Goal: Information Seeking & Learning: Learn about a topic

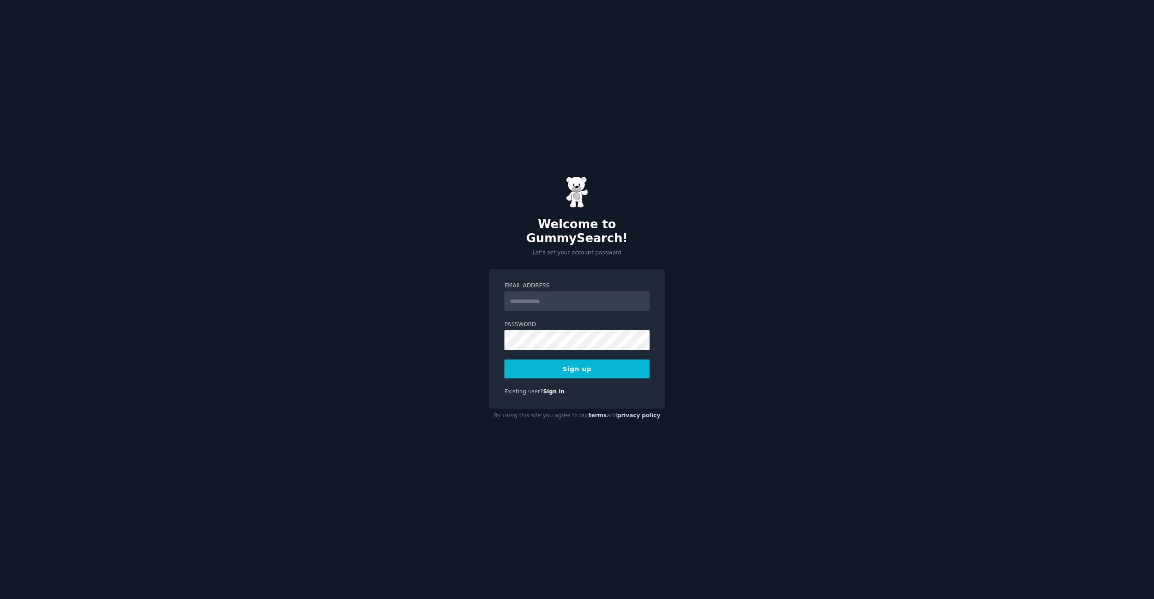
click at [555, 300] on input "Email Address" at bounding box center [576, 301] width 145 height 20
type input "**********"
click at [589, 363] on button "Sign up" at bounding box center [576, 368] width 145 height 19
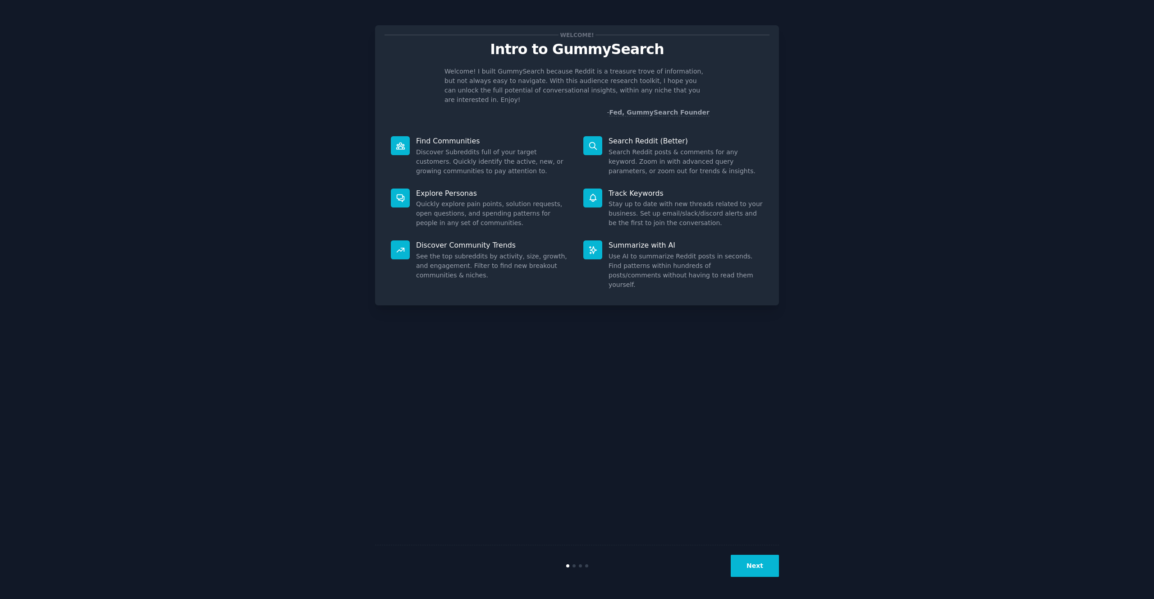
click at [766, 572] on button "Next" at bounding box center [755, 566] width 48 height 22
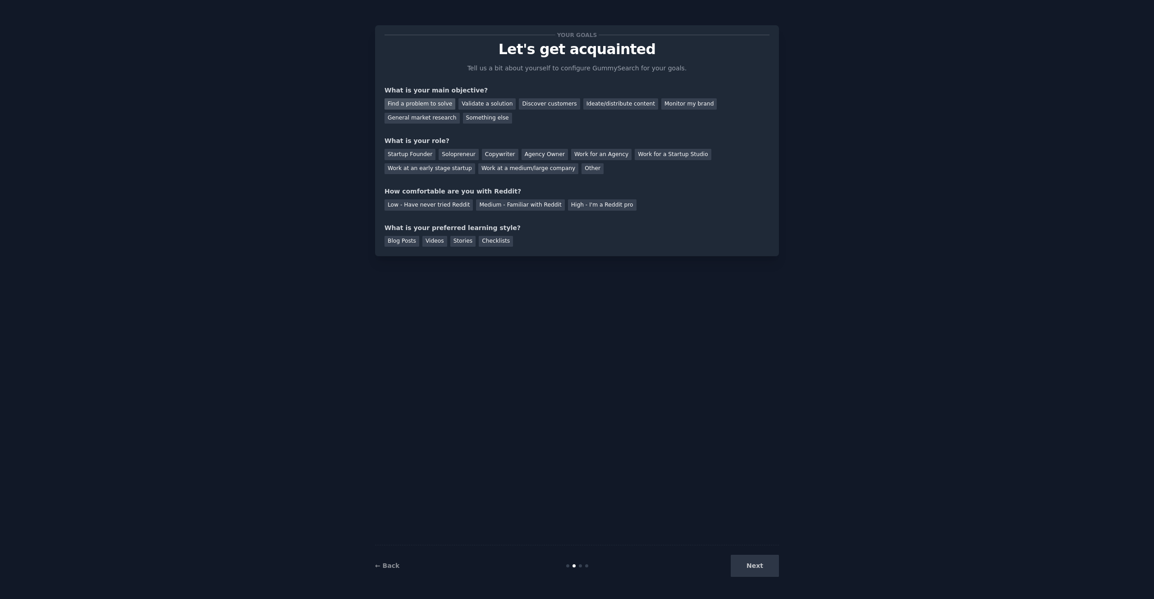
click at [440, 107] on div "Find a problem to solve" at bounding box center [420, 103] width 71 height 11
click at [503, 106] on div "Validate a solution" at bounding box center [486, 103] width 57 height 11
click at [437, 105] on div "Find a problem to solve" at bounding box center [420, 103] width 71 height 11
click at [417, 153] on div "Startup Founder" at bounding box center [410, 154] width 51 height 11
click at [502, 204] on div "Medium - Familiar with Reddit" at bounding box center [520, 204] width 88 height 11
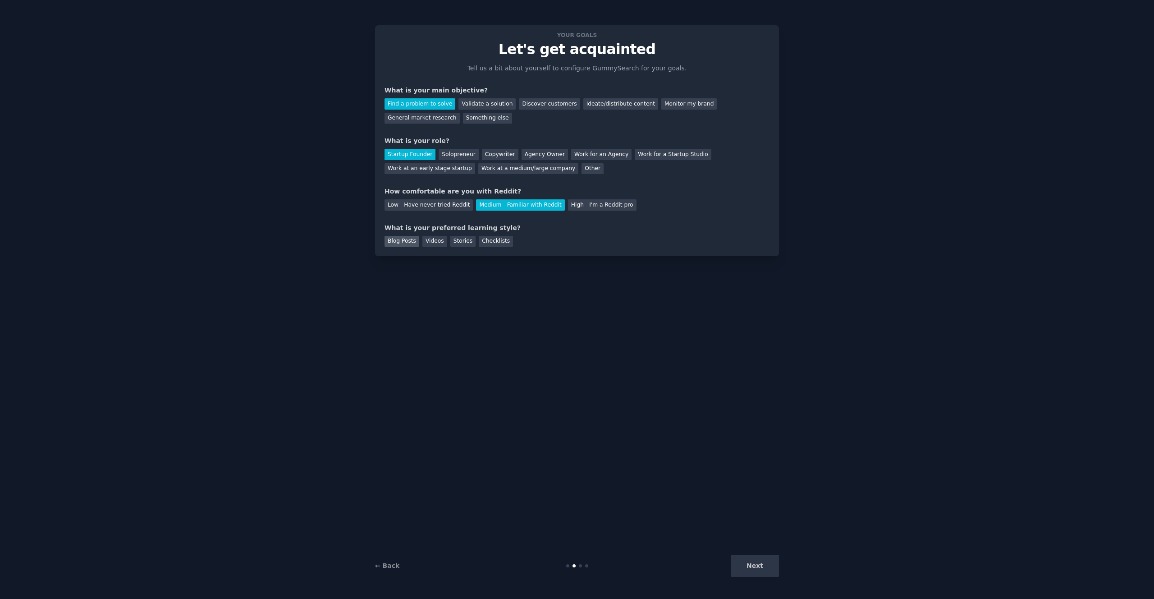
click at [399, 245] on div "Blog Posts" at bounding box center [402, 241] width 35 height 11
click at [484, 244] on div "Checklists" at bounding box center [496, 241] width 34 height 11
click at [767, 567] on button "Next" at bounding box center [755, 566] width 48 height 22
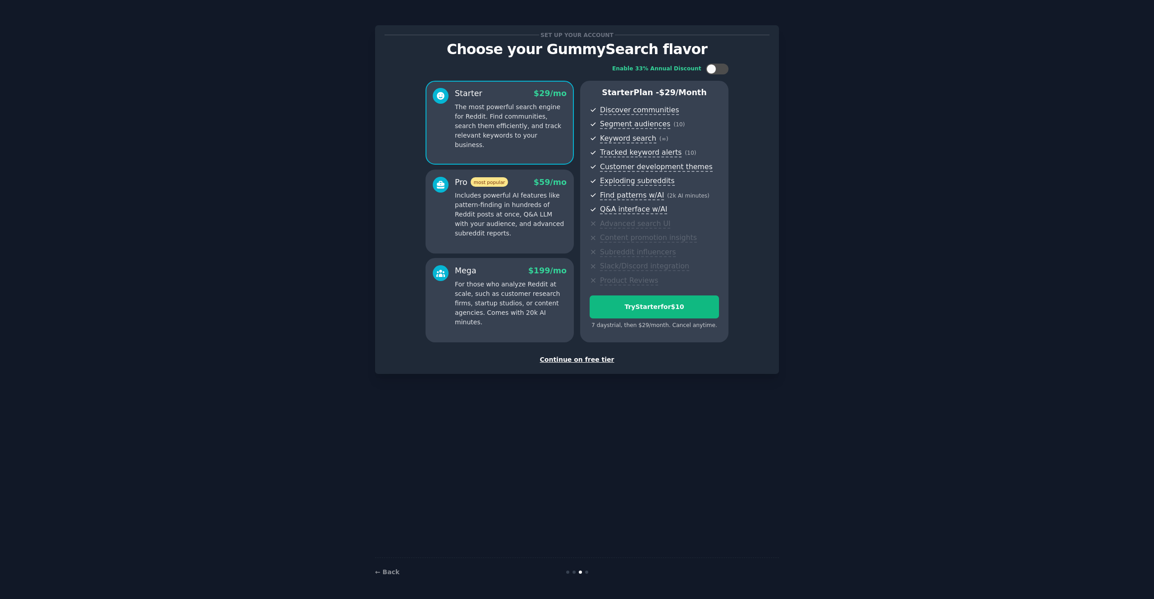
click at [583, 360] on div "Continue on free tier" at bounding box center [577, 359] width 385 height 9
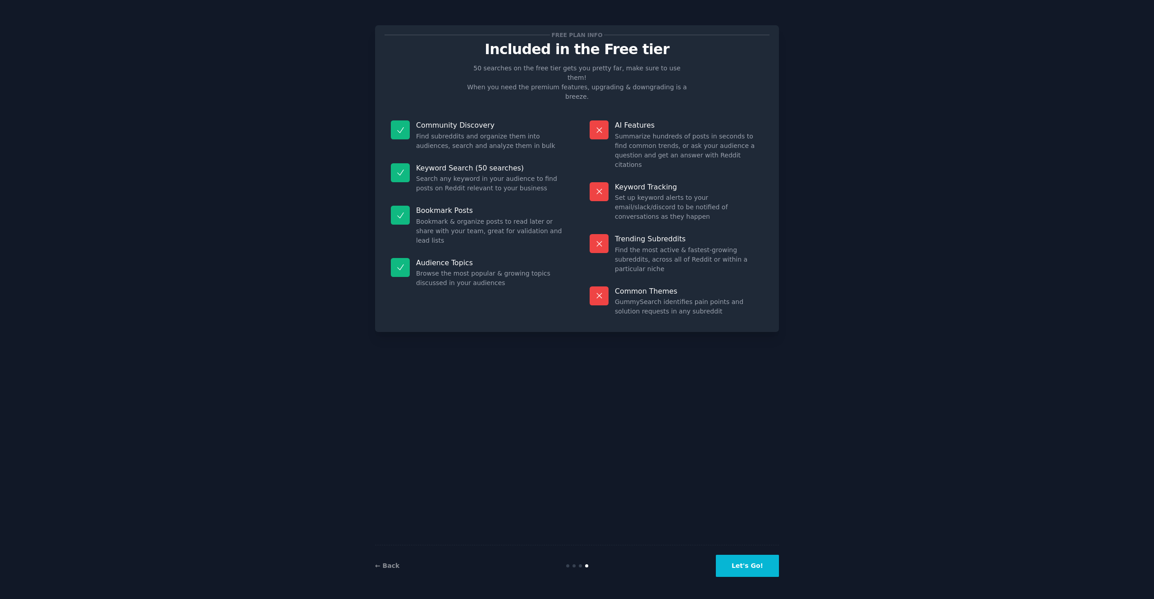
click at [753, 568] on button "Let's Go!" at bounding box center [747, 566] width 63 height 22
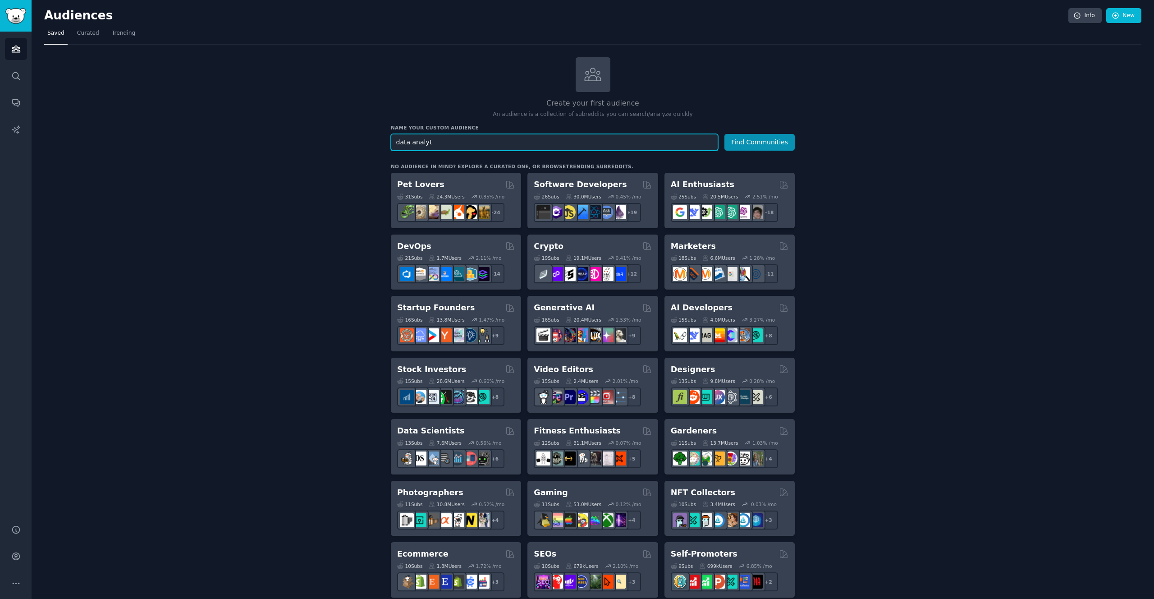
paste input "s"
type input "data analysts"
click at [757, 147] on button "Find Communities" at bounding box center [759, 142] width 70 height 17
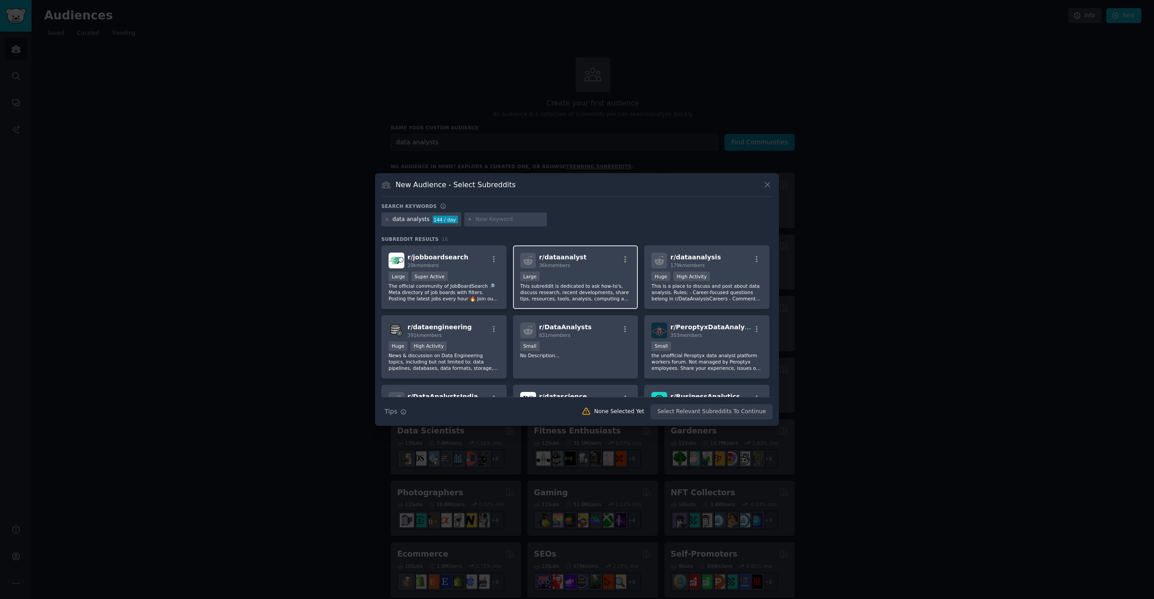
click at [594, 256] on div "r/ dataanalyst 36k members" at bounding box center [575, 260] width 111 height 16
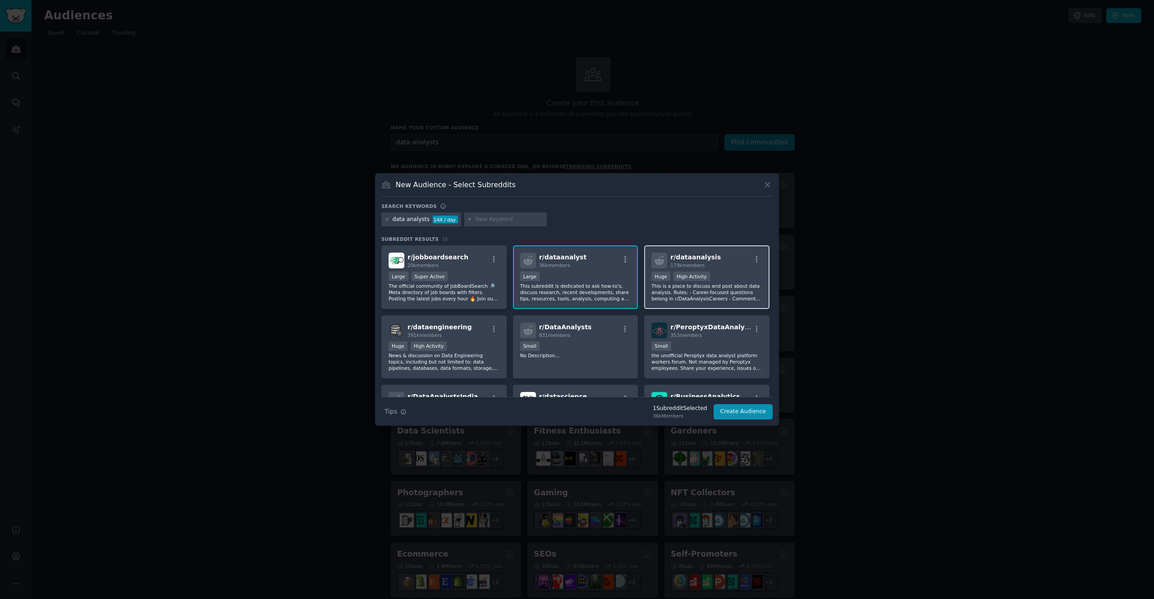
click at [727, 263] on div "r/ dataanalysis 179k members" at bounding box center [706, 260] width 111 height 16
click at [619, 346] on div "Small" at bounding box center [575, 346] width 111 height 11
click at [611, 353] on p "No Description..." at bounding box center [575, 355] width 111 height 6
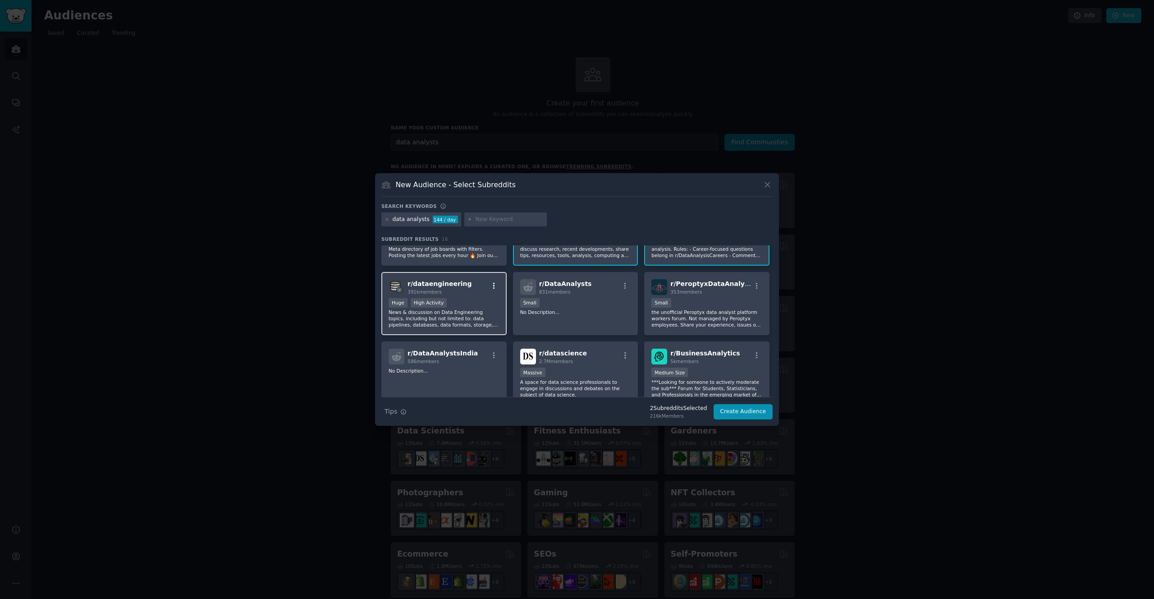
scroll to position [121, 0]
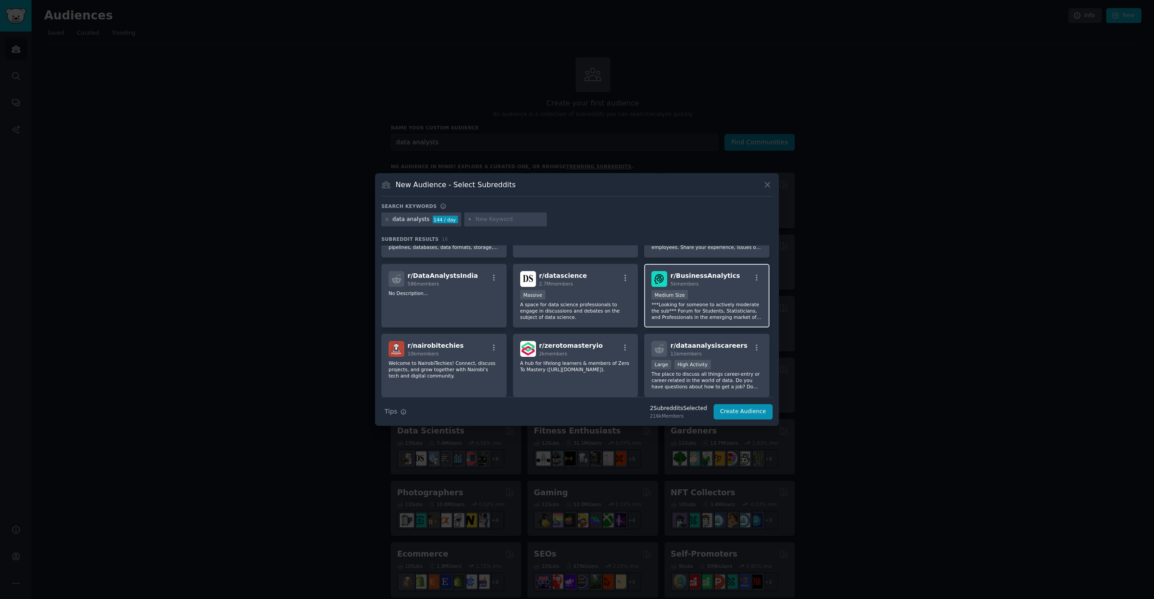
click at [731, 290] on div "1000 - 10,000 members Medium Size" at bounding box center [706, 295] width 111 height 11
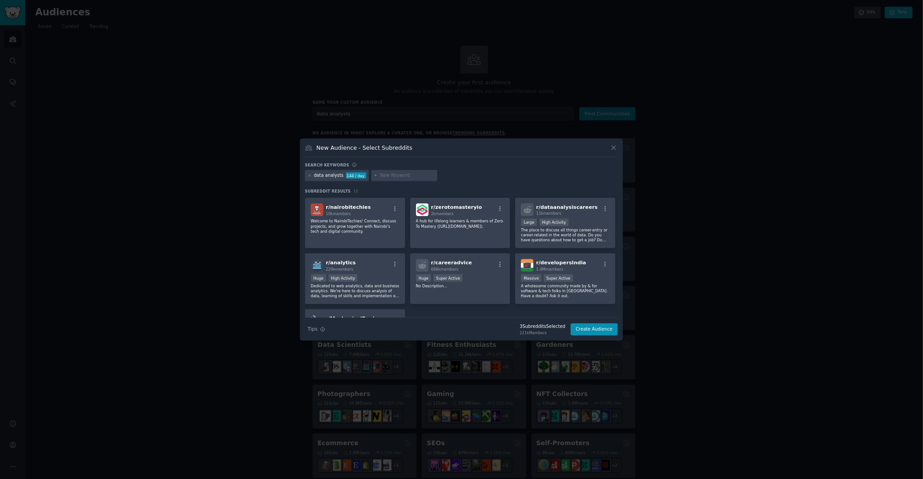
scroll to position [214, 0]
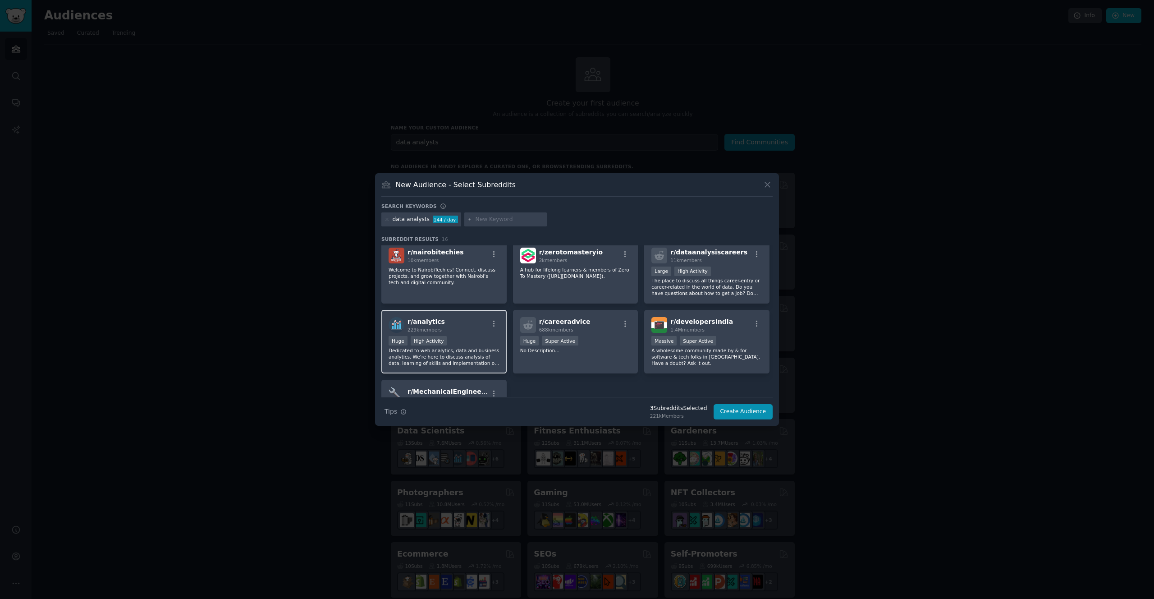
click at [480, 328] on div "r/ analytics 229k members" at bounding box center [444, 325] width 111 height 16
click at [739, 413] on button "Create Audience" at bounding box center [744, 411] width 60 height 15
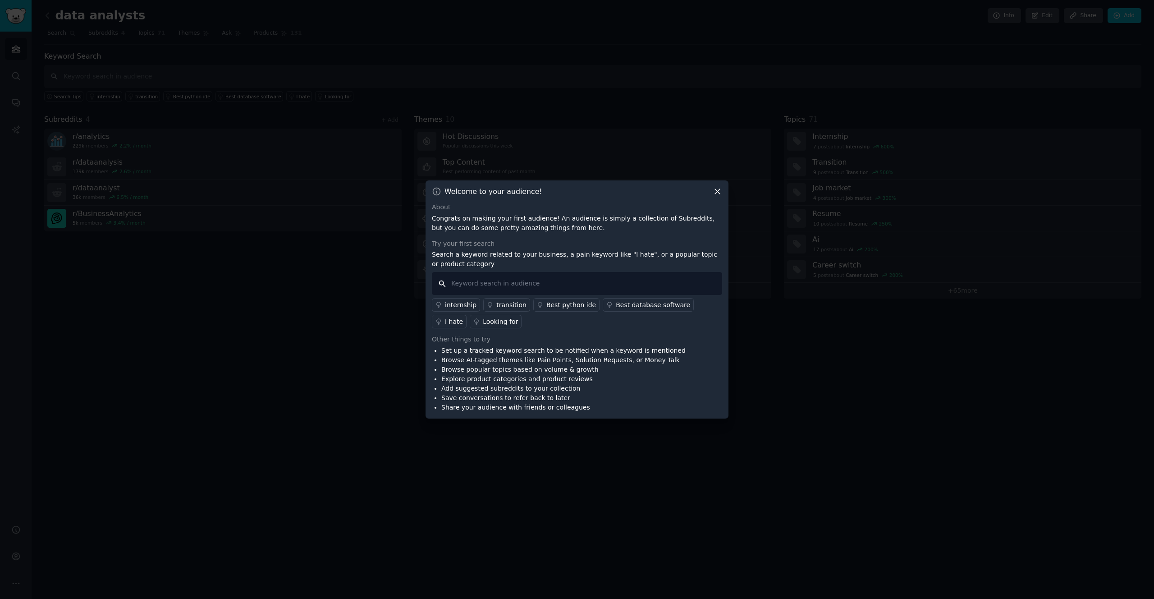
click at [502, 284] on input "text" at bounding box center [577, 283] width 290 height 23
type input "best courses"
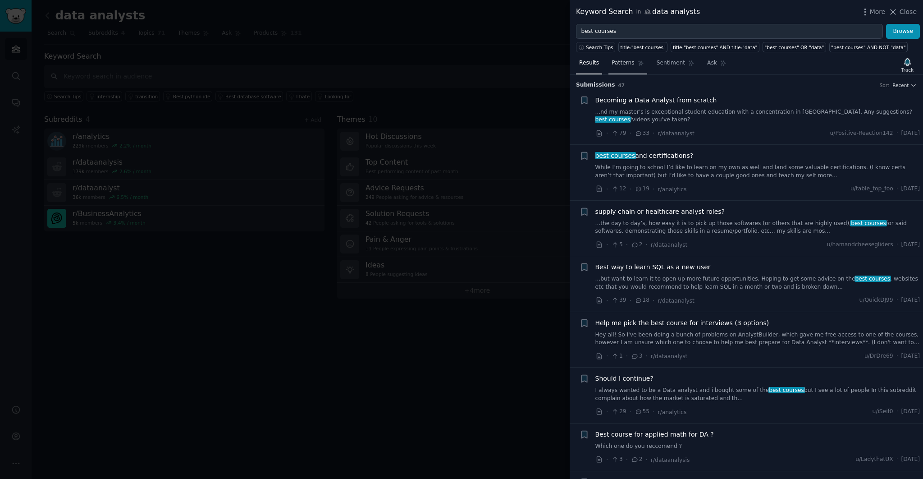
click at [633, 64] on span "Patterns" at bounding box center [623, 63] width 23 height 8
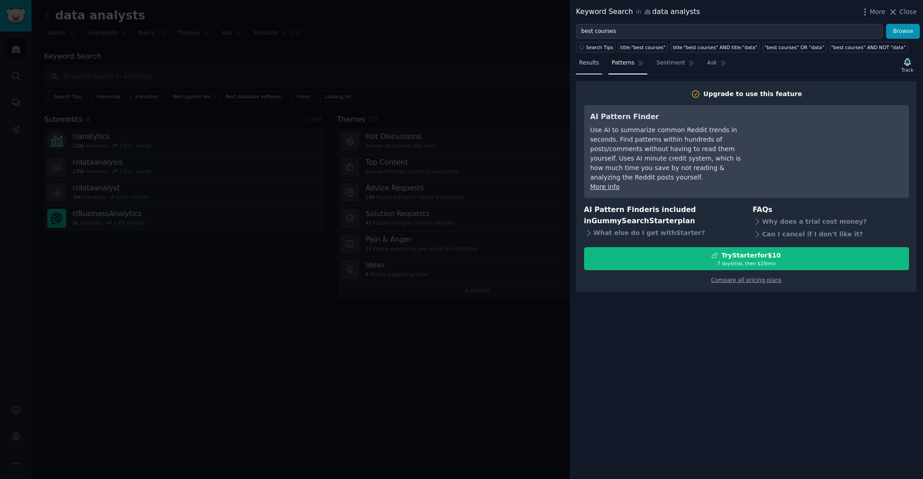
click at [600, 64] on link "Results" at bounding box center [589, 65] width 26 height 18
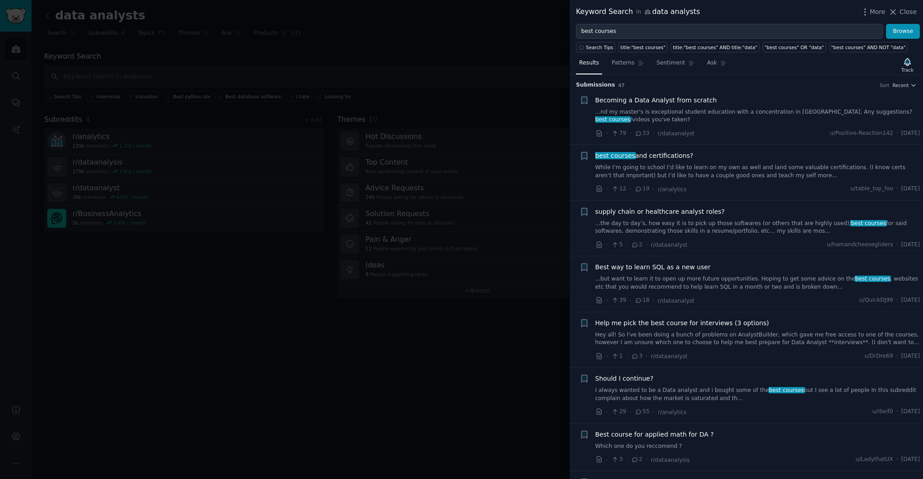
click at [739, 388] on link "I always wanted to be a Data analyst and i bought some of the best courses but …" at bounding box center [758, 394] width 325 height 16
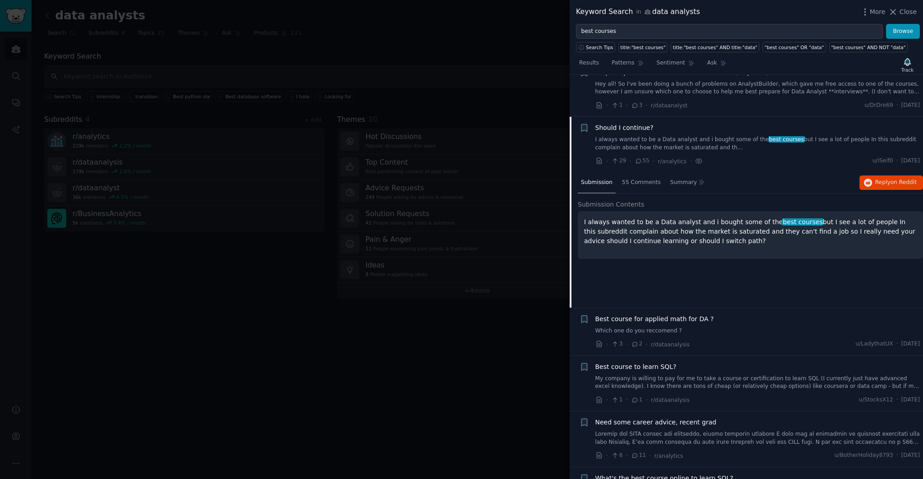
scroll to position [292, 0]
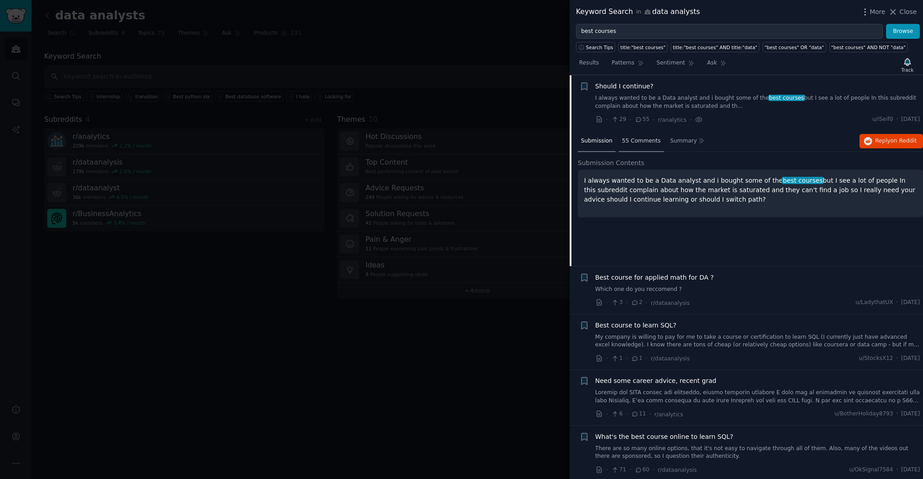
click at [643, 142] on span "55 Comments" at bounding box center [641, 141] width 39 height 8
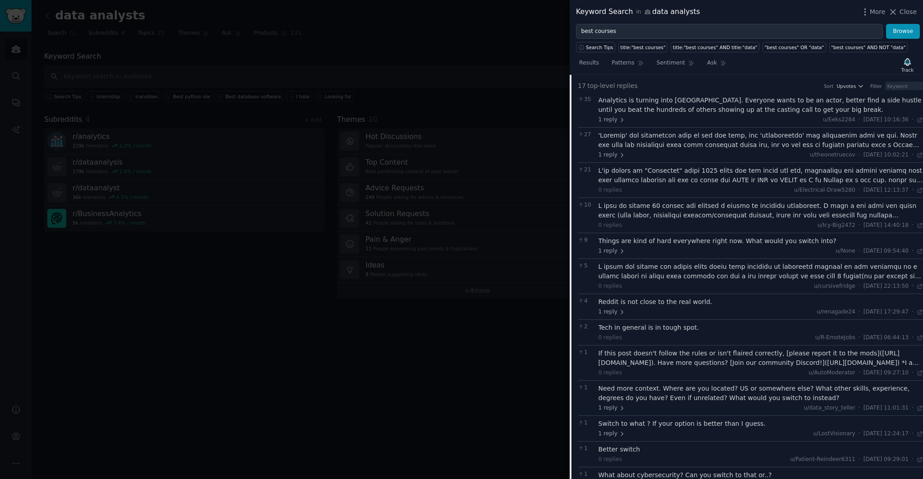
scroll to position [384, 0]
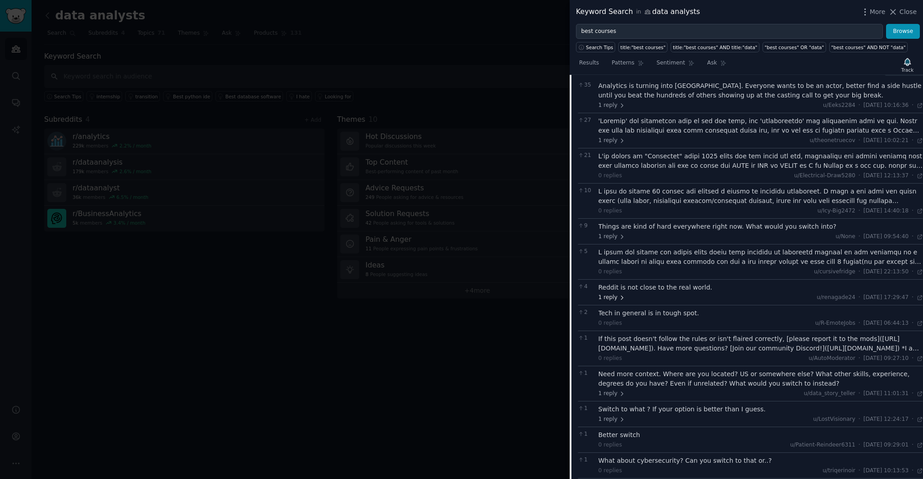
click at [608, 296] on span "1 reply" at bounding box center [612, 297] width 27 height 8
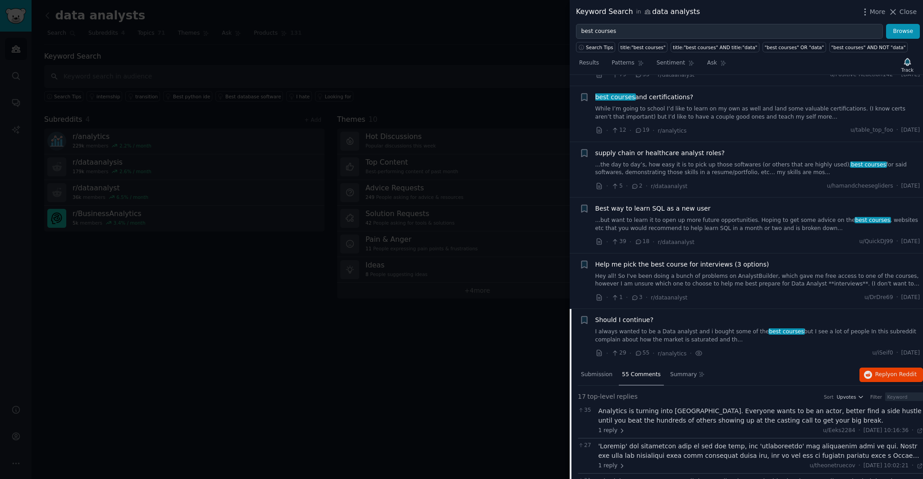
scroll to position [0, 0]
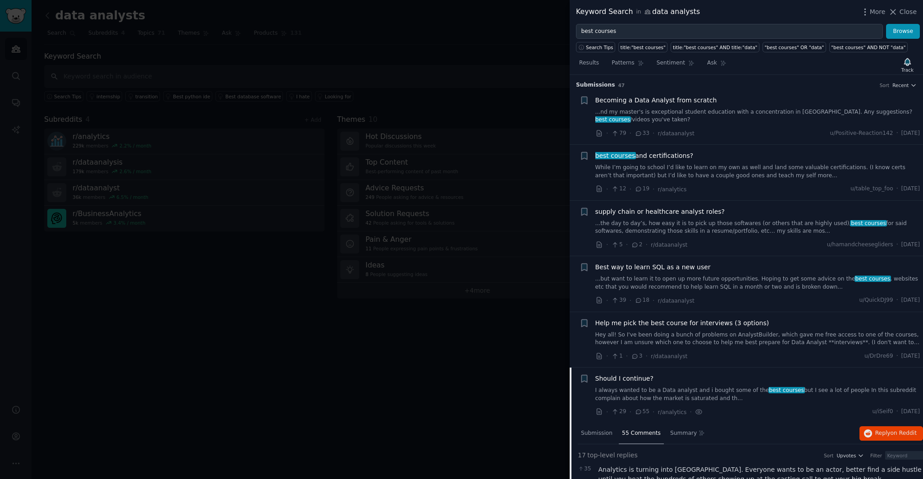
click at [708, 113] on link "...nd my master's is exceptional student education with a concentration in [GEO…" at bounding box center [758, 116] width 325 height 16
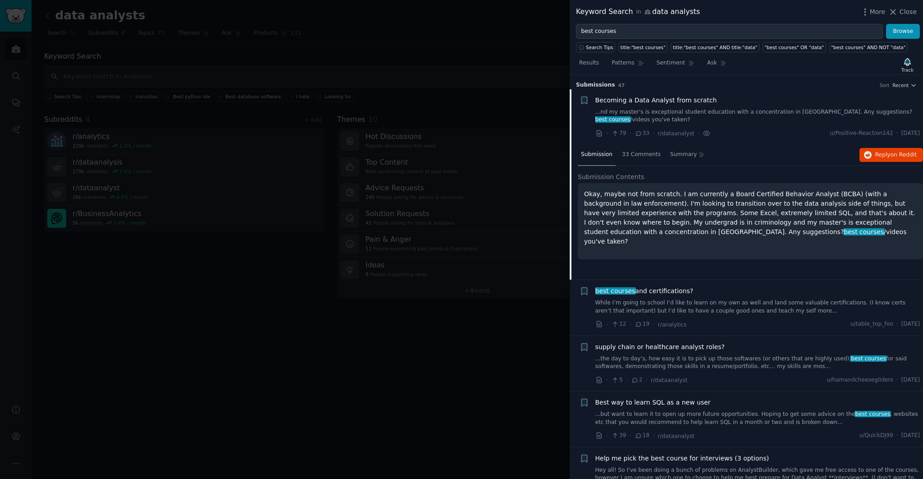
scroll to position [14, 0]
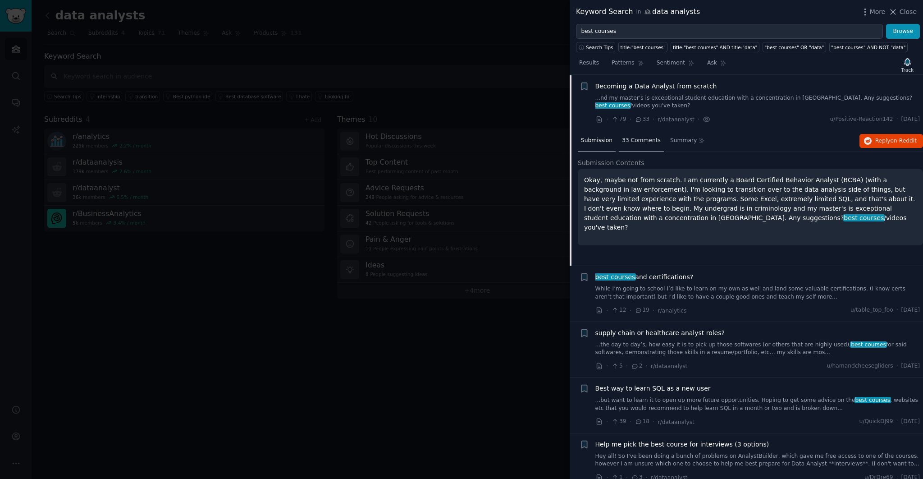
click at [645, 138] on span "33 Comments" at bounding box center [641, 141] width 39 height 8
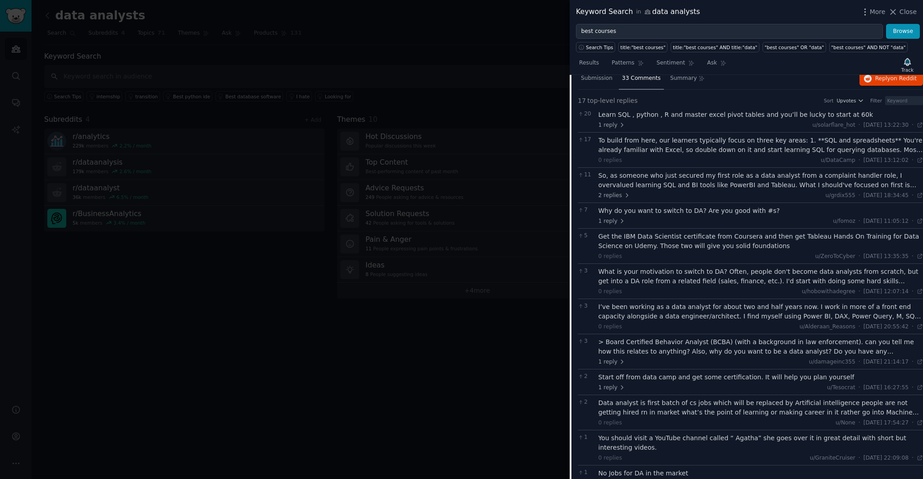
scroll to position [83, 0]
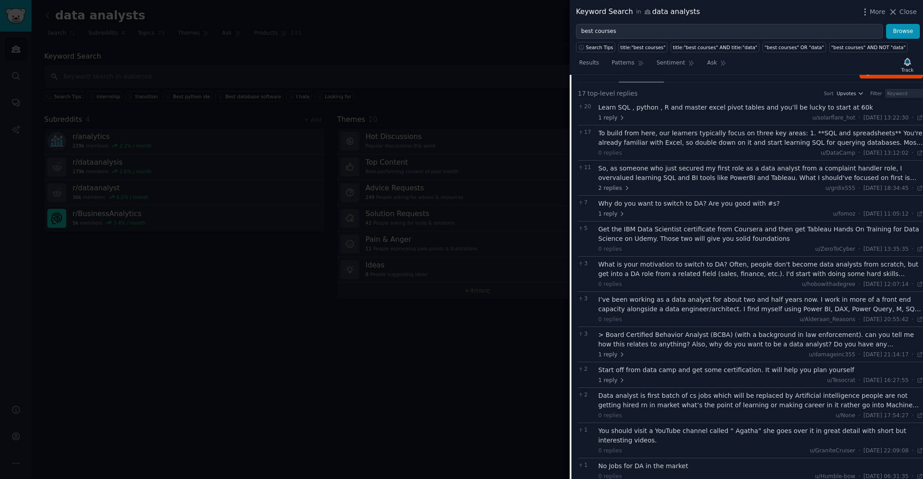
click at [779, 266] on div "What is your motivation to switch to DA? Often, people don't become data analys…" at bounding box center [761, 269] width 325 height 19
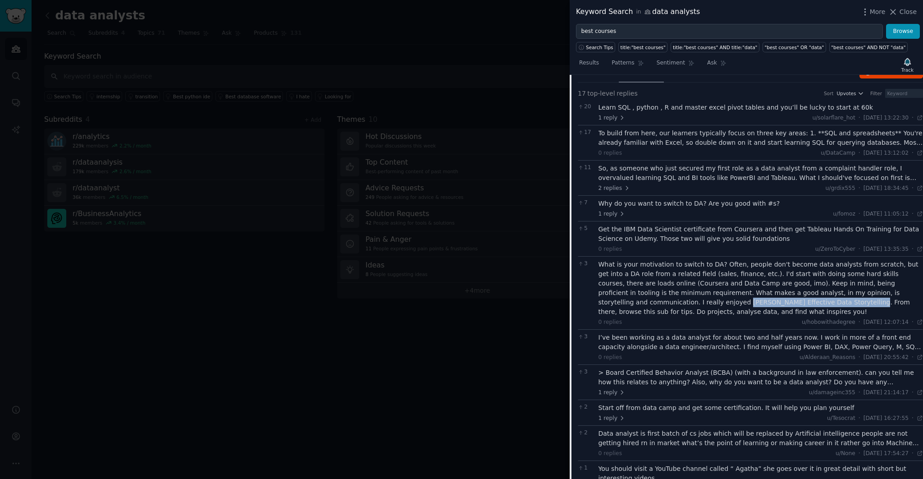
drag, startPoint x: 715, startPoint y: 301, endPoint x: 600, endPoint y: 303, distance: 115.0
click at [600, 303] on div "What is your motivation to switch to DA? Often, people don't become data analys…" at bounding box center [761, 288] width 325 height 57
copy div "[PERSON_NAME] Effective Data Storytelling."
click at [675, 64] on span "Sentiment" at bounding box center [671, 63] width 28 height 8
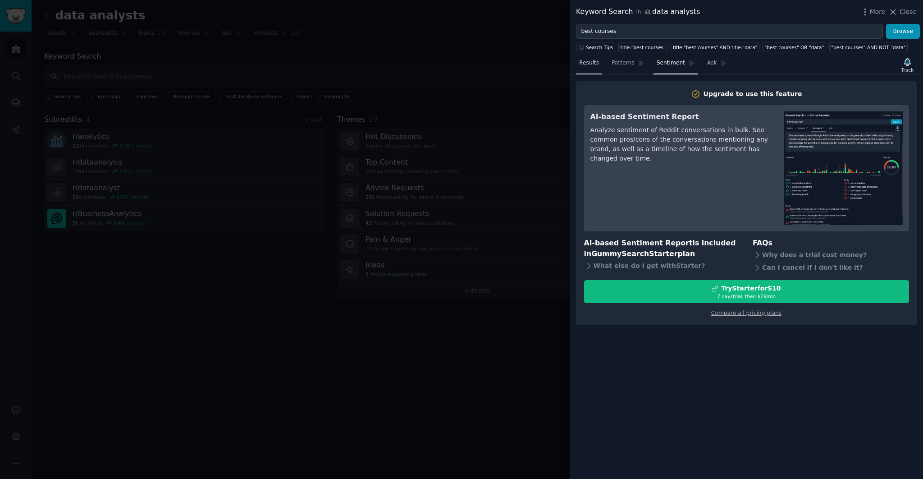
click at [593, 60] on span "Results" at bounding box center [589, 63] width 20 height 8
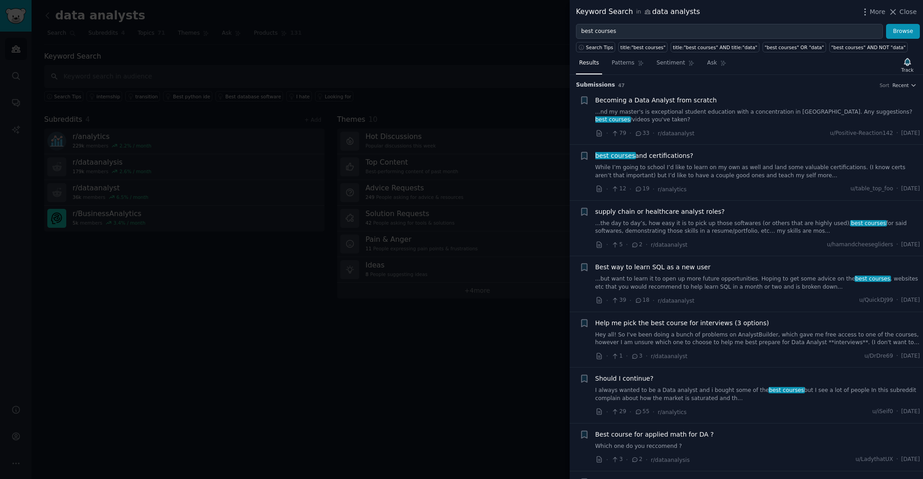
click at [540, 60] on div at bounding box center [461, 239] width 923 height 479
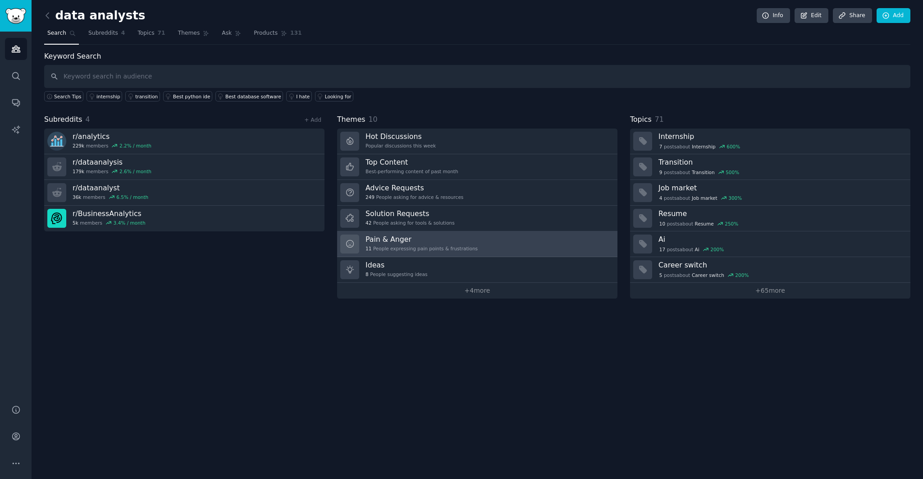
click at [459, 235] on h3 "Pain & Anger" at bounding box center [422, 238] width 112 height 9
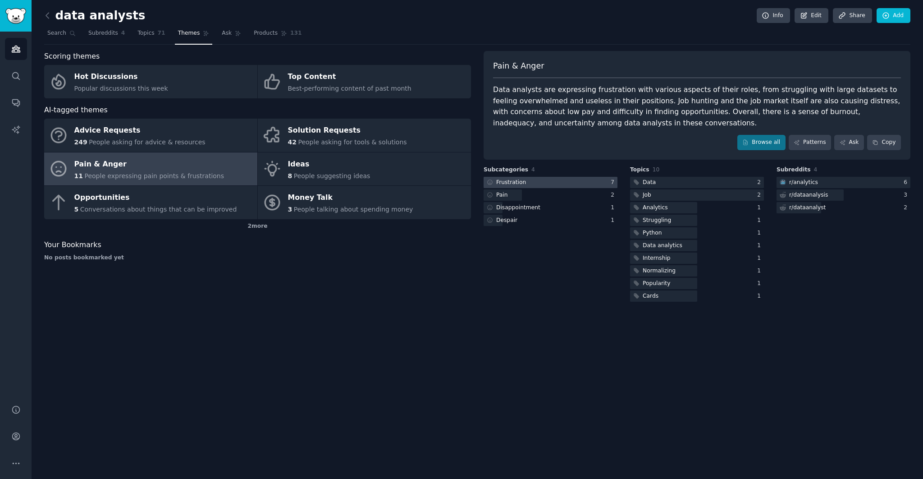
click at [518, 182] on div "Frustration" at bounding box center [511, 183] width 30 height 8
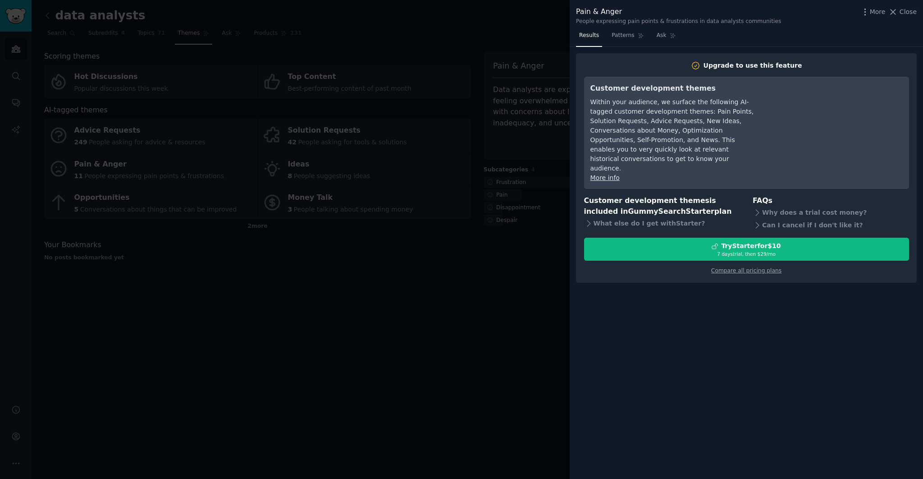
click at [508, 279] on div at bounding box center [461, 239] width 923 height 479
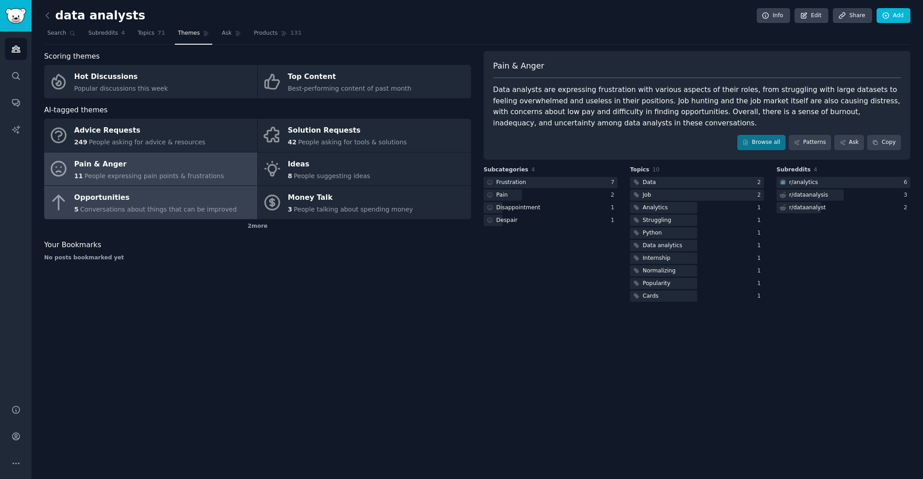
click at [143, 208] on span "Conversations about things that can be improved" at bounding box center [158, 209] width 157 height 7
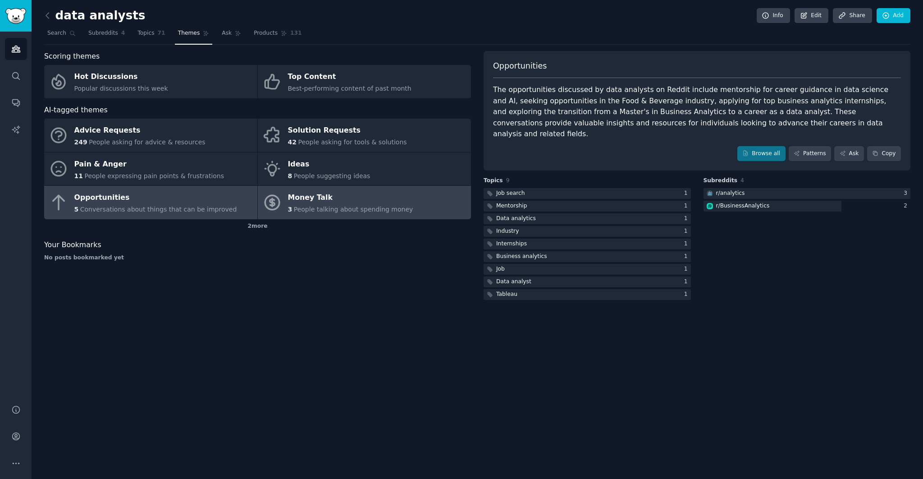
click at [400, 202] on div "Money Talk" at bounding box center [350, 198] width 125 height 14
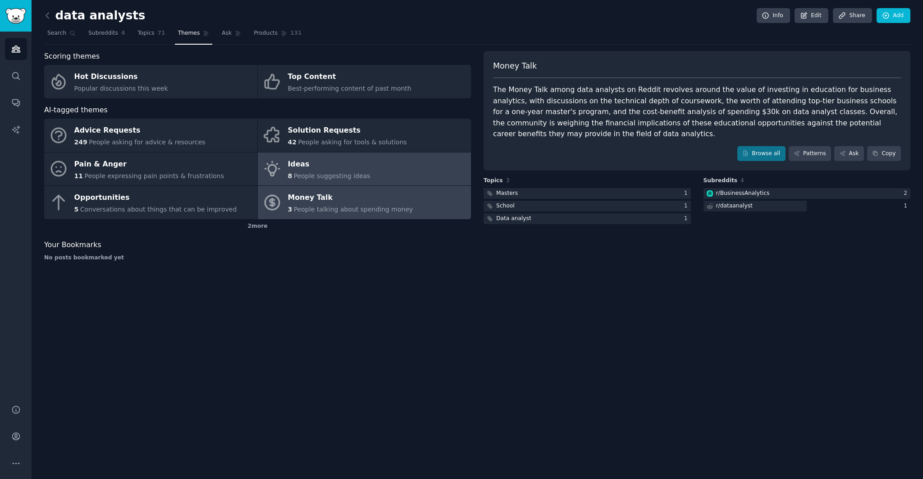
click at [340, 163] on div "Ideas" at bounding box center [329, 164] width 82 height 14
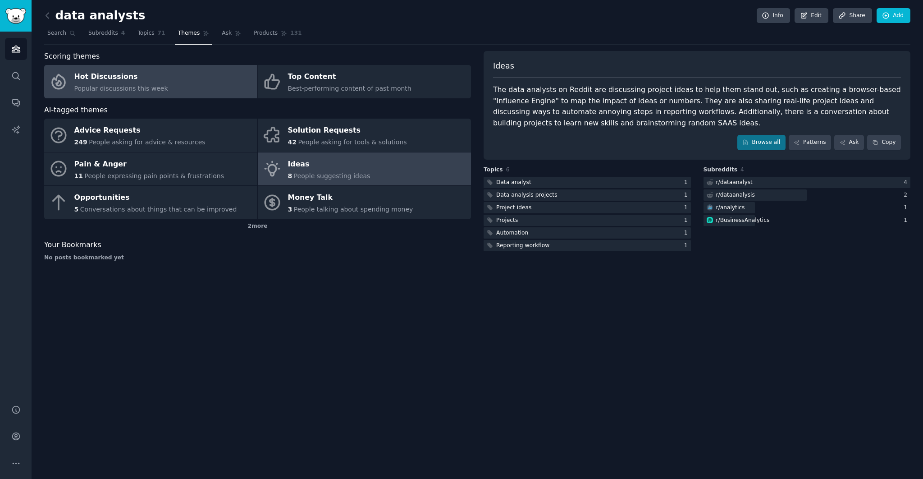
click at [185, 88] on link "Hot Discussions Popular discussions this week" at bounding box center [150, 81] width 213 height 33
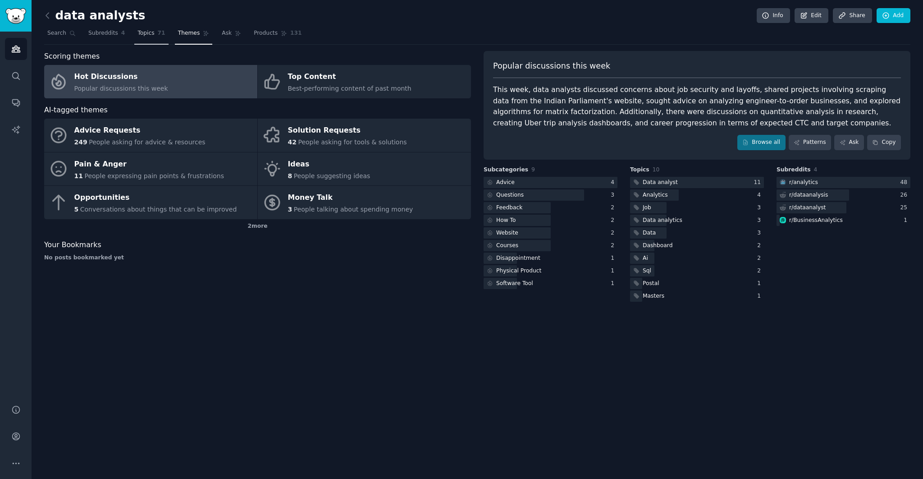
click at [155, 38] on link "Topics 71" at bounding box center [151, 35] width 34 height 18
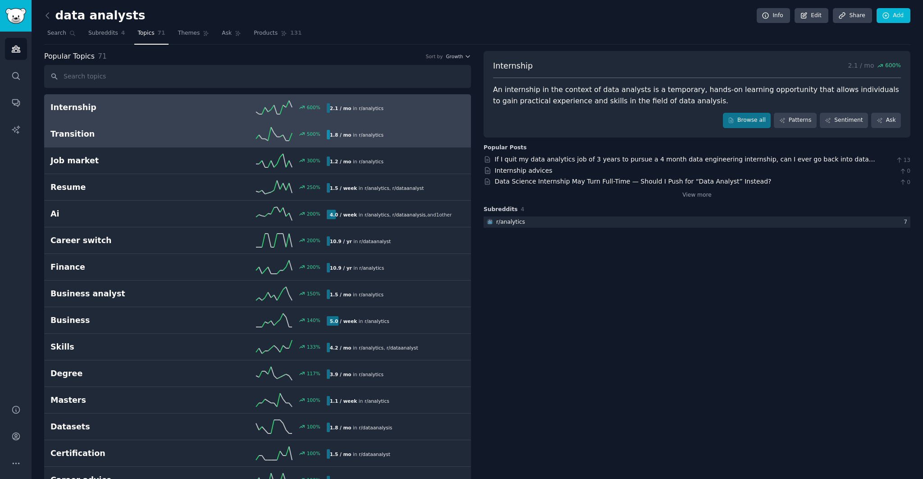
click at [201, 128] on div "500 %" at bounding box center [257, 134] width 138 height 14
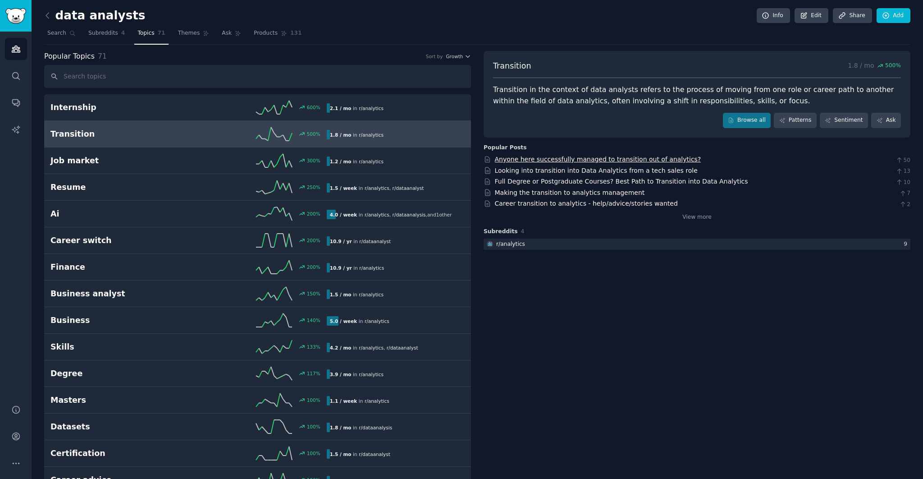
click at [591, 160] on link "Anyone here successfully managed to transition out of analytics?" at bounding box center [598, 159] width 206 height 7
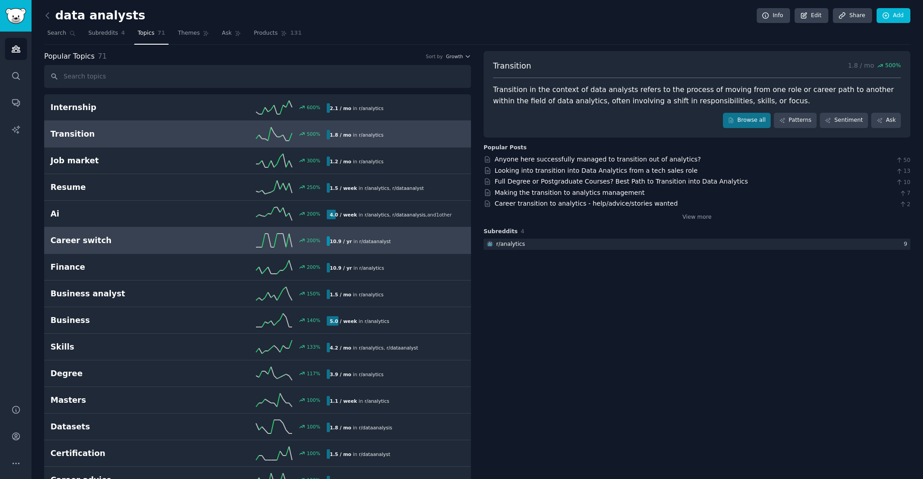
click at [182, 228] on link "Career switch 200 % 10.9 / yr in r/ dataanalyst" at bounding box center [257, 240] width 427 height 27
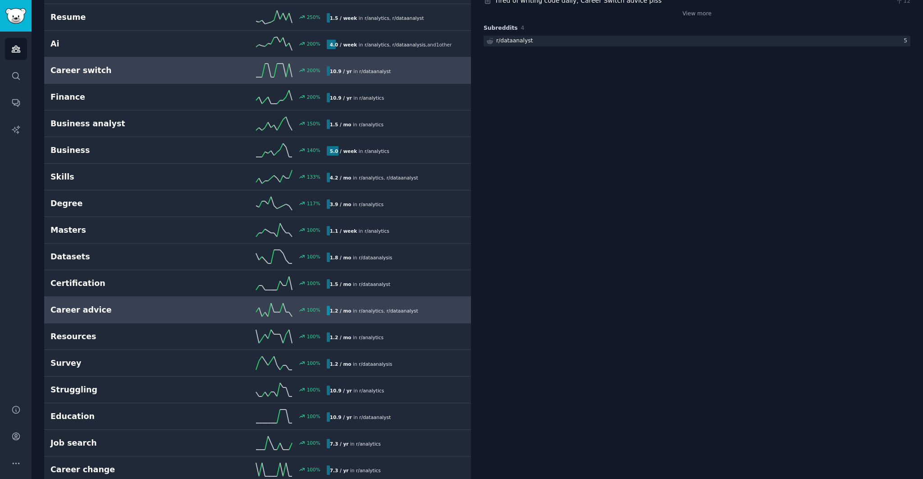
scroll to position [187, 0]
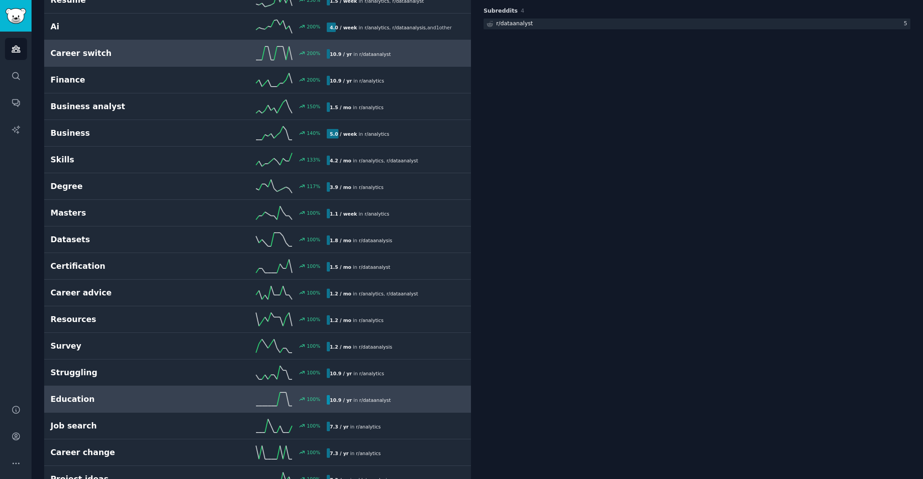
click at [173, 403] on div "Education 100 % 10.9 / yr in r/ dataanalyst" at bounding box center [257, 399] width 414 height 14
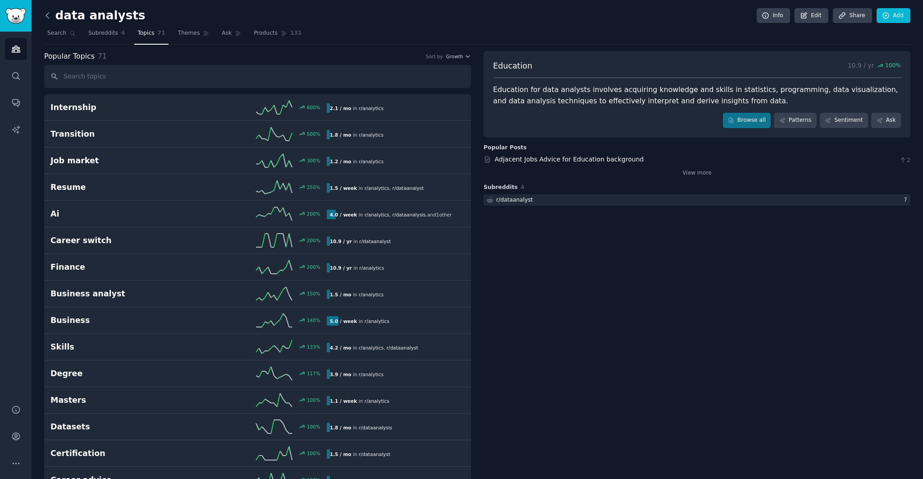
click at [50, 14] on icon at bounding box center [47, 15] width 9 height 9
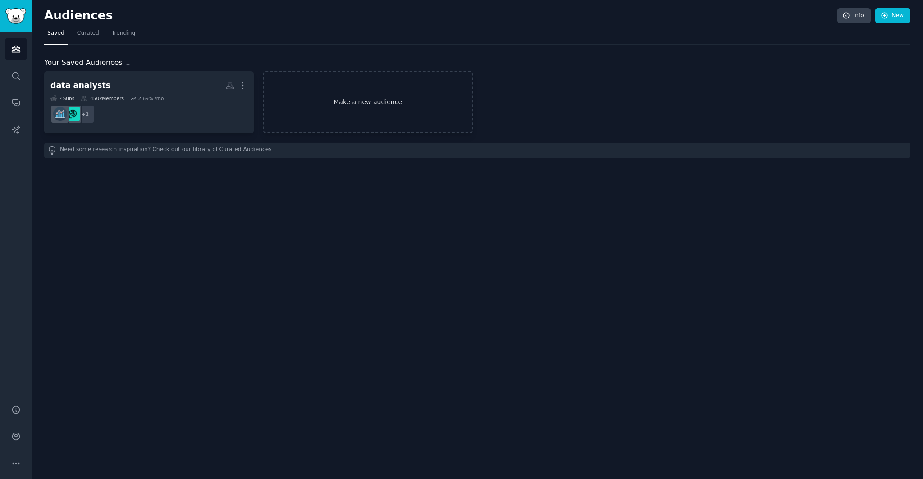
click at [325, 105] on link "Make a new audience" at bounding box center [368, 102] width 210 height 62
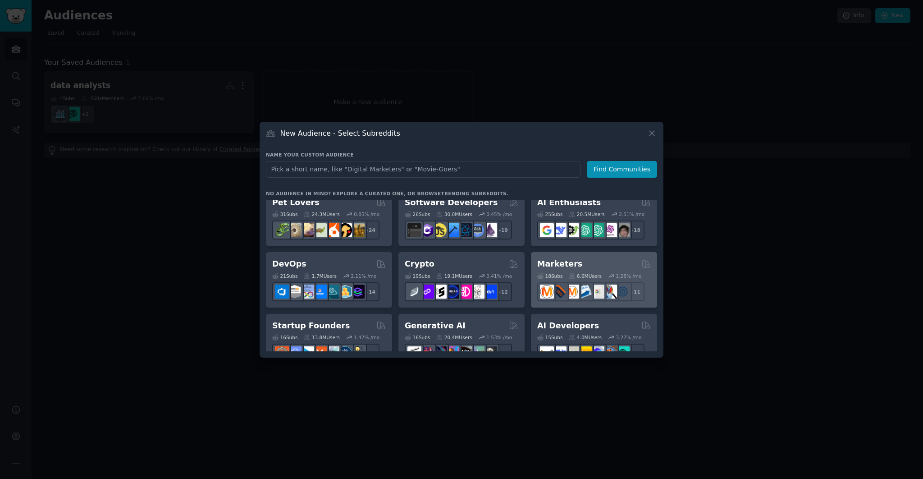
scroll to position [18, 0]
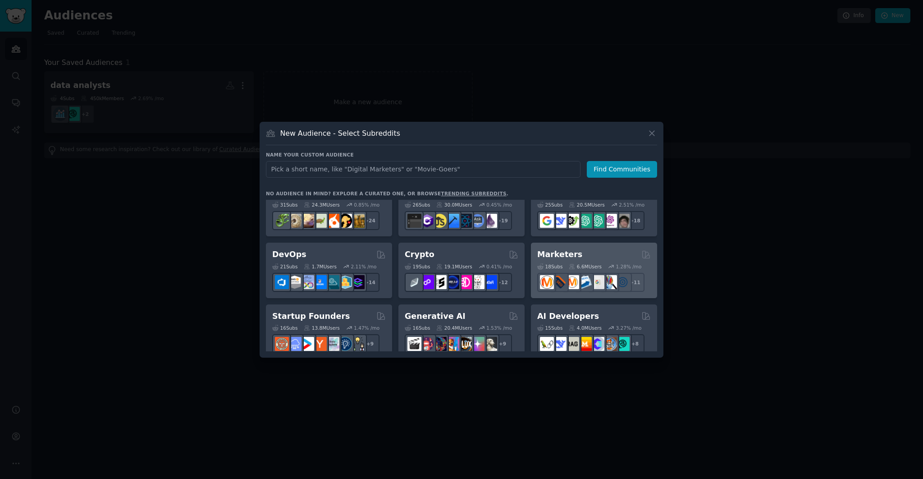
click at [605, 250] on div "Marketers" at bounding box center [594, 254] width 114 height 11
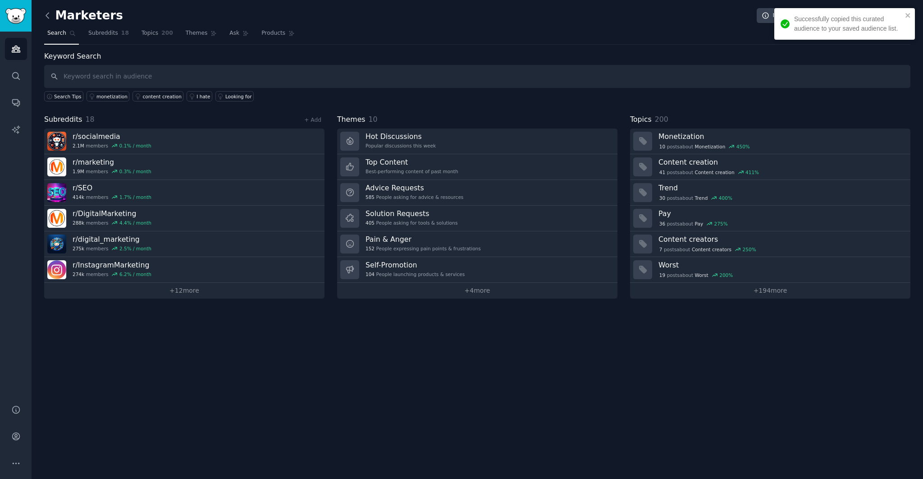
click at [49, 14] on icon at bounding box center [47, 15] width 9 height 9
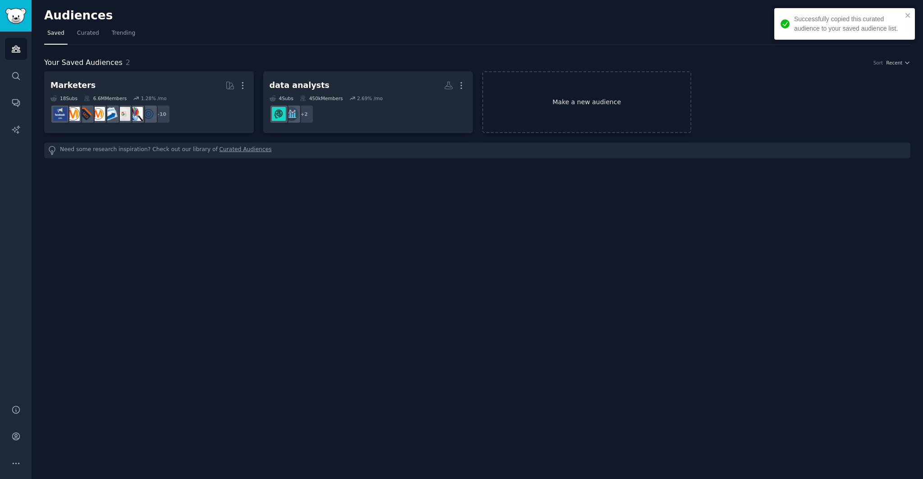
click at [607, 105] on link "Make a new audience" at bounding box center [587, 102] width 210 height 62
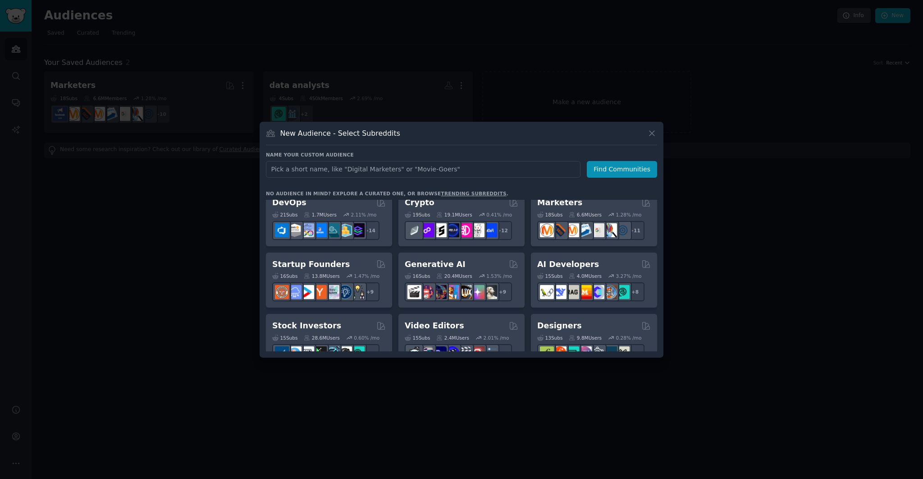
scroll to position [78, 0]
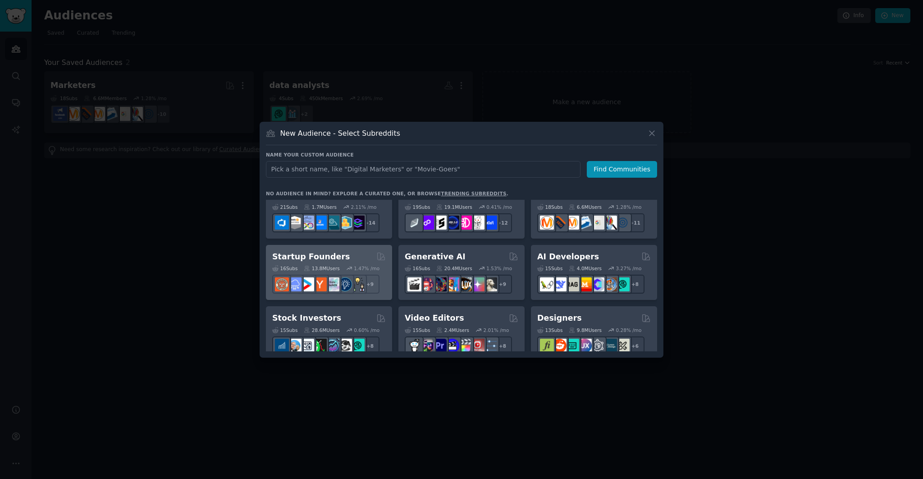
click at [351, 249] on div "Startup Founders 16 Sub s 13.8M Users 1.47 % /mo + 9" at bounding box center [329, 272] width 126 height 55
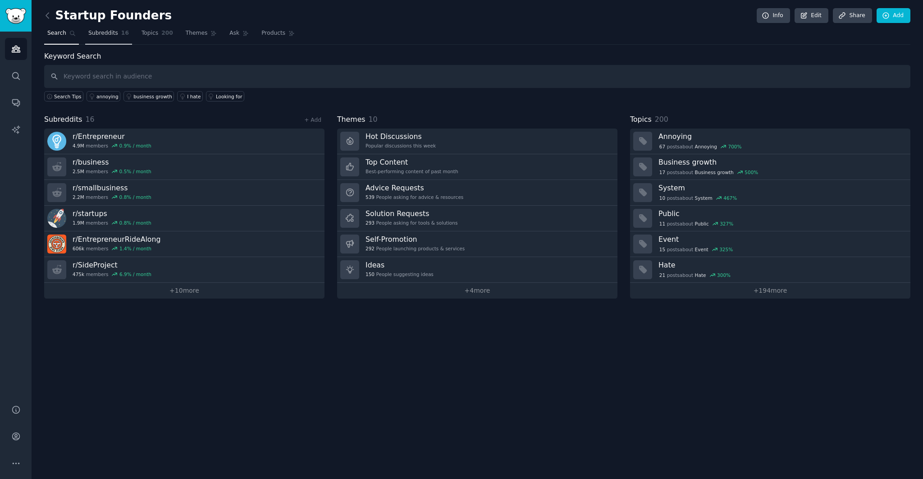
click at [108, 35] on span "Subreddits" at bounding box center [103, 33] width 30 height 8
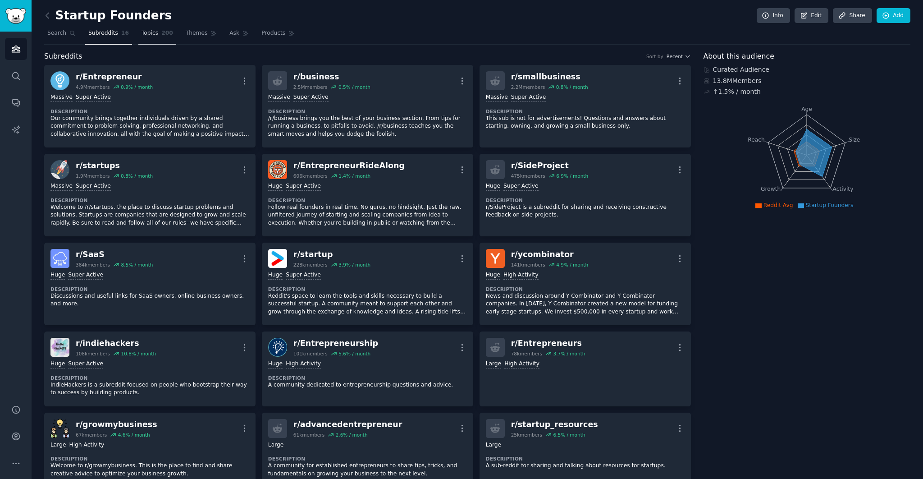
click at [147, 35] on span "Topics" at bounding box center [150, 33] width 17 height 8
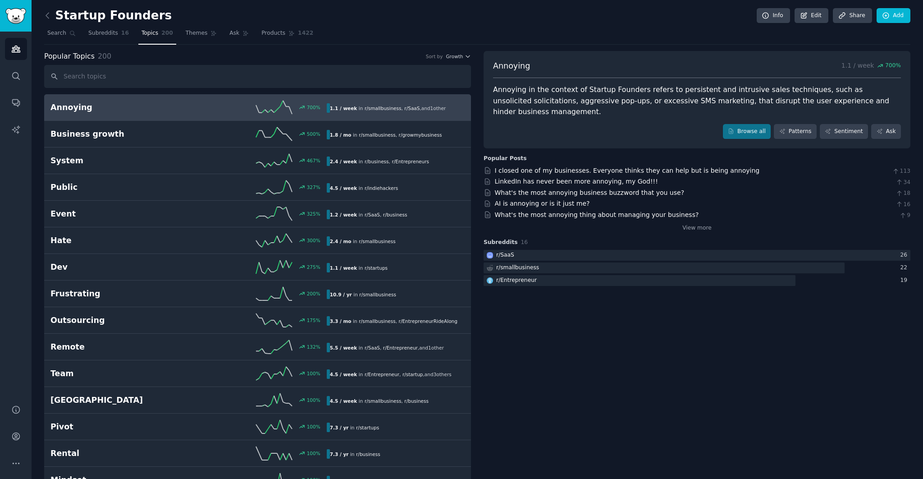
click at [54, 17] on link at bounding box center [49, 16] width 11 height 14
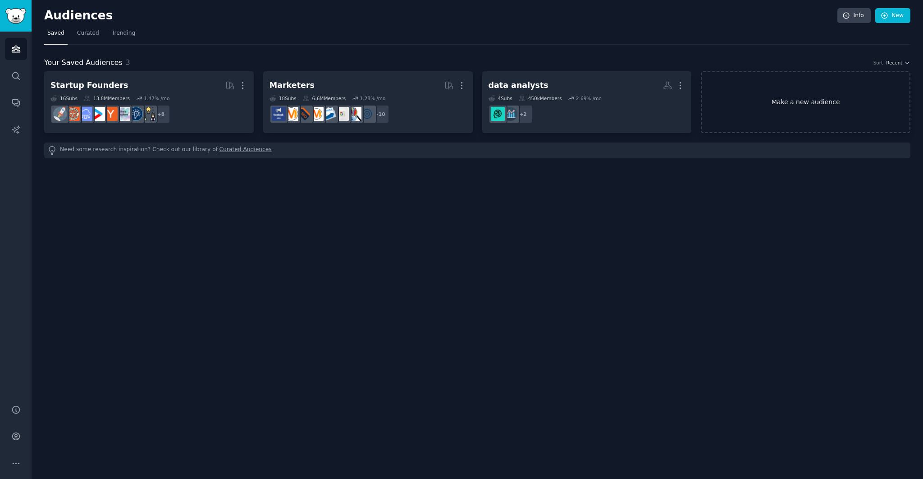
click at [749, 94] on link "Make a new audience" at bounding box center [806, 102] width 210 height 62
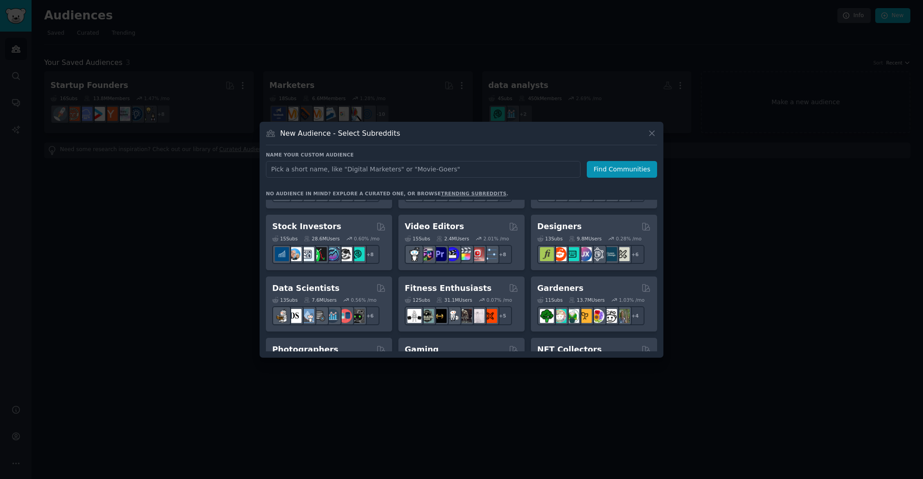
scroll to position [179, 0]
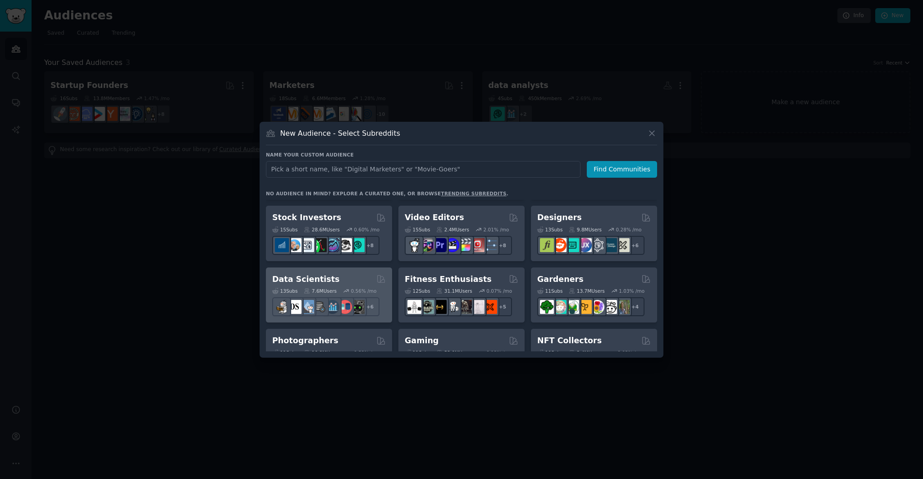
click at [331, 274] on div "Data Scientists" at bounding box center [329, 279] width 114 height 11
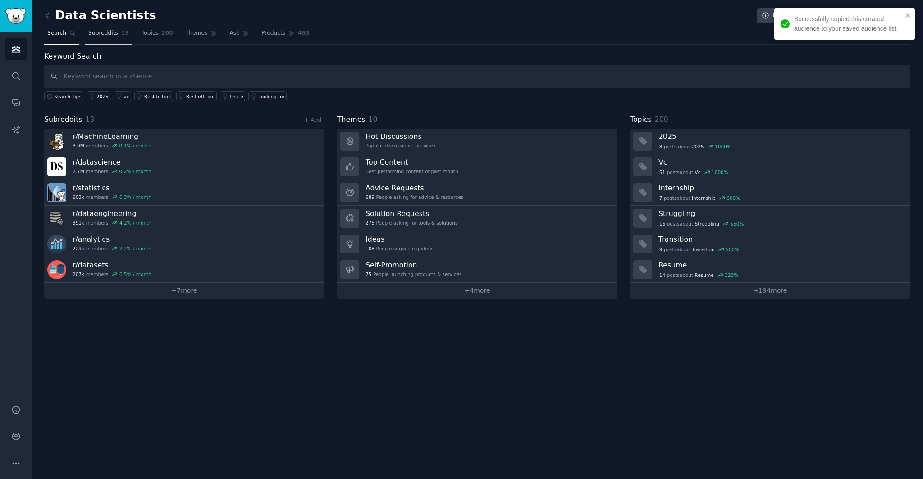
click at [113, 38] on link "Subreddits 13" at bounding box center [108, 35] width 47 height 18
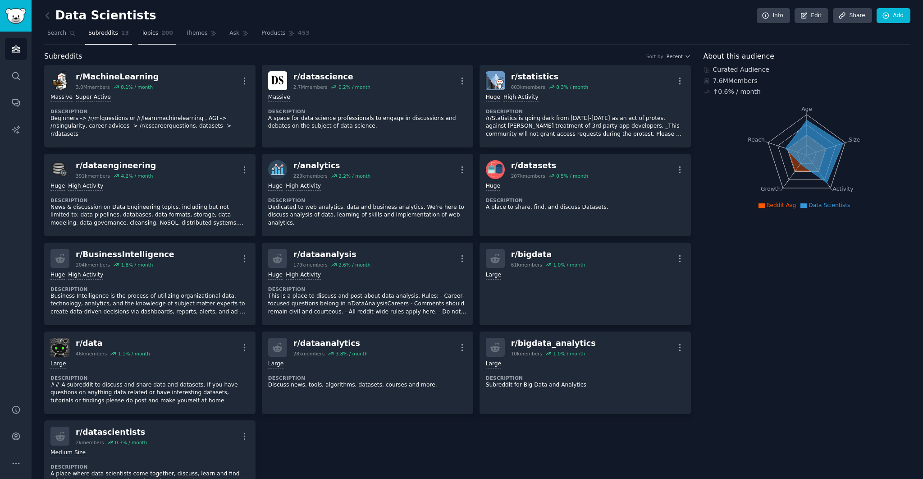
click at [156, 38] on link "Topics 200" at bounding box center [157, 35] width 38 height 18
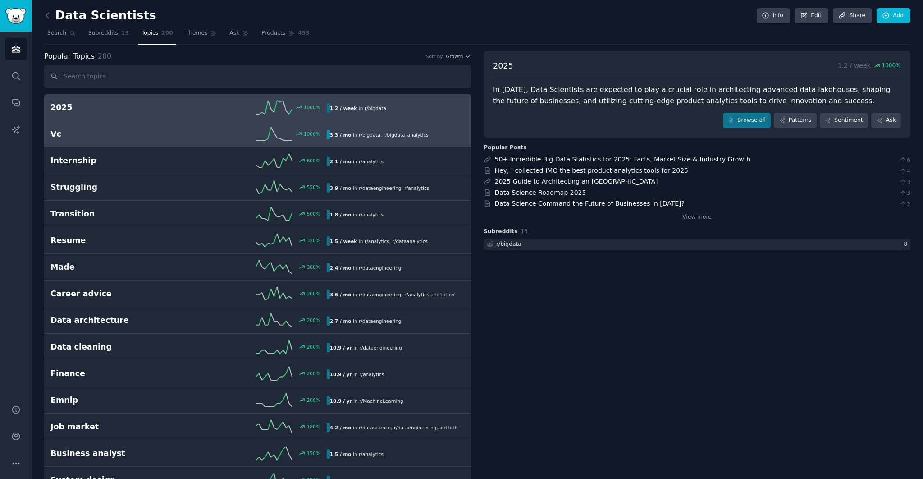
click at [183, 139] on div "Vc 1000 % 3.3 / mo in r/ bigdata , r/ bigdata_analytics" at bounding box center [257, 134] width 414 height 14
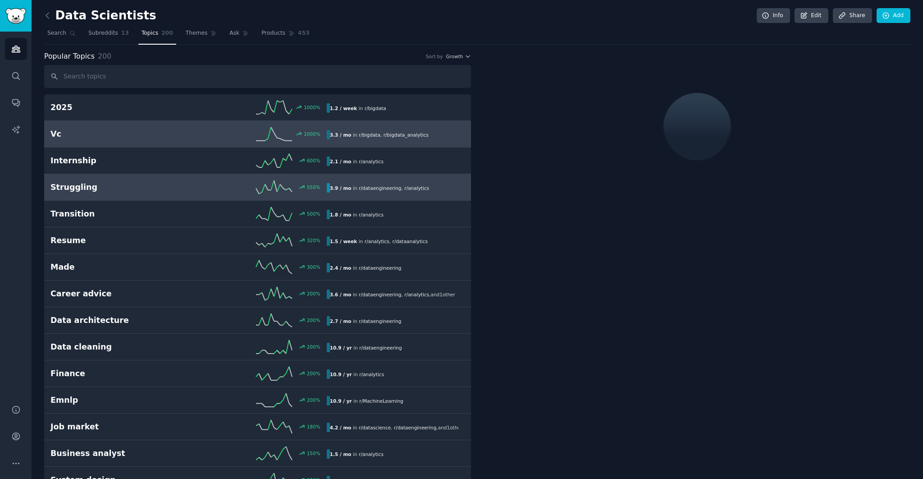
click at [174, 191] on h2 "Struggling" at bounding box center [119, 187] width 138 height 11
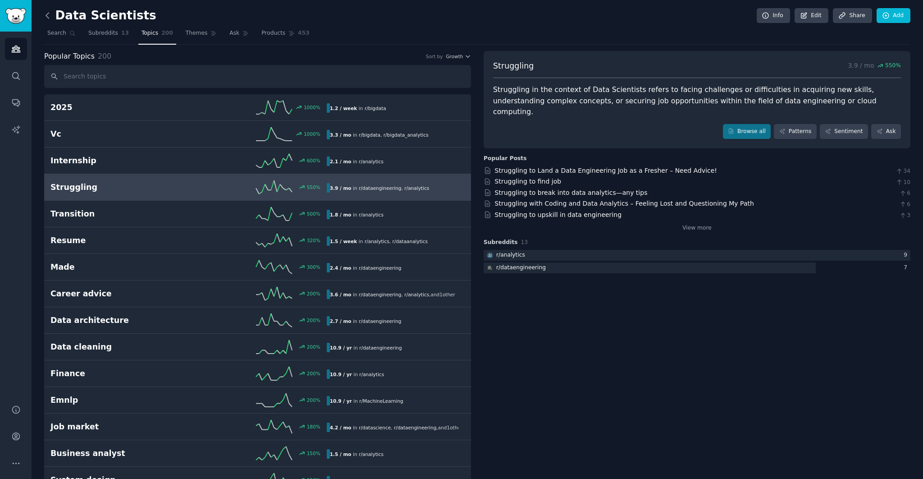
click at [50, 14] on icon at bounding box center [47, 15] width 9 height 9
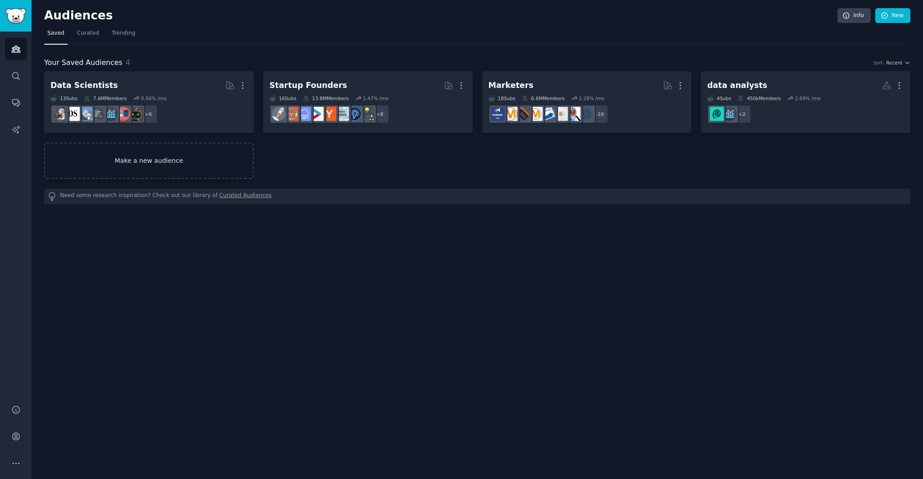
click at [176, 166] on link "Make a new audience" at bounding box center [149, 160] width 210 height 37
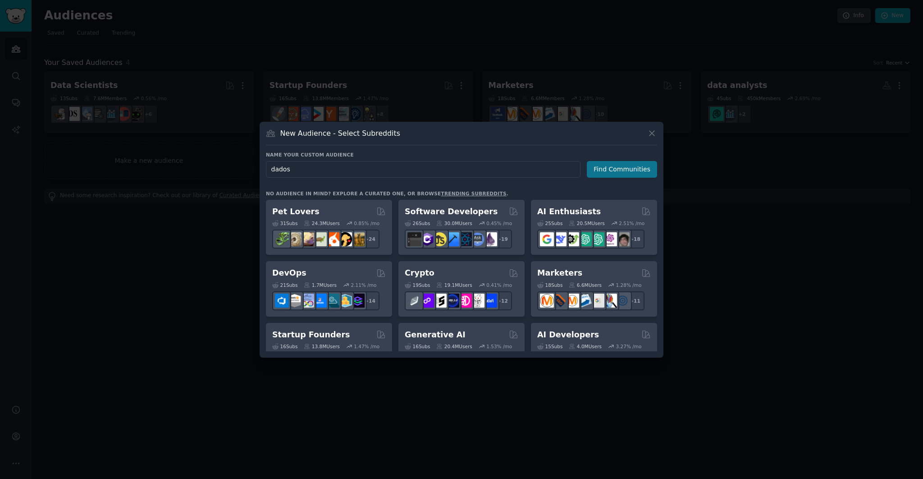
type input "dados"
click at [620, 169] on button "Find Communities" at bounding box center [622, 169] width 70 height 17
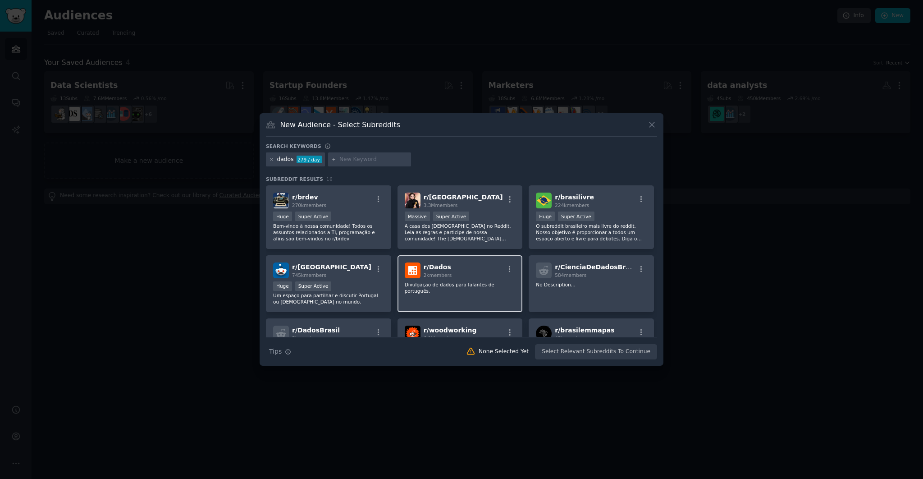
click at [464, 264] on div "r/ Dados 2k members" at bounding box center [460, 270] width 111 height 16
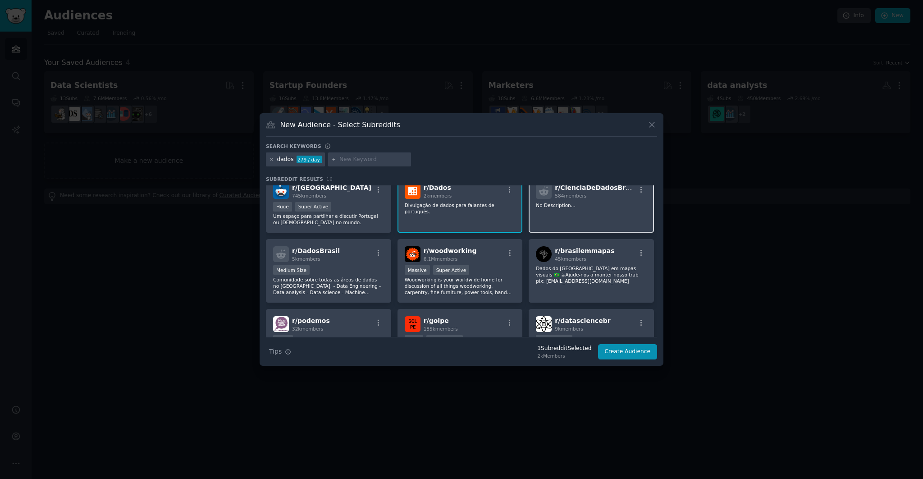
scroll to position [81, 0]
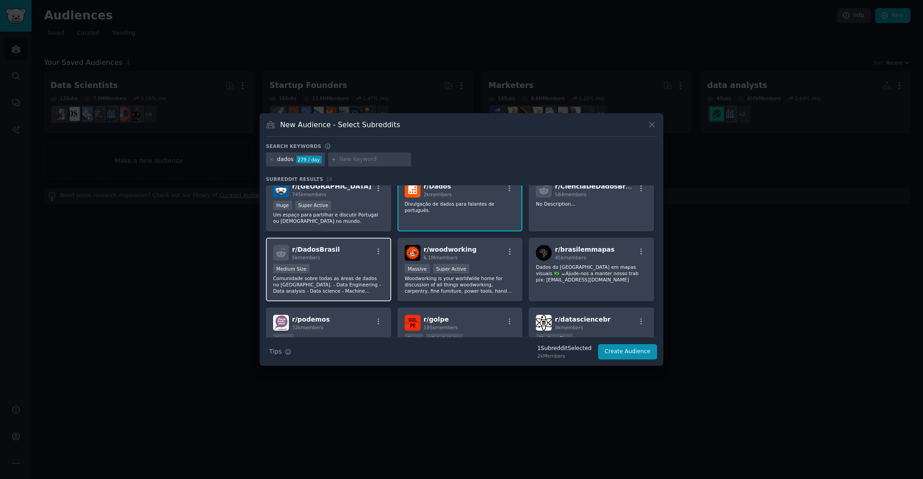
click at [359, 259] on div "r/ DadosBrasil 5k members" at bounding box center [328, 253] width 111 height 16
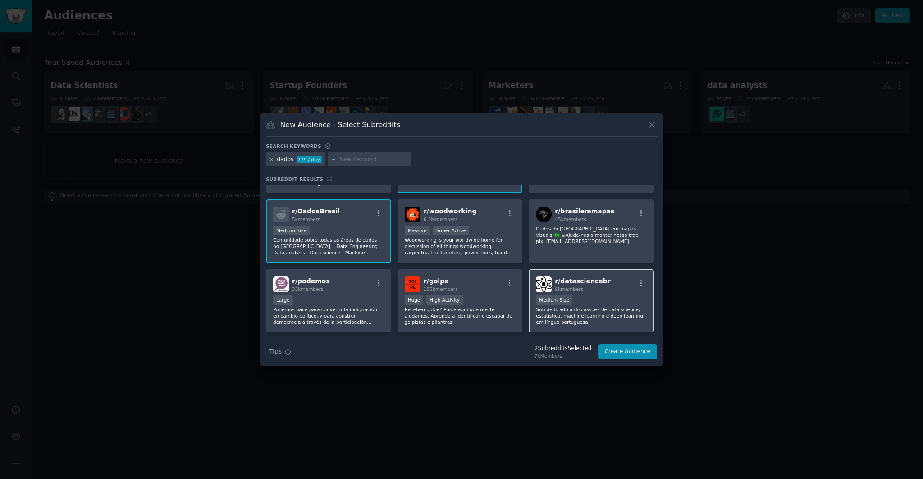
scroll to position [125, 0]
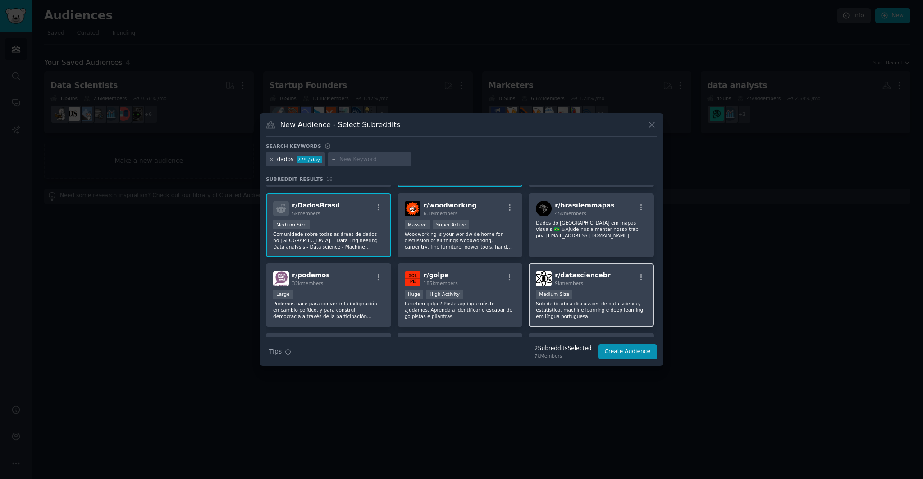
click at [615, 289] on div "Medium Size" at bounding box center [591, 294] width 111 height 11
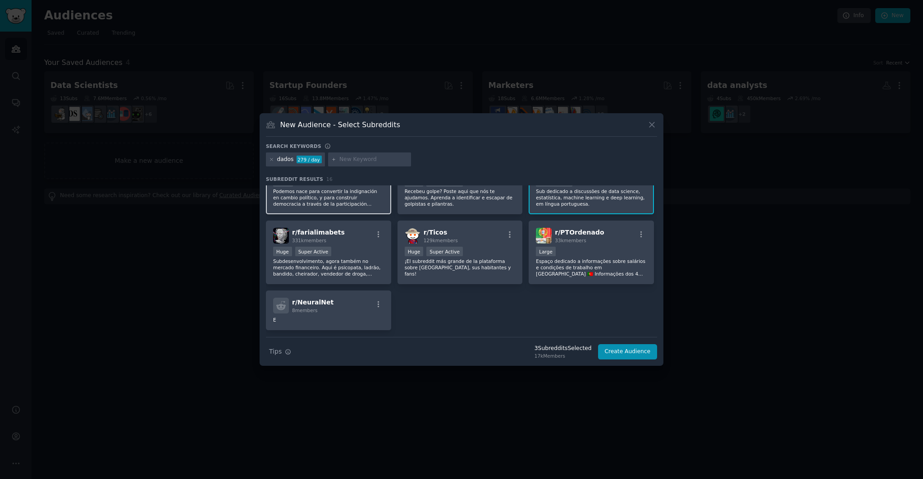
scroll to position [245, 0]
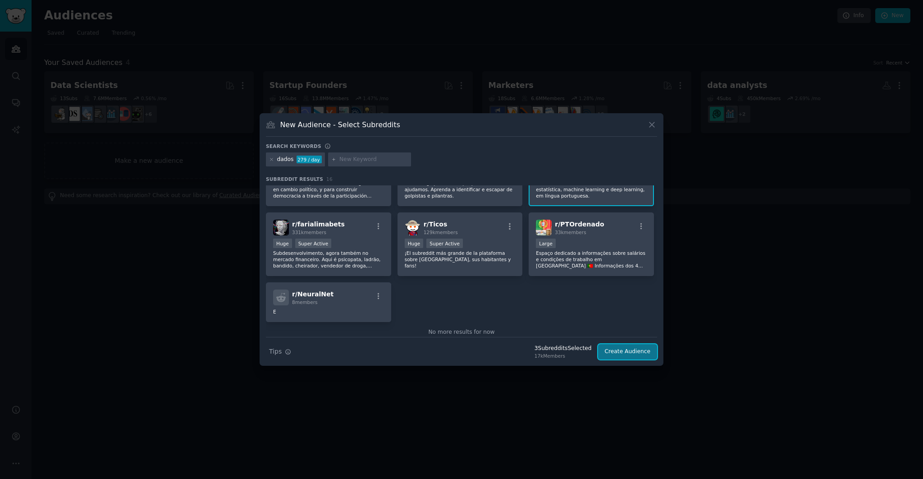
click at [633, 351] on button "Create Audience" at bounding box center [628, 351] width 60 height 15
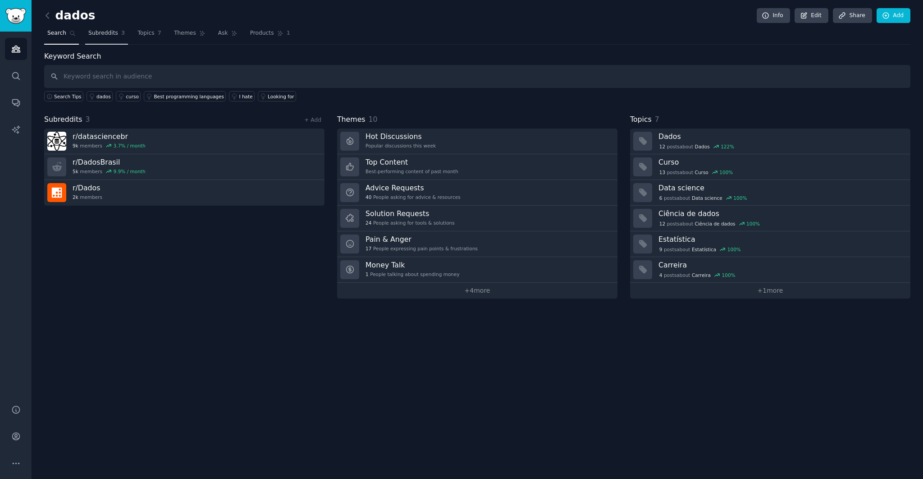
click at [101, 37] on span "Subreddits" at bounding box center [103, 33] width 30 height 8
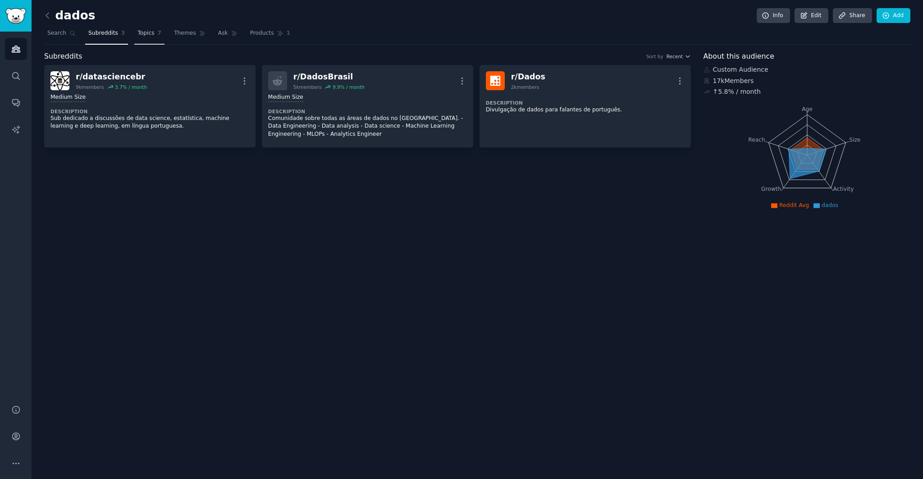
click at [147, 34] on span "Topics" at bounding box center [145, 33] width 17 height 8
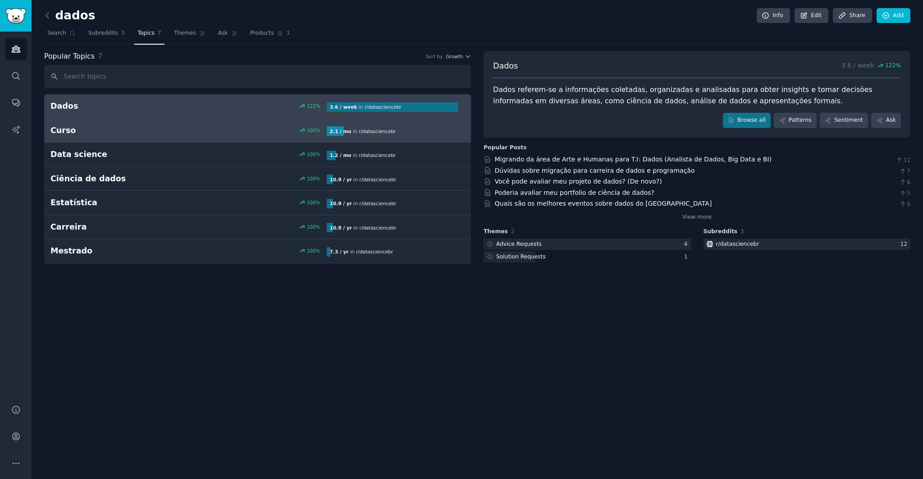
click at [169, 136] on link "Curso 100 % 2.1 / mo in r/ datasciencebr" at bounding box center [257, 131] width 427 height 24
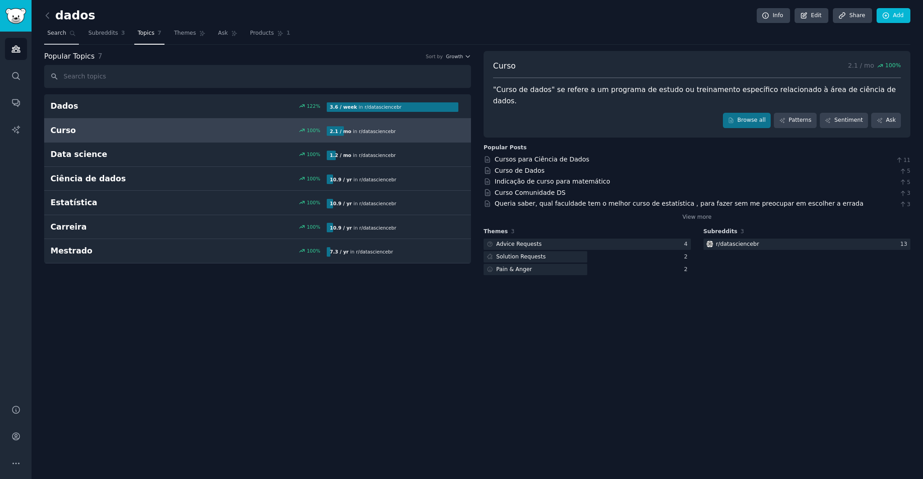
click at [58, 34] on span "Search" at bounding box center [56, 33] width 19 height 8
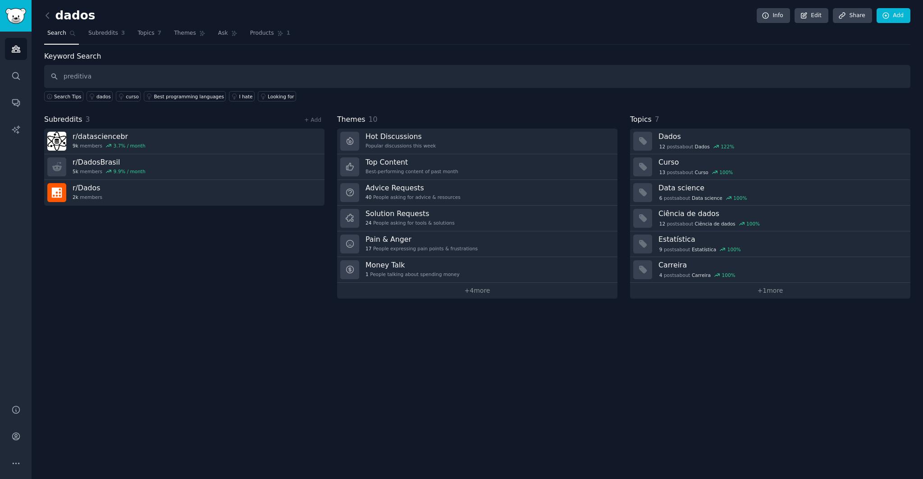
type input "preditiva"
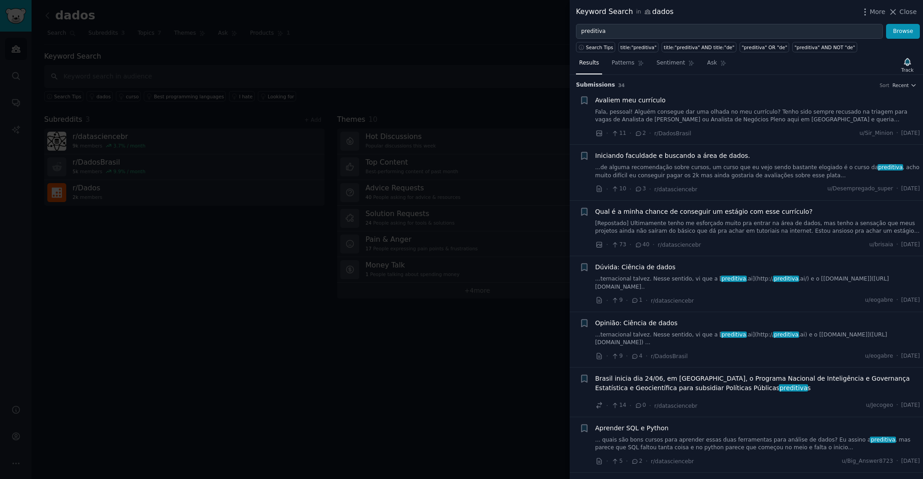
click at [682, 155] on span "Iniciando faculdade e buscando a área de dados." at bounding box center [673, 155] width 155 height 9
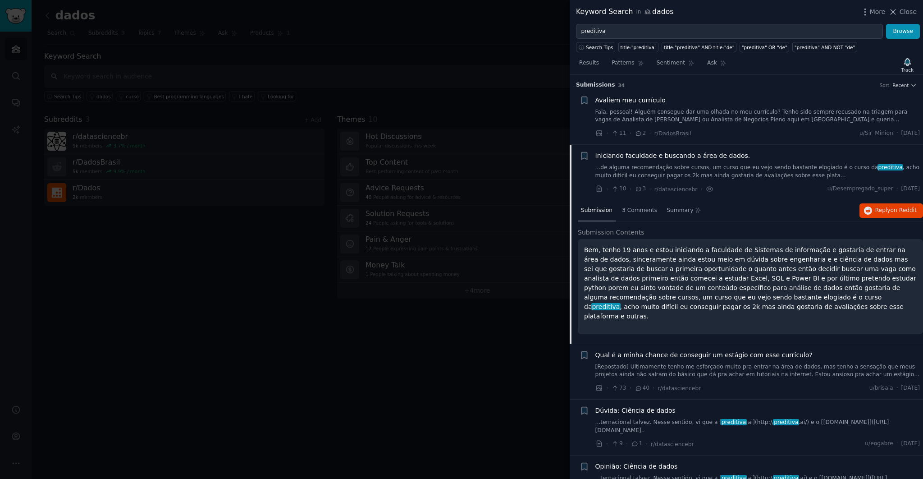
scroll to position [70, 0]
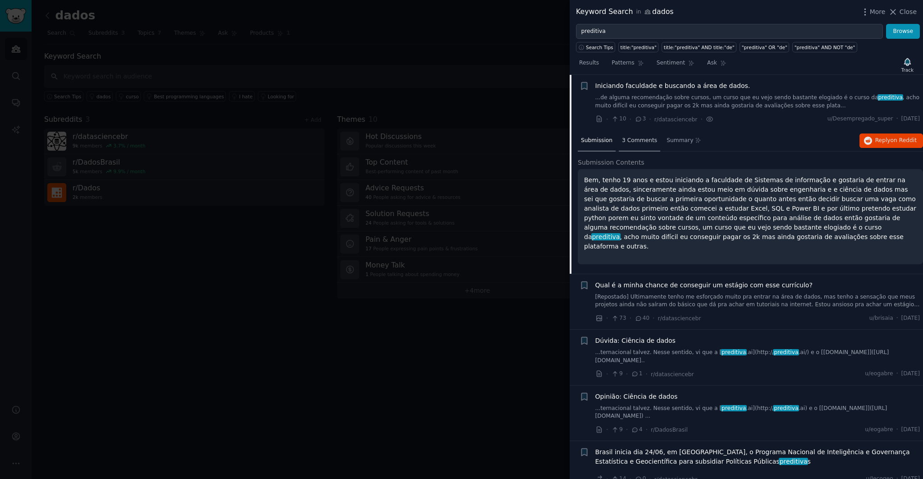
click at [639, 143] on span "3 Comments" at bounding box center [639, 141] width 35 height 8
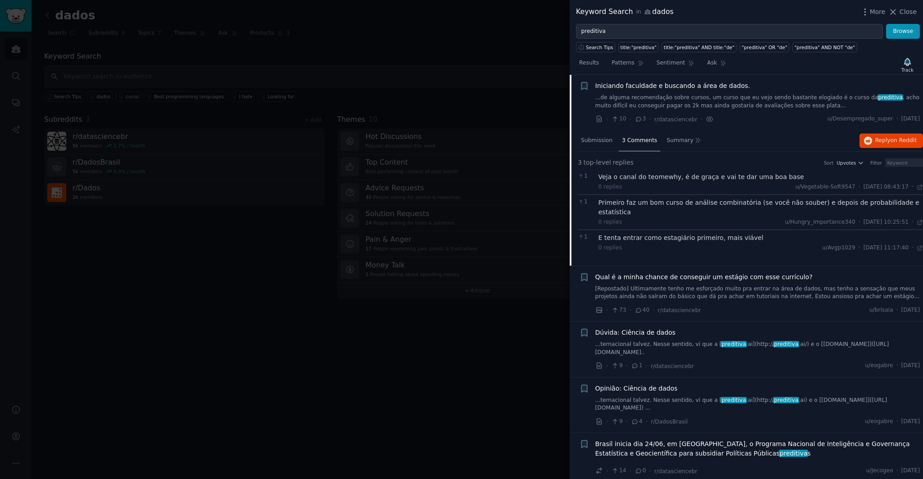
click at [793, 88] on div "Iniciando faculdade e buscando a área de dados." at bounding box center [758, 85] width 325 height 9
drag, startPoint x: 770, startPoint y: 89, endPoint x: 763, endPoint y: 89, distance: 6.8
click at [769, 89] on div "Iniciando faculdade e buscando a área de dados." at bounding box center [758, 85] width 325 height 9
click at [603, 142] on span "Submission" at bounding box center [597, 141] width 32 height 8
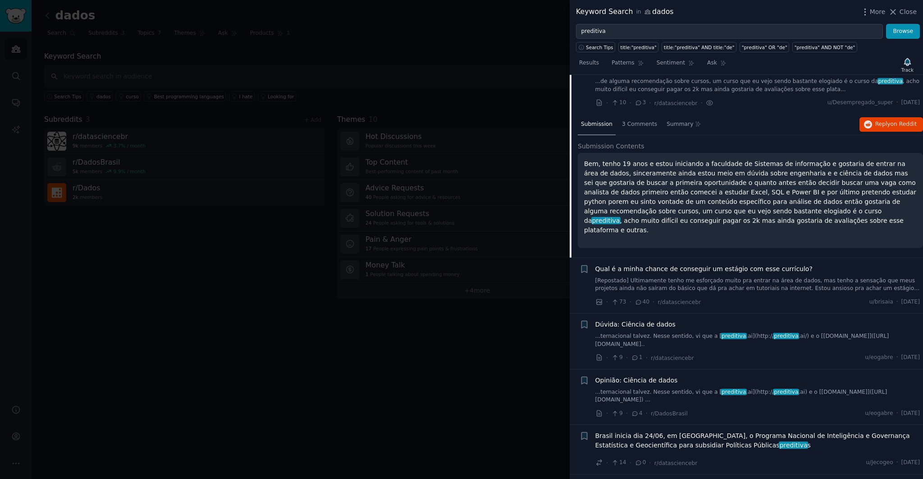
scroll to position [87, 0]
click at [651, 319] on span "Dúvida: Ciência de dados" at bounding box center [636, 323] width 80 height 9
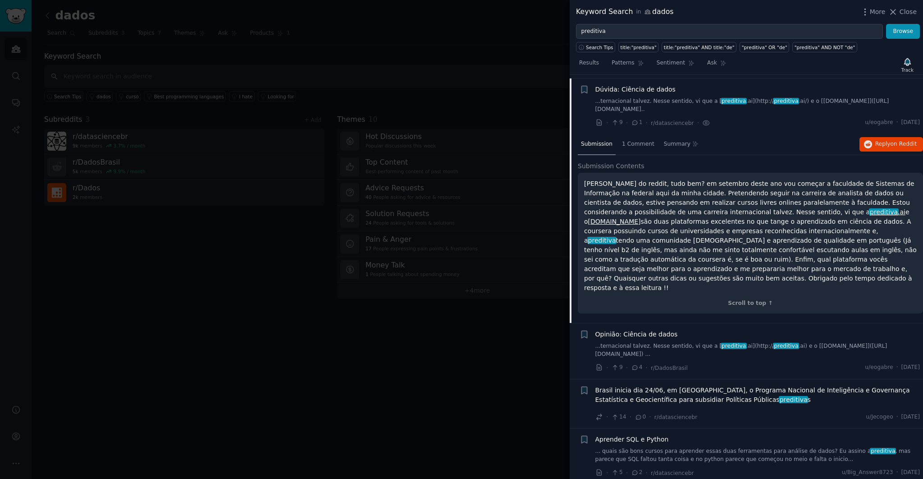
scroll to position [181, 0]
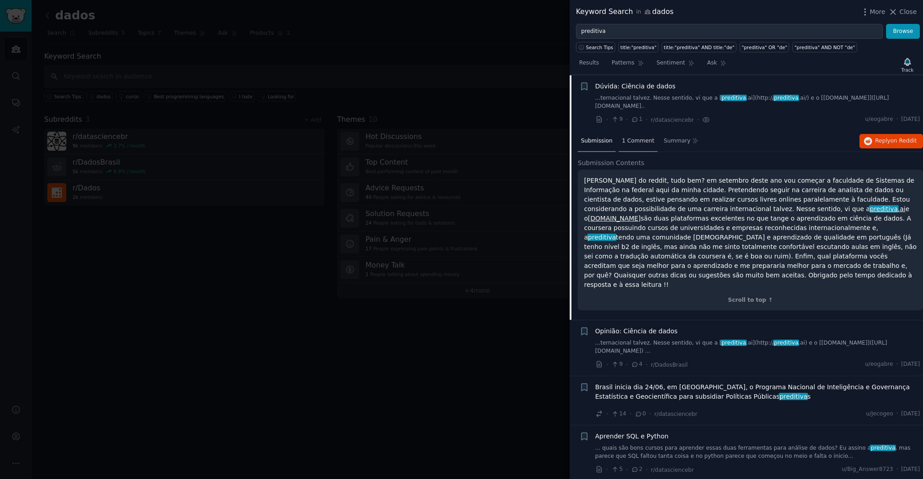
click at [637, 137] on span "1 Comment" at bounding box center [638, 141] width 32 height 8
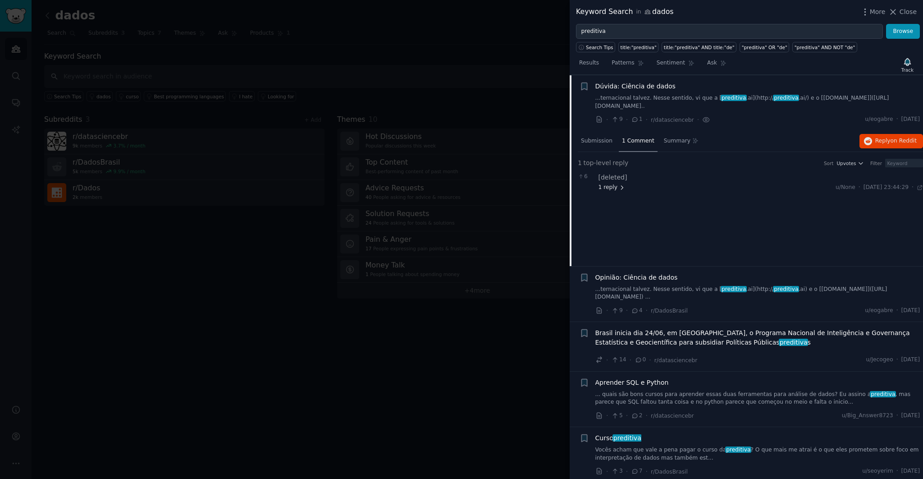
click at [614, 183] on span "1 reply" at bounding box center [612, 187] width 27 height 8
click at [605, 137] on span "Submission" at bounding box center [597, 141] width 32 height 8
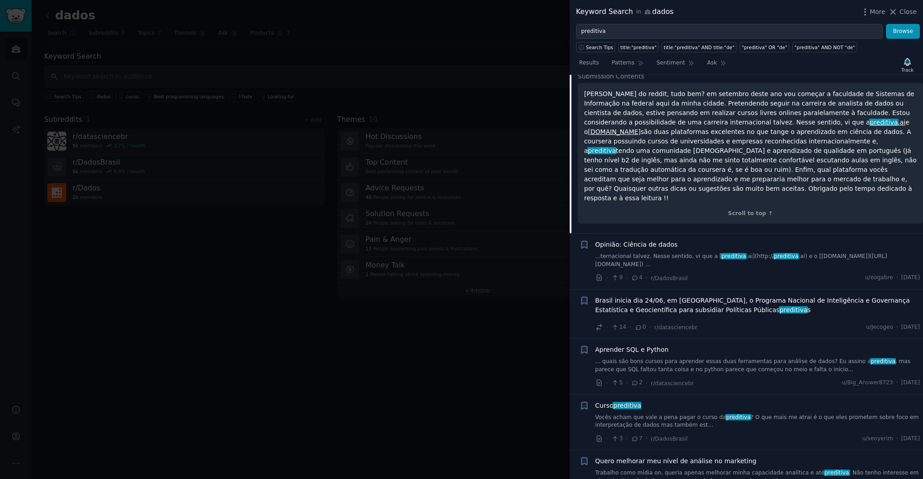
scroll to position [274, 0]
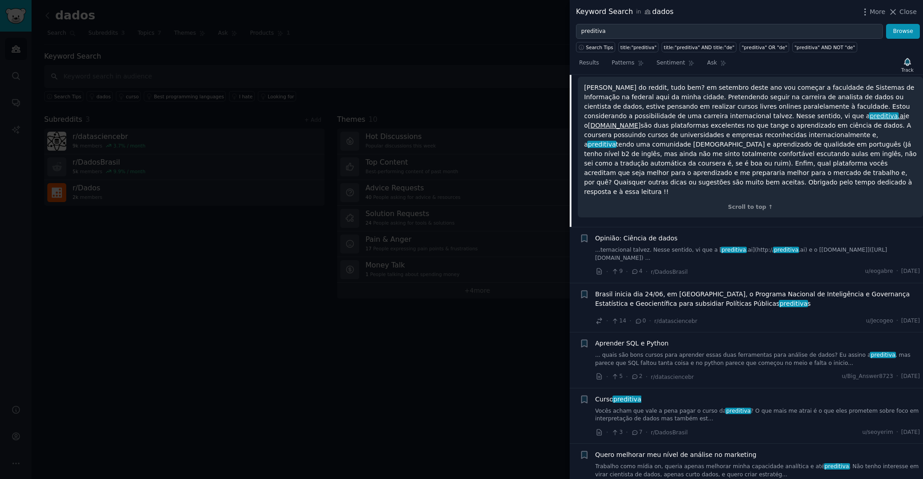
click at [653, 339] on span "Aprender SQL e Python" at bounding box center [632, 343] width 73 height 9
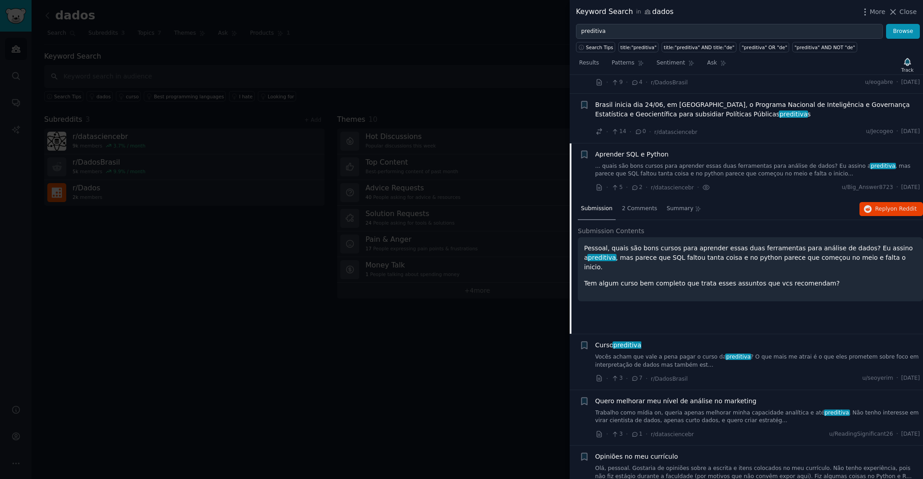
scroll to position [325, 0]
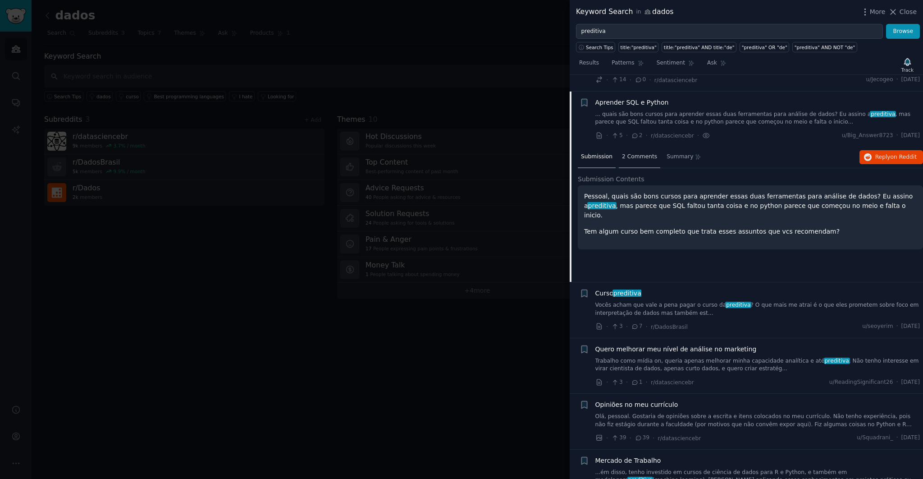
click at [642, 153] on span "2 Comments" at bounding box center [639, 157] width 35 height 8
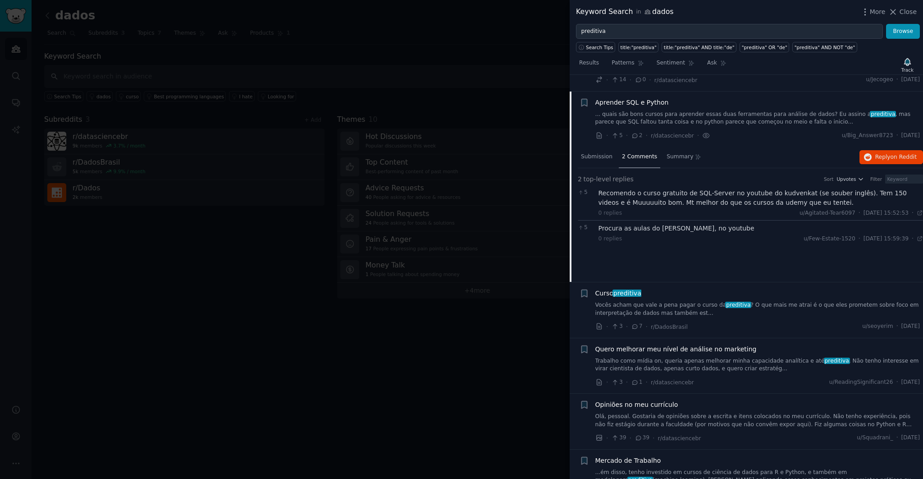
click at [634, 323] on icon at bounding box center [635, 326] width 8 height 6
click at [611, 289] on span "Curso preditiva" at bounding box center [619, 293] width 46 height 9
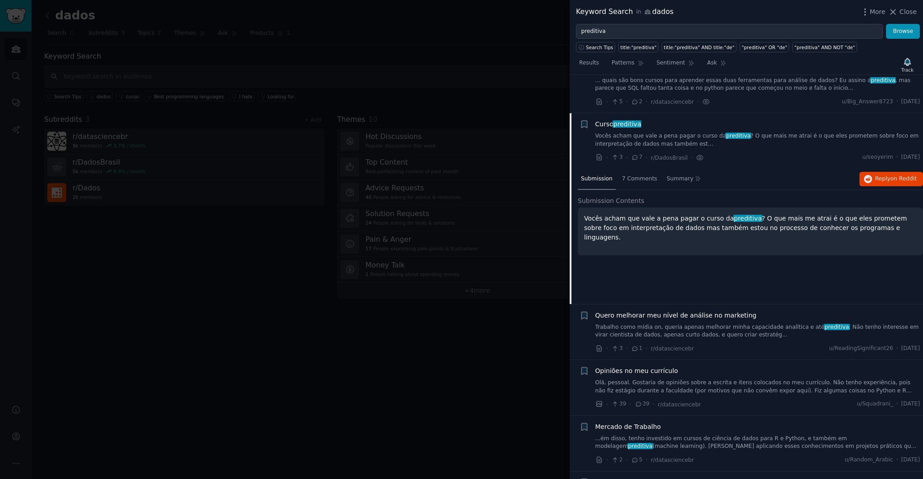
scroll to position [381, 0]
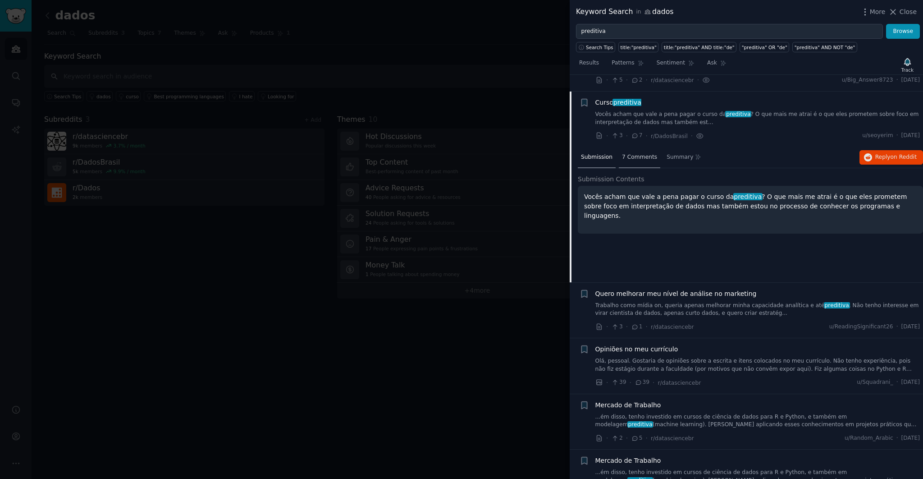
click at [637, 153] on span "7 Comments" at bounding box center [639, 157] width 35 height 8
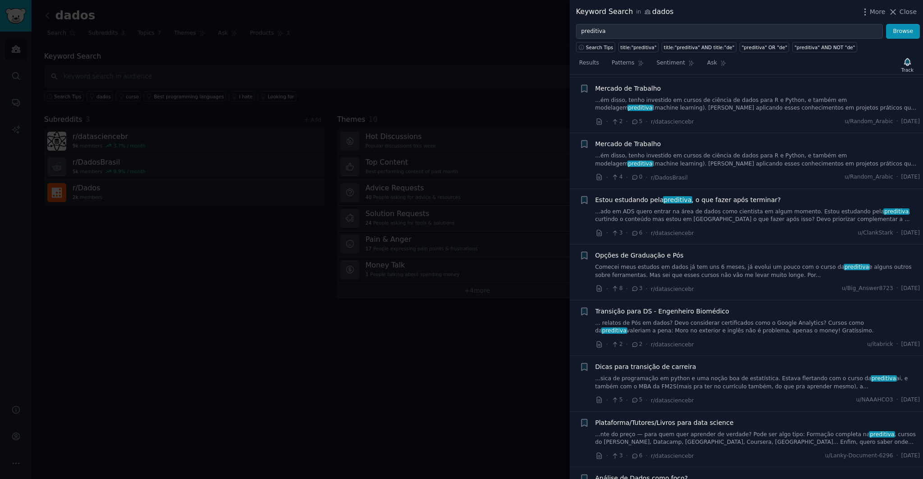
scroll to position [752, 0]
click at [637, 340] on icon at bounding box center [635, 343] width 8 height 6
click at [658, 305] on span "Transição para DS - Engenheiro Biomédico" at bounding box center [663, 309] width 134 height 9
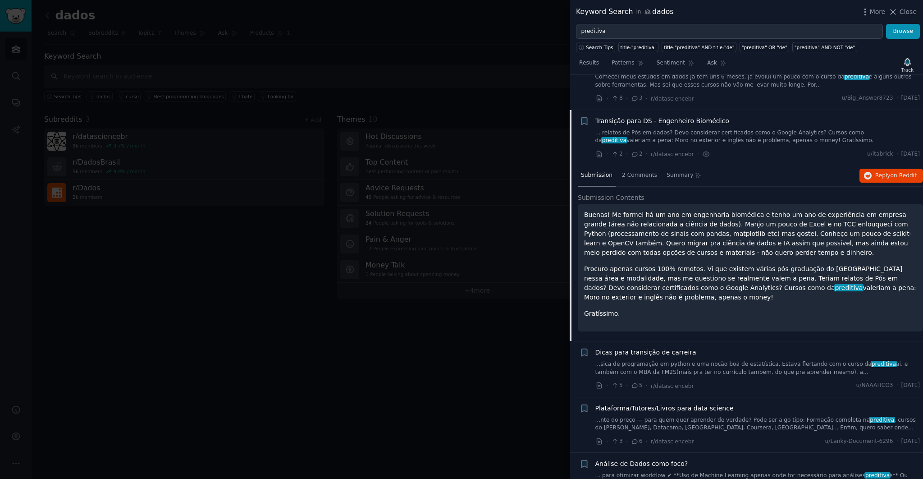
scroll to position [770, 0]
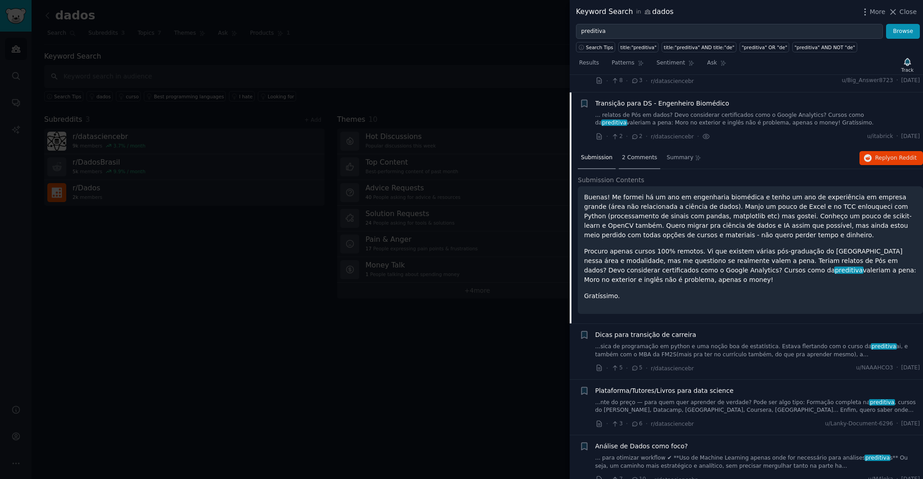
click at [640, 154] on span "2 Comments" at bounding box center [639, 158] width 35 height 8
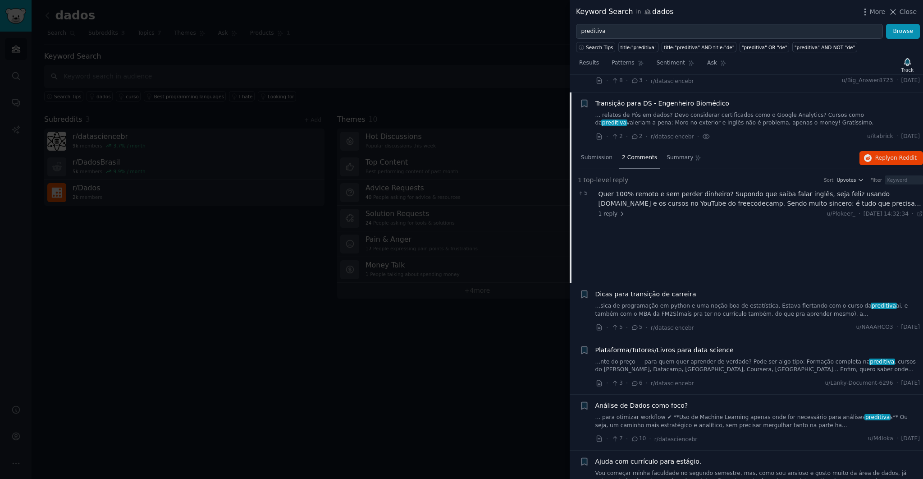
click at [717, 189] on div "Quer 100% remoto e sem perder dinheiro? Supondo que saiba falar inglês, seja fe…" at bounding box center [761, 198] width 325 height 19
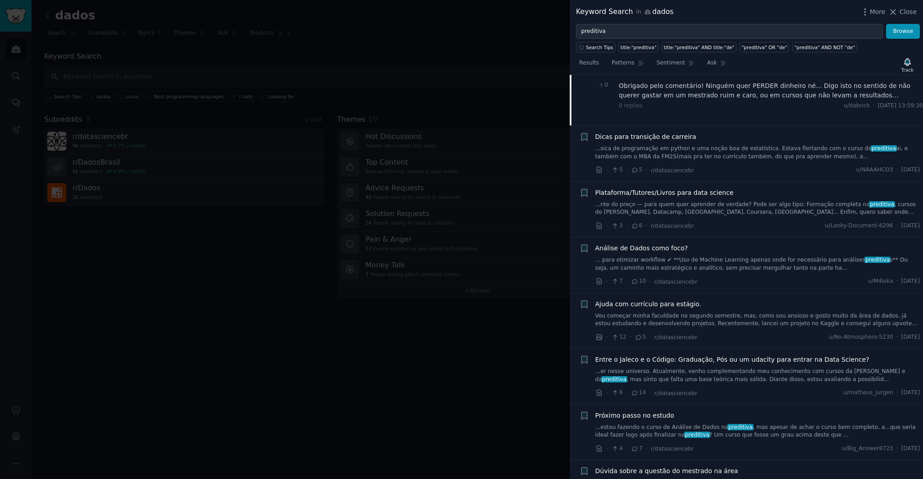
scroll to position [965, 0]
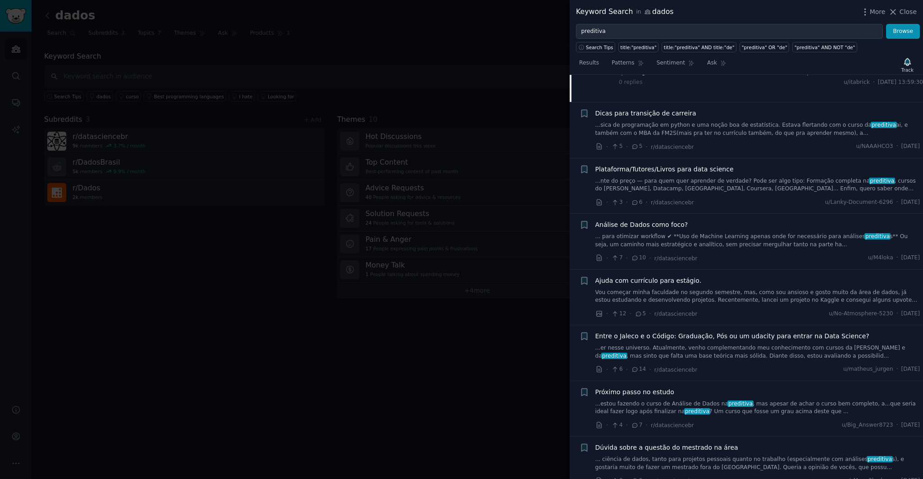
click at [655, 387] on span "Próximo passo no estudo" at bounding box center [635, 391] width 79 height 9
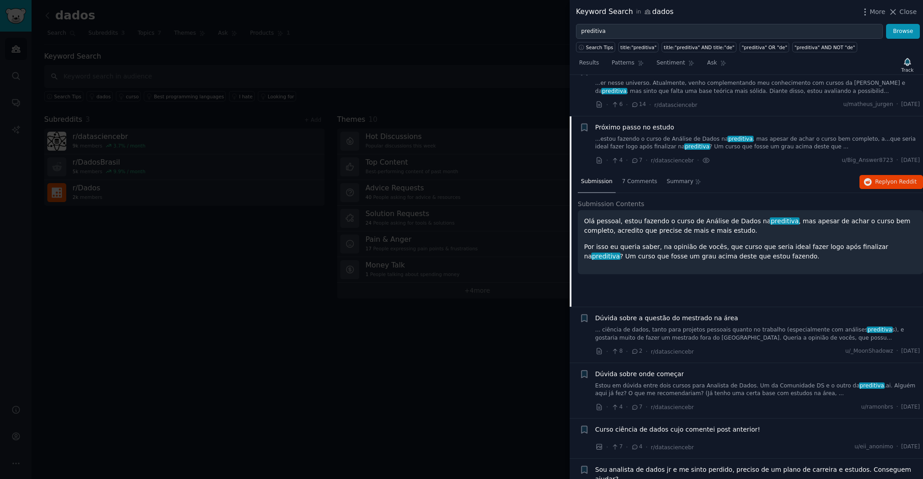
scroll to position [1104, 0]
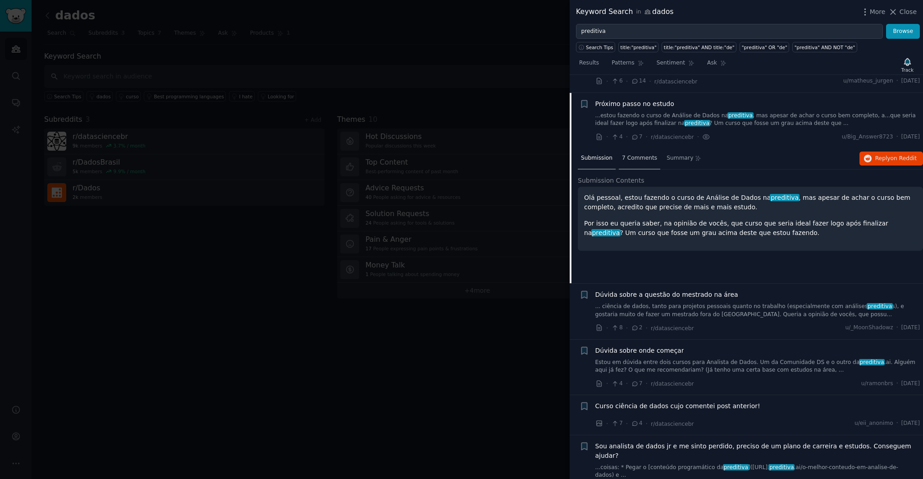
click at [634, 154] on span "7 Comments" at bounding box center [639, 158] width 35 height 8
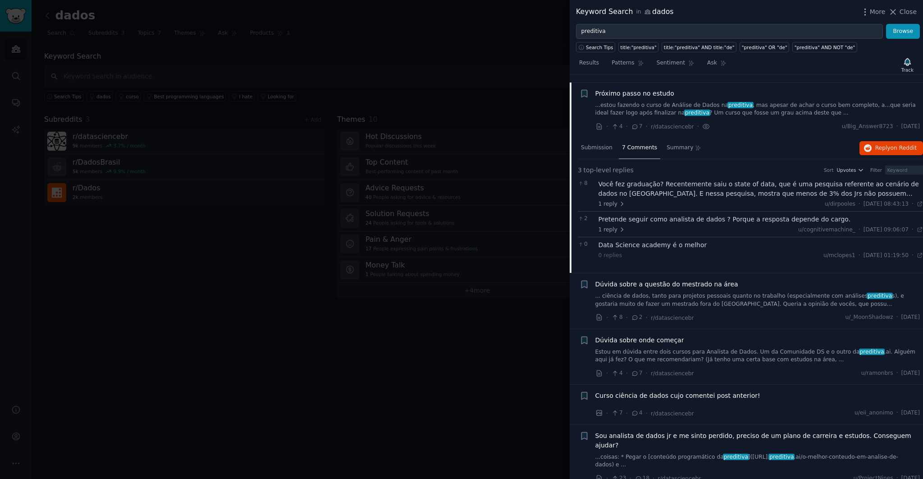
scroll to position [1114, 0]
click at [614, 225] on span "1 reply" at bounding box center [612, 229] width 27 height 8
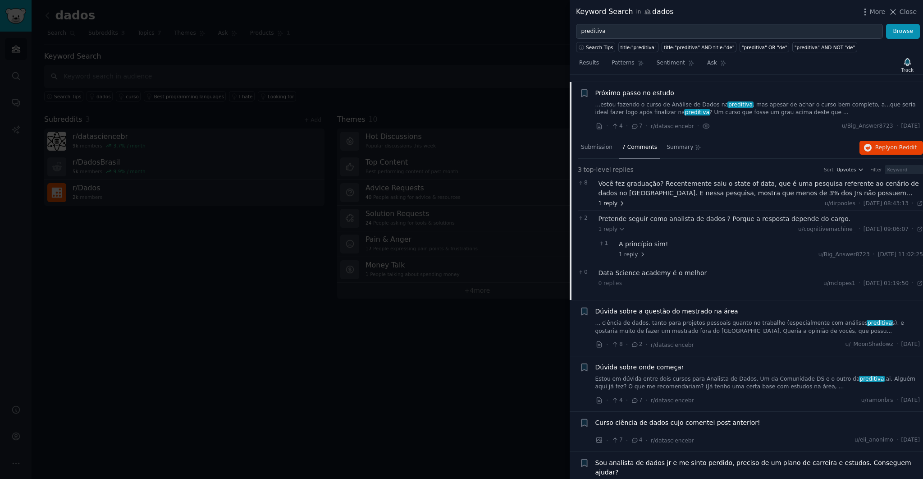
click at [612, 200] on span "1 reply" at bounding box center [612, 204] width 27 height 8
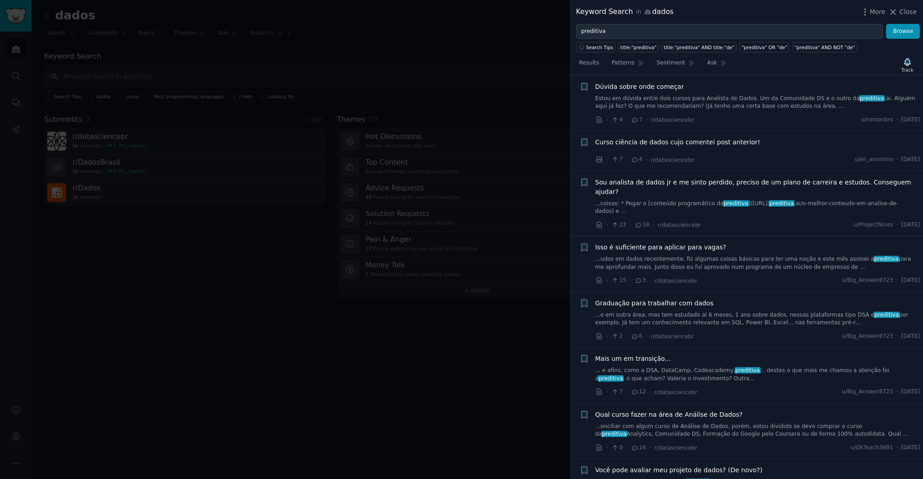
scroll to position [1439, 0]
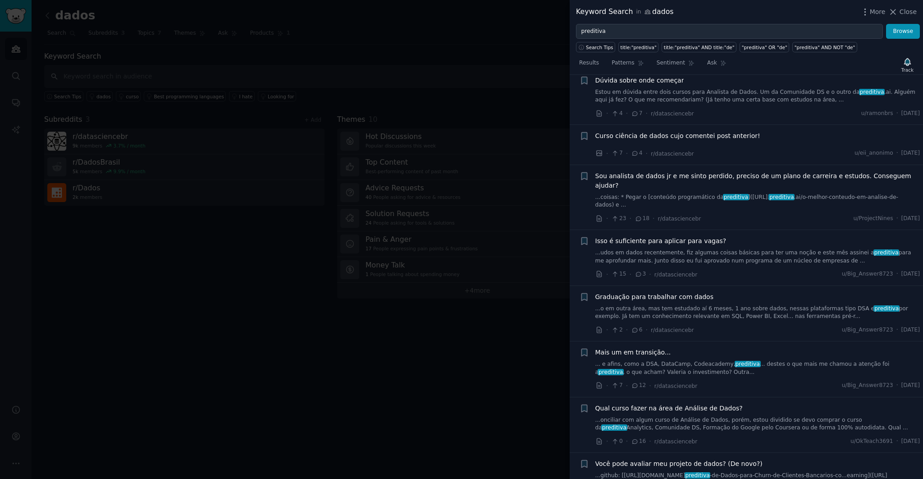
click at [642, 348] on span "Mais um em transição..." at bounding box center [634, 352] width 76 height 9
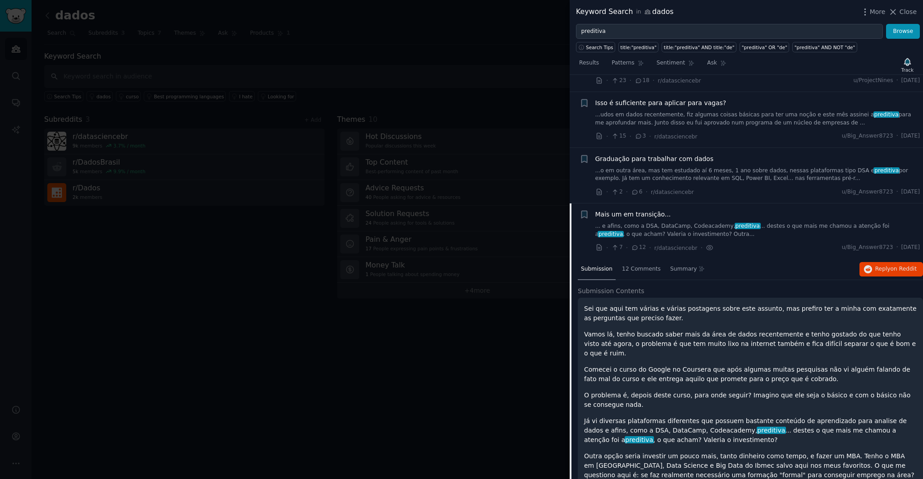
scroll to position [1477, 0]
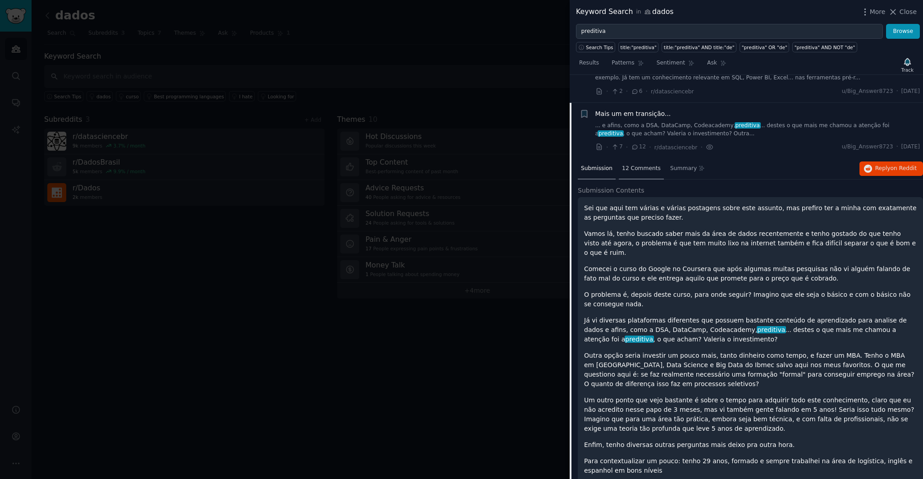
click at [637, 165] on span "12 Comments" at bounding box center [641, 169] width 39 height 8
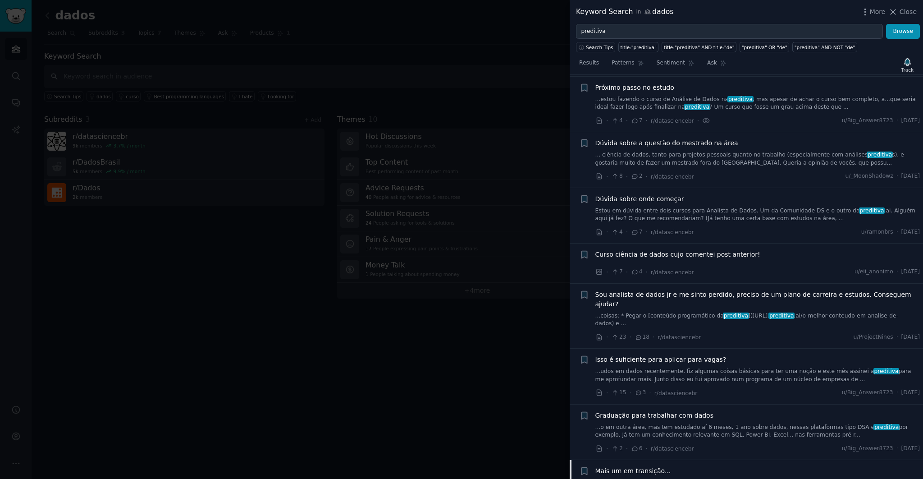
scroll to position [710, 0]
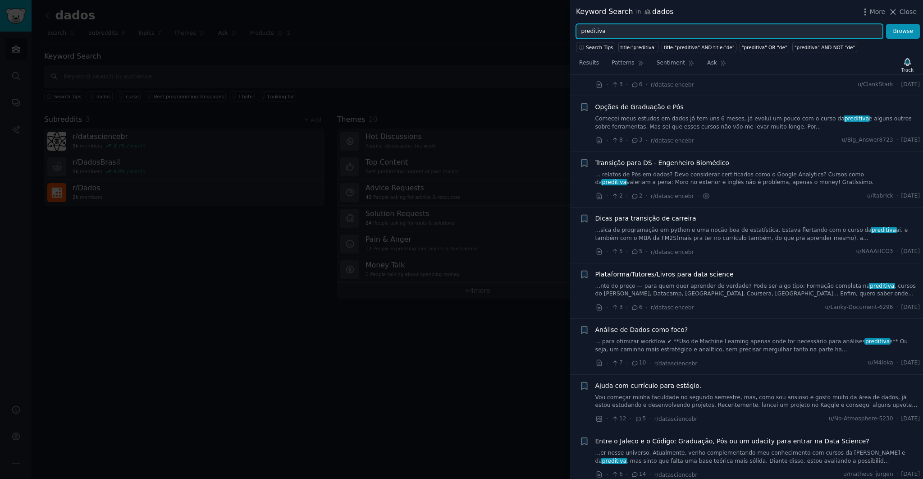
click at [598, 35] on input "preditiva" at bounding box center [729, 31] width 307 height 15
click at [886, 24] on button "Browse" at bounding box center [903, 31] width 34 height 15
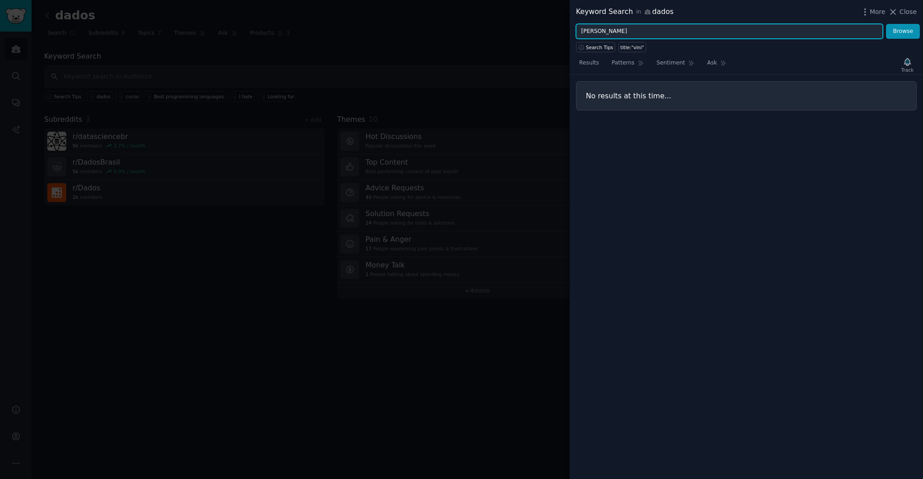
click at [886, 24] on button "Browse" at bounding box center [903, 31] width 34 height 15
drag, startPoint x: 631, startPoint y: 31, endPoint x: 574, endPoint y: 27, distance: 56.5
click at [574, 27] on div "[PERSON_NAME]" at bounding box center [746, 31] width 353 height 15
type input "analítica"
click at [886, 24] on button "Browse" at bounding box center [903, 31] width 34 height 15
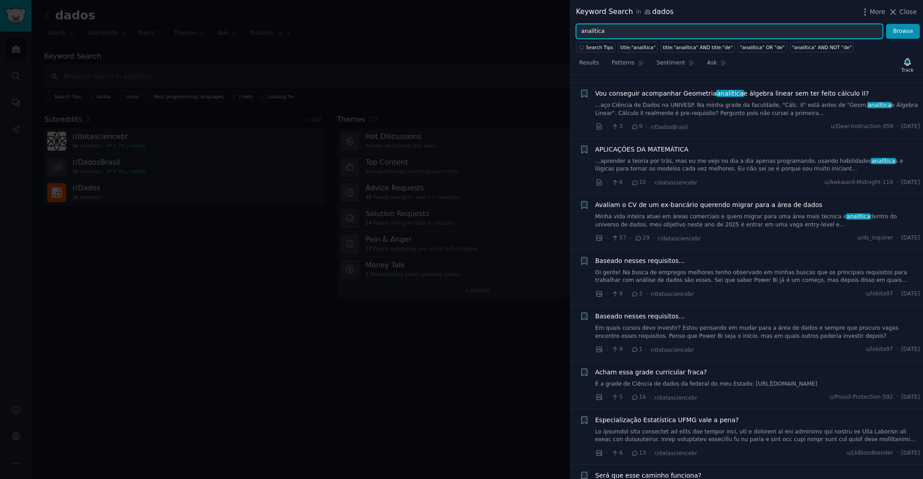
scroll to position [0, 0]
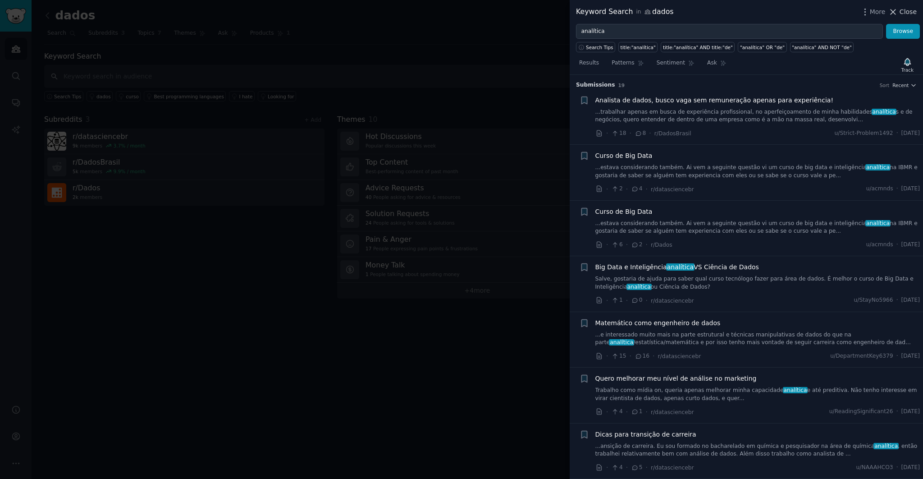
click at [903, 14] on span "Close" at bounding box center [908, 11] width 17 height 9
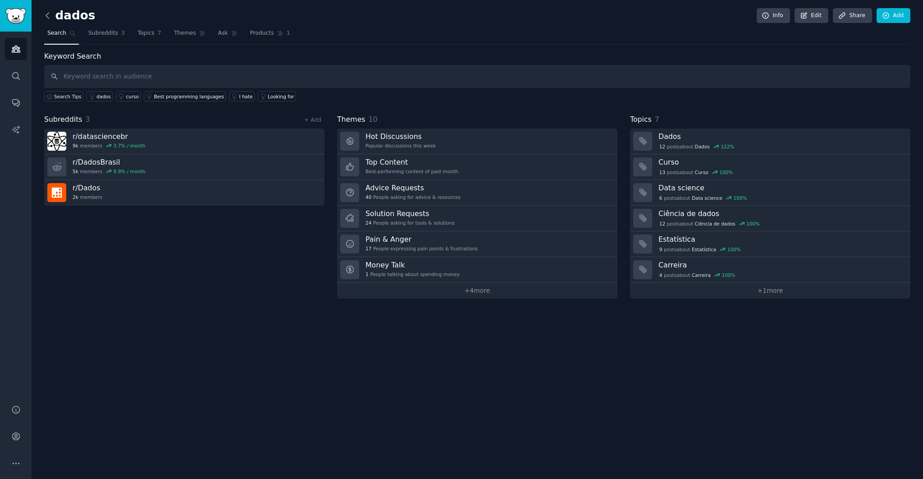
click at [46, 15] on icon at bounding box center [47, 15] width 3 height 5
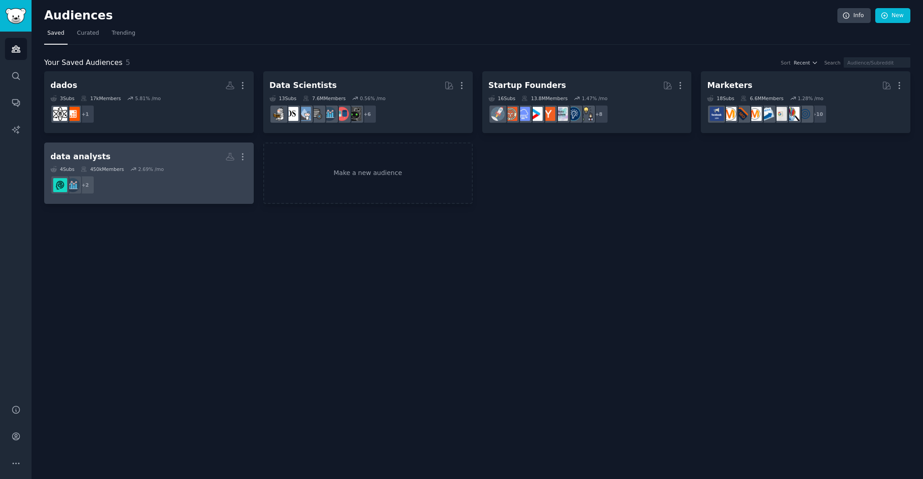
click at [168, 155] on h2 "data analysts Custom Audience More" at bounding box center [148, 157] width 197 height 16
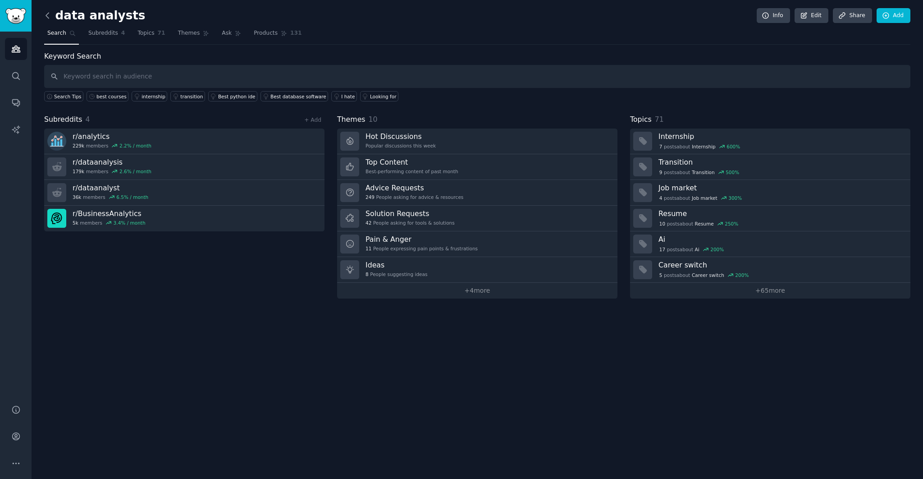
click at [47, 15] on icon at bounding box center [47, 15] width 9 height 9
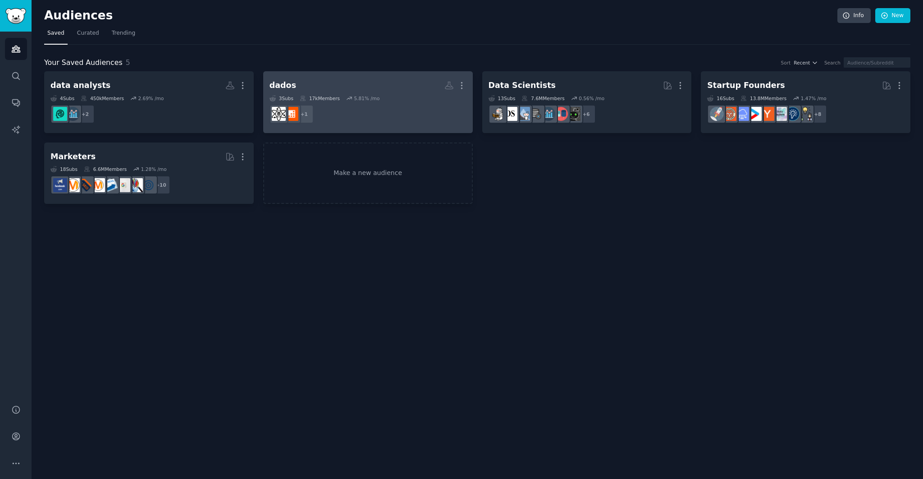
click at [433, 115] on dd "r/DadosBrasil + 1" at bounding box center [368, 113] width 197 height 25
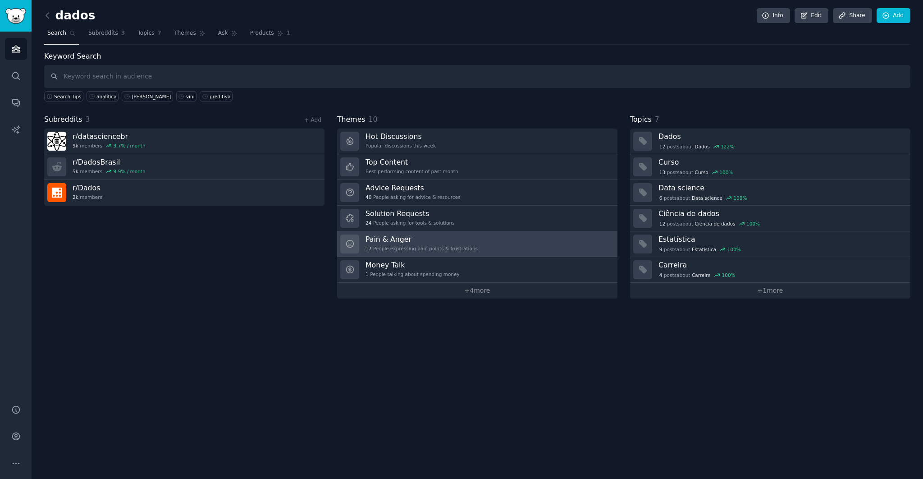
click at [449, 242] on h3 "Pain & Anger" at bounding box center [422, 238] width 112 height 9
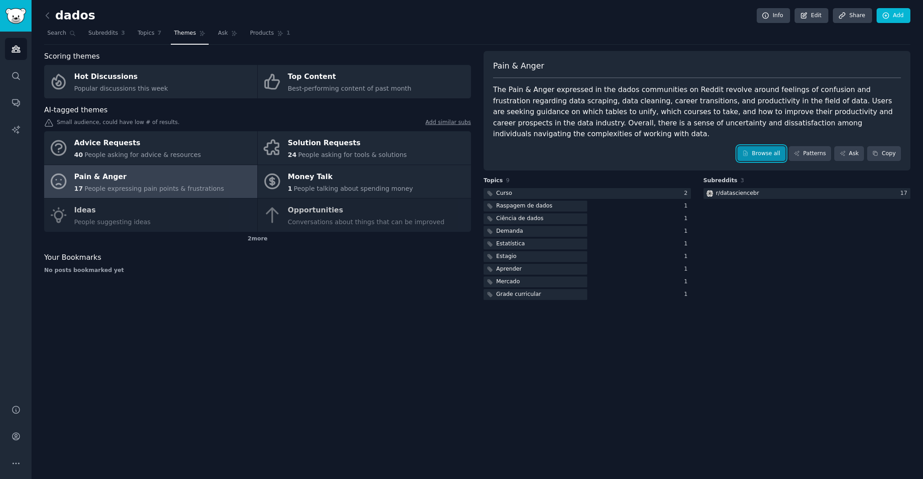
click at [762, 146] on link "Browse all" at bounding box center [762, 153] width 48 height 15
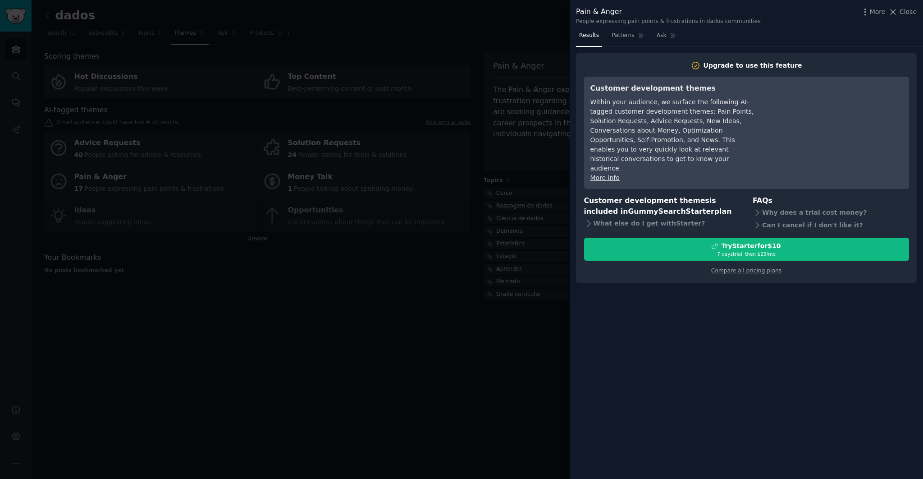
click at [428, 358] on div at bounding box center [461, 239] width 923 height 479
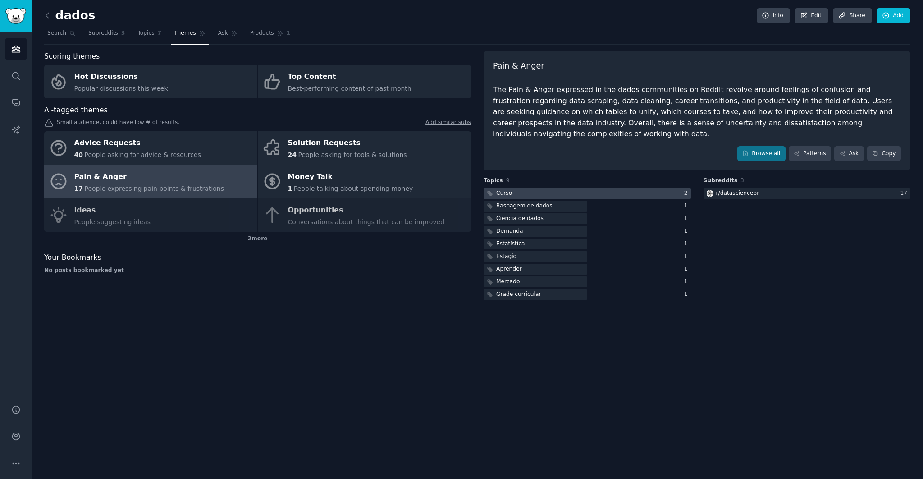
click at [528, 188] on div at bounding box center [587, 193] width 207 height 11
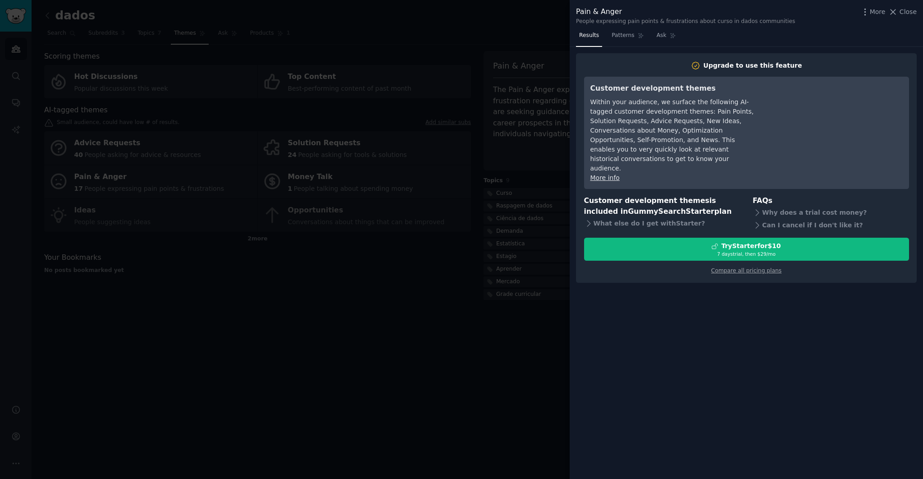
click at [482, 377] on div at bounding box center [461, 239] width 923 height 479
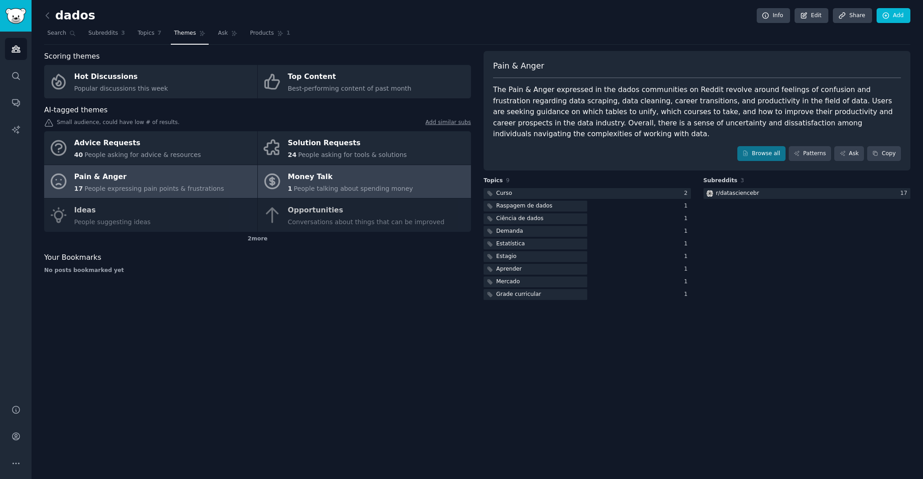
click at [306, 181] on div "Money Talk" at bounding box center [350, 177] width 125 height 14
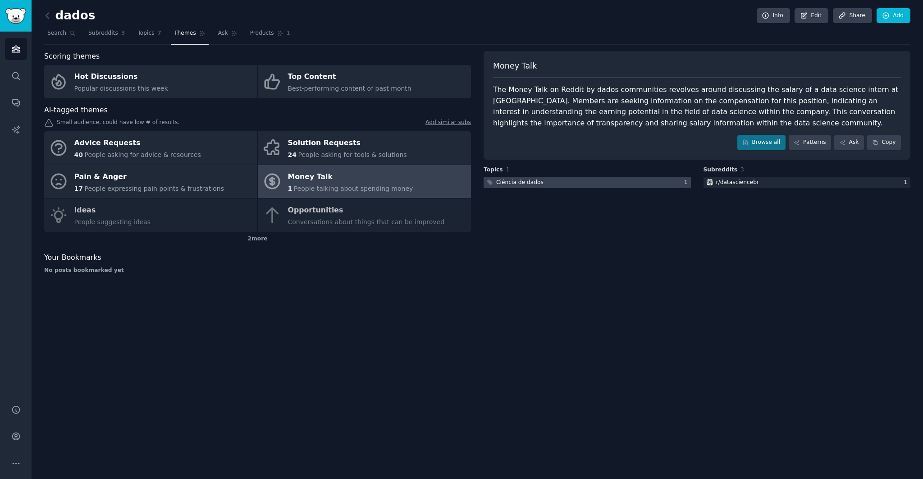
click at [610, 179] on div at bounding box center [587, 182] width 207 height 11
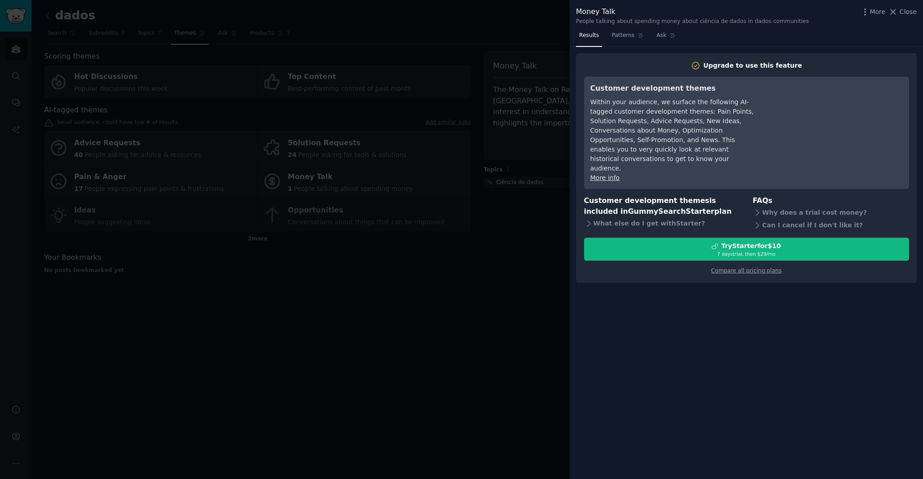
click at [495, 332] on div at bounding box center [461, 239] width 923 height 479
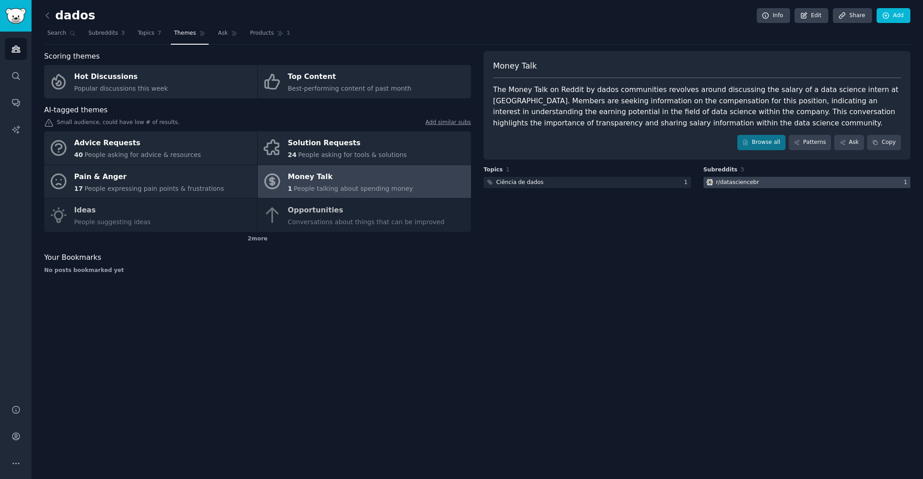
click at [761, 181] on div at bounding box center [807, 182] width 207 height 11
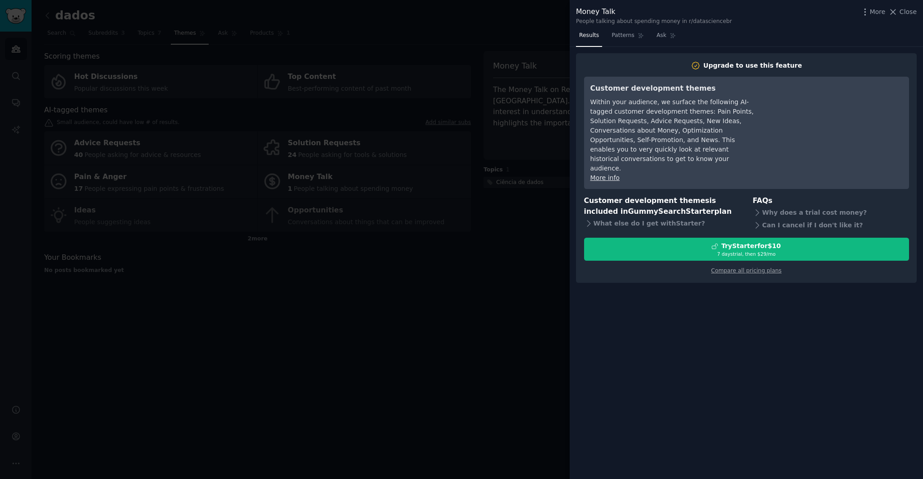
click at [547, 290] on div at bounding box center [461, 239] width 923 height 479
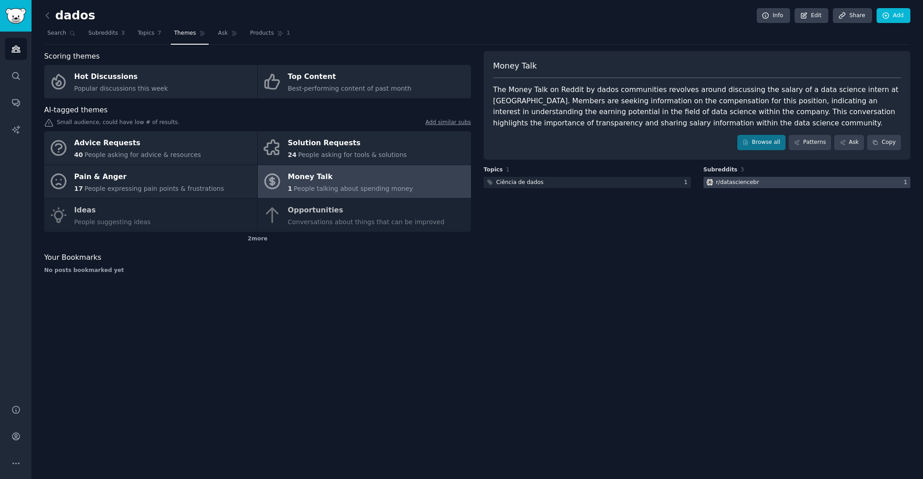
click at [780, 183] on div at bounding box center [807, 182] width 207 height 11
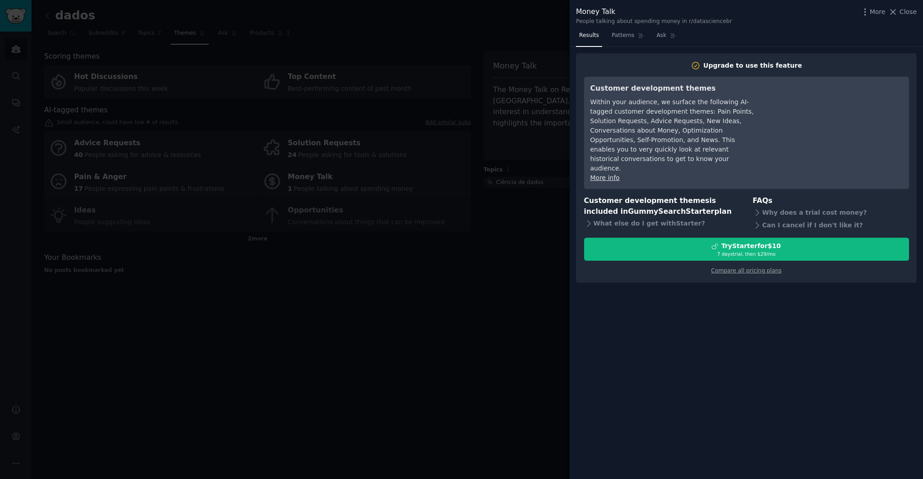
click at [508, 333] on div at bounding box center [461, 239] width 923 height 479
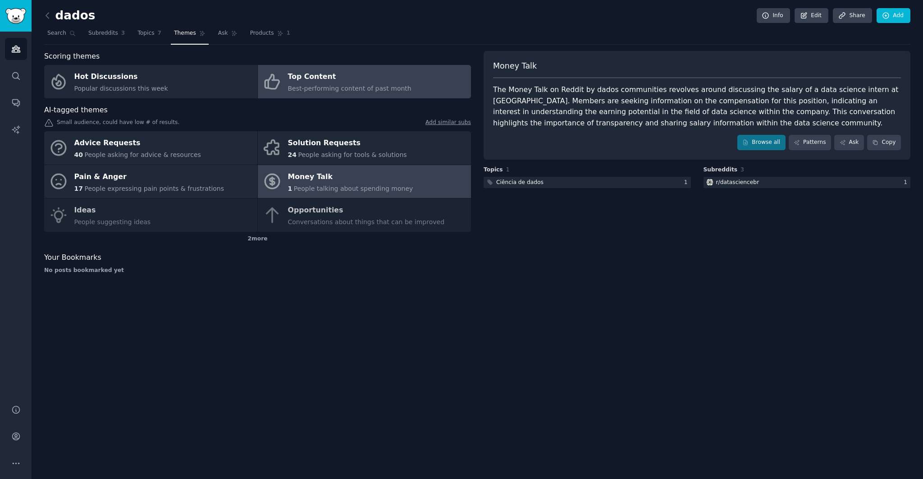
click at [369, 85] on span "Best-performing content of past month" at bounding box center [350, 88] width 124 height 7
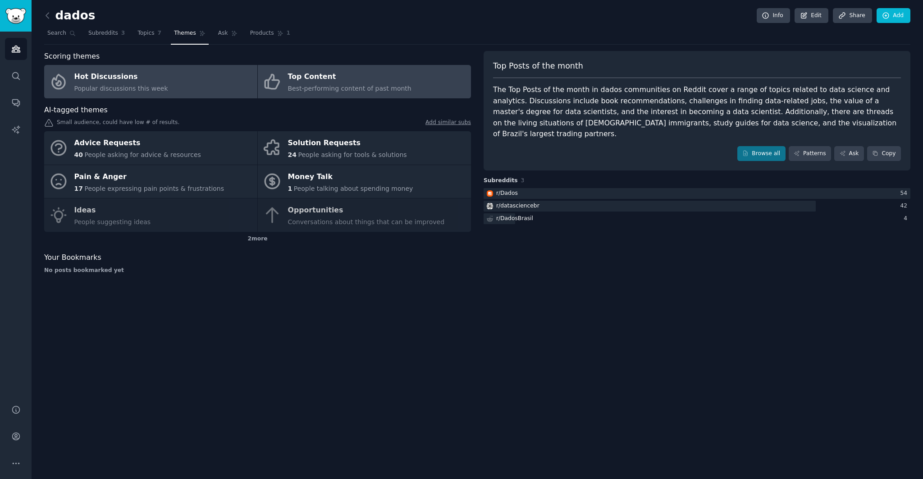
click at [235, 79] on link "Hot Discussions Popular discussions this week" at bounding box center [150, 81] width 213 height 33
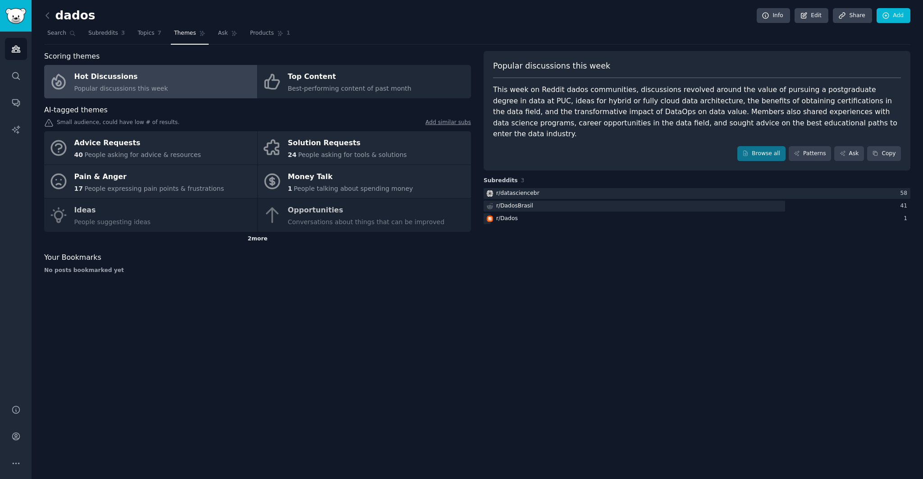
click at [263, 237] on div "2 more" at bounding box center [257, 239] width 427 height 14
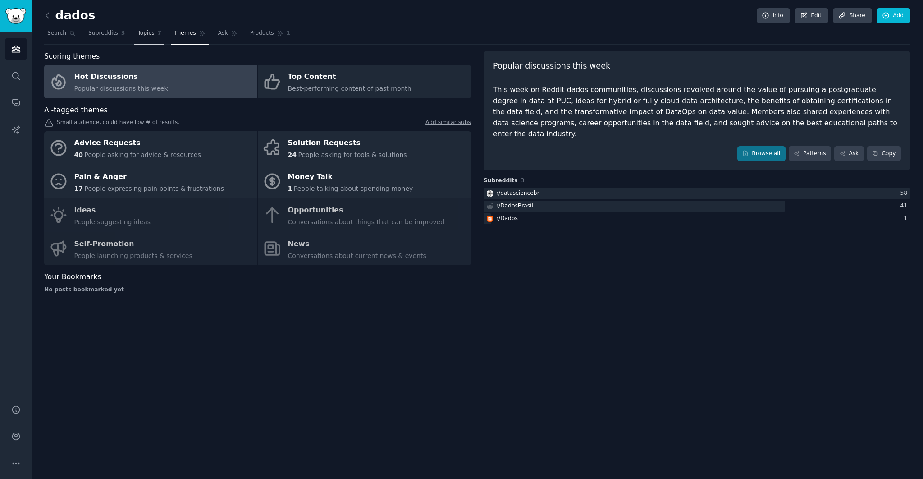
click at [148, 41] on link "Topics 7" at bounding box center [149, 35] width 30 height 18
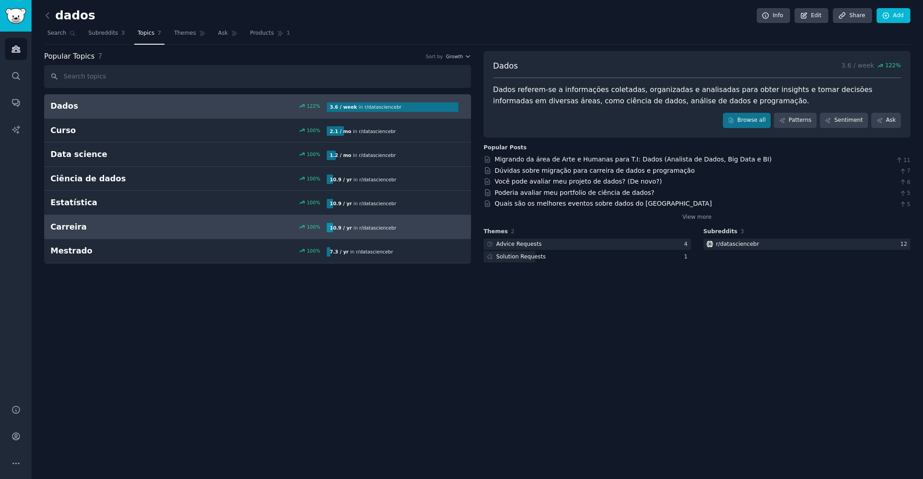
click at [150, 218] on link "Carreira 100 % 10.9 / yr in r/ datasciencebr" at bounding box center [257, 227] width 427 height 24
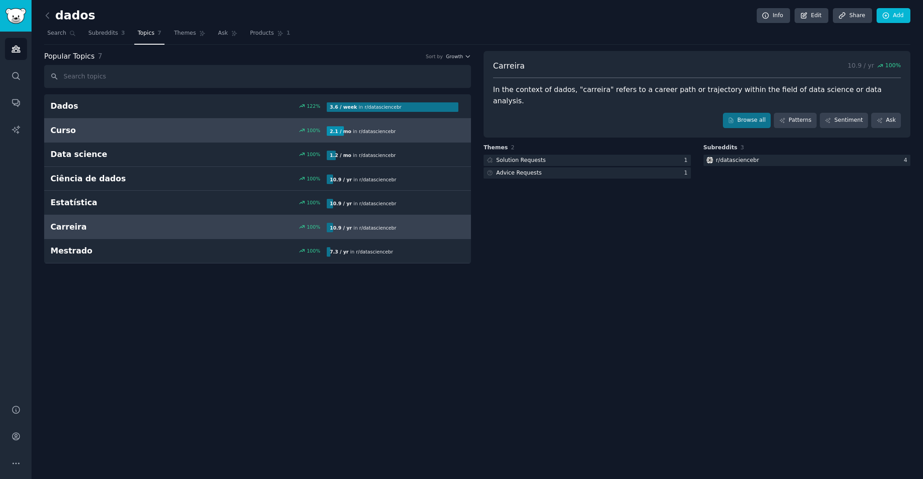
click at [276, 131] on div "100 %" at bounding box center [257, 130] width 138 height 6
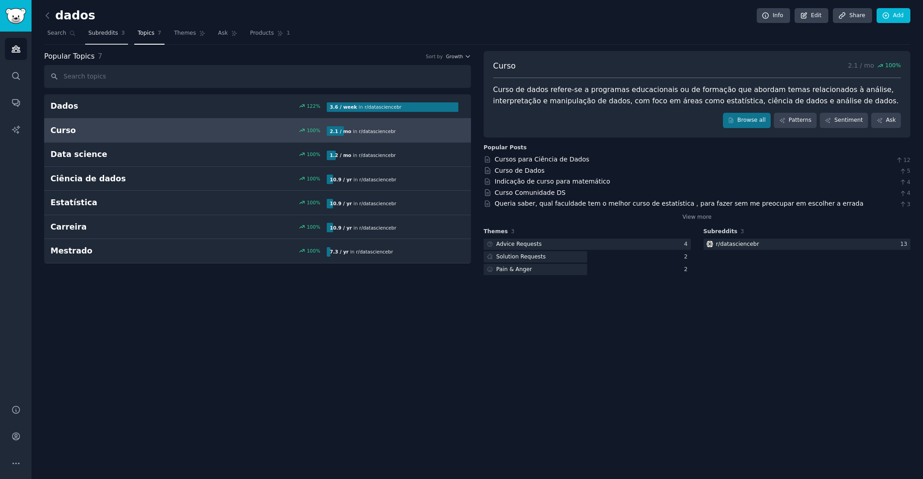
click at [107, 38] on link "Subreddits 3" at bounding box center [106, 35] width 43 height 18
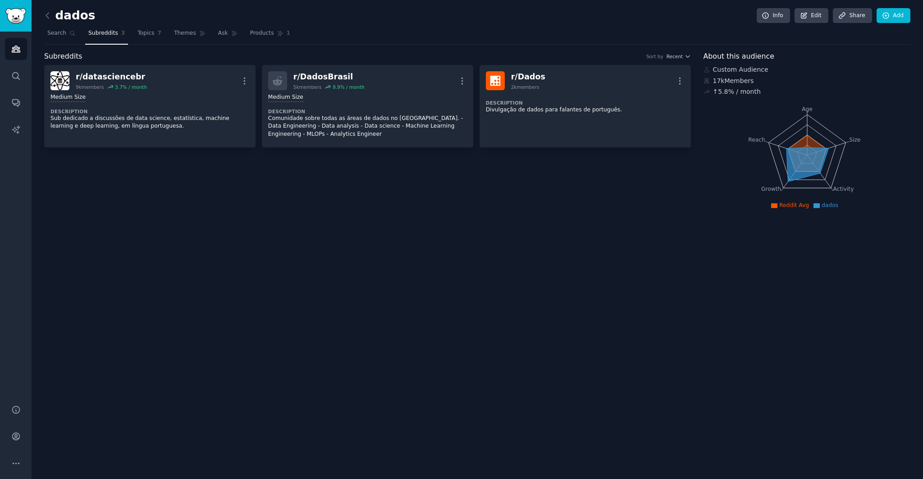
click at [56, 14] on h2 "dados" at bounding box center [69, 16] width 51 height 14
click at [48, 16] on icon at bounding box center [47, 15] width 9 height 9
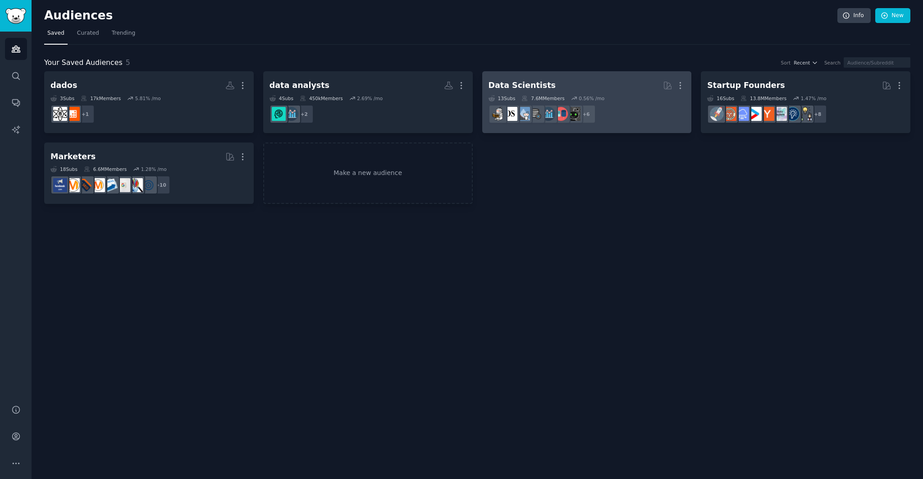
click at [563, 90] on h2 "Data Scientists More" at bounding box center [587, 86] width 197 height 16
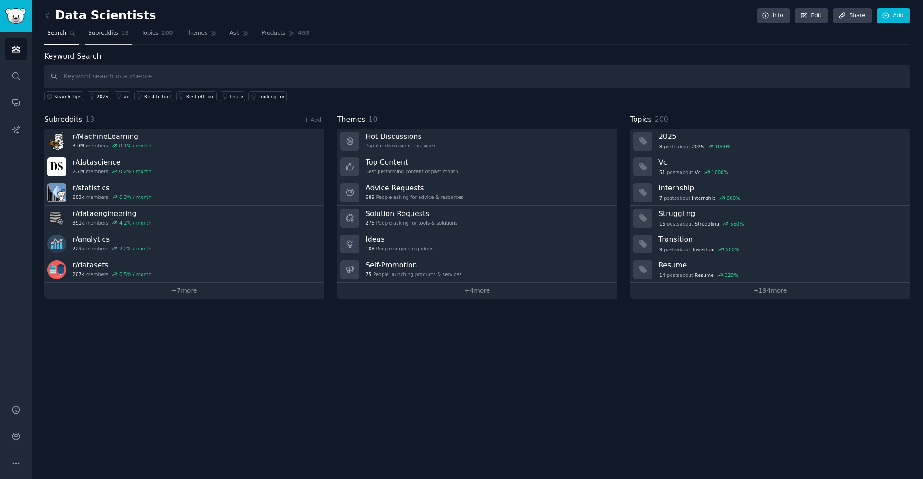
click at [110, 35] on span "Subreddits" at bounding box center [103, 33] width 30 height 8
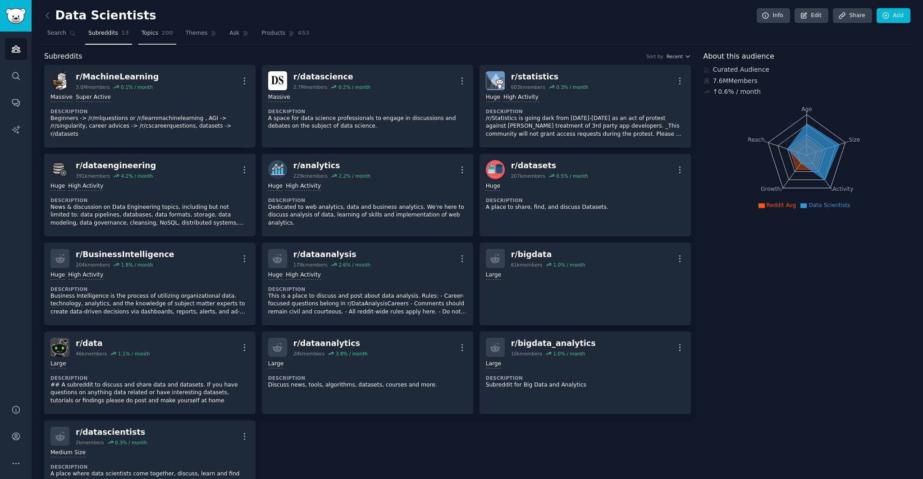
click at [163, 38] on link "Topics 200" at bounding box center [157, 35] width 38 height 18
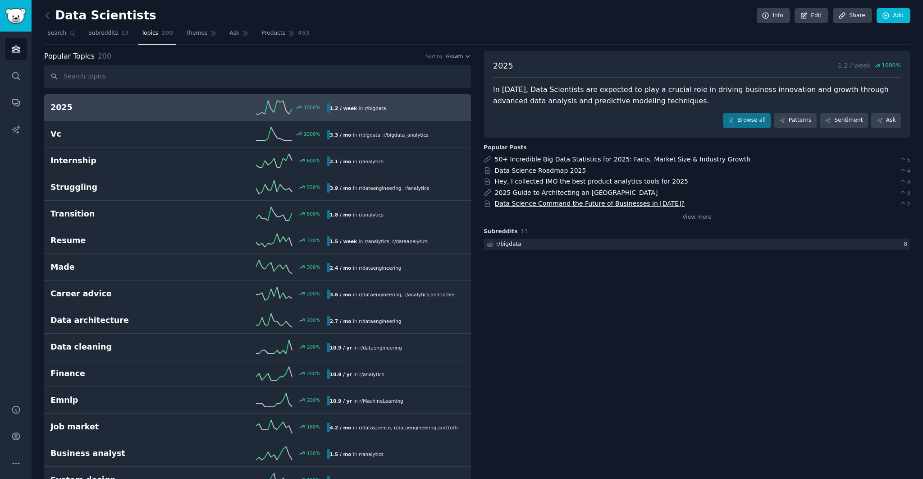
click at [579, 204] on link "Data Science Command the Future of Businesses in [DATE]?" at bounding box center [590, 203] width 190 height 7
click at [517, 171] on link "Data Science Roadmap 2025" at bounding box center [541, 170] width 92 height 7
click at [23, 108] on link "Conversations" at bounding box center [16, 103] width 22 height 22
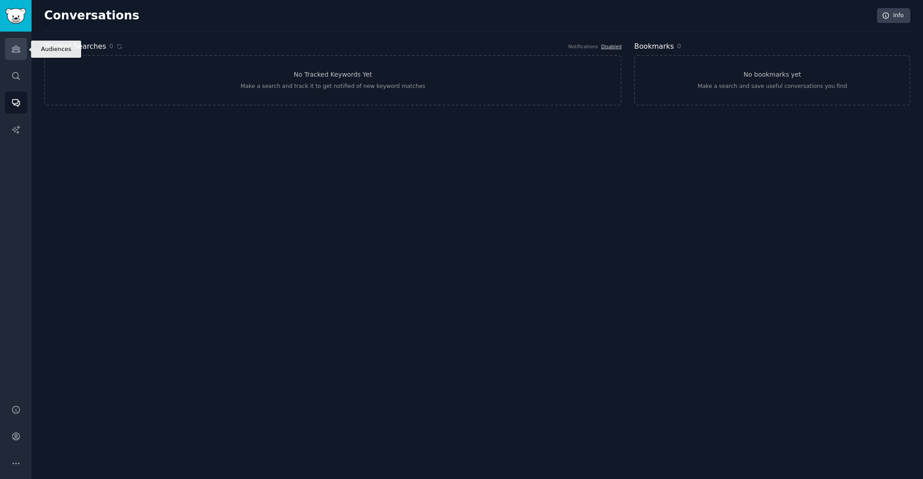
click at [18, 53] on icon "Sidebar" at bounding box center [15, 48] width 9 height 9
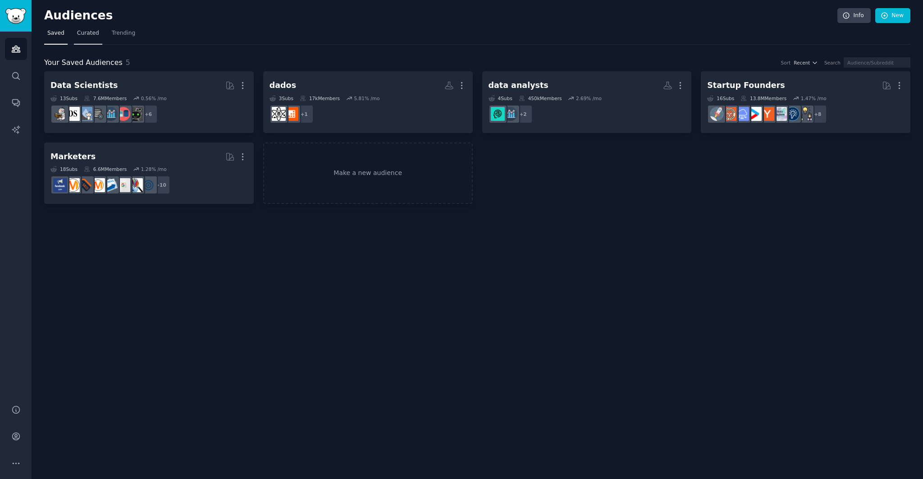
click at [89, 34] on span "Curated" at bounding box center [88, 33] width 22 height 8
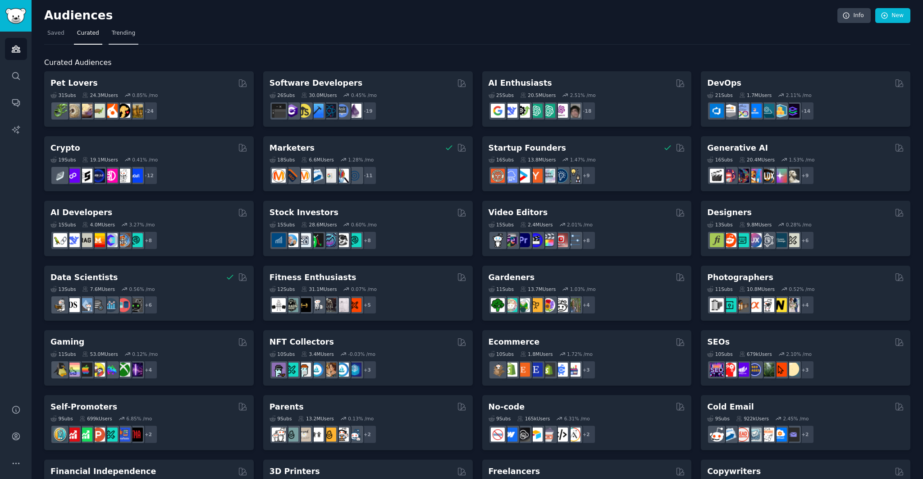
click at [116, 34] on span "Trending" at bounding box center [123, 33] width 23 height 8
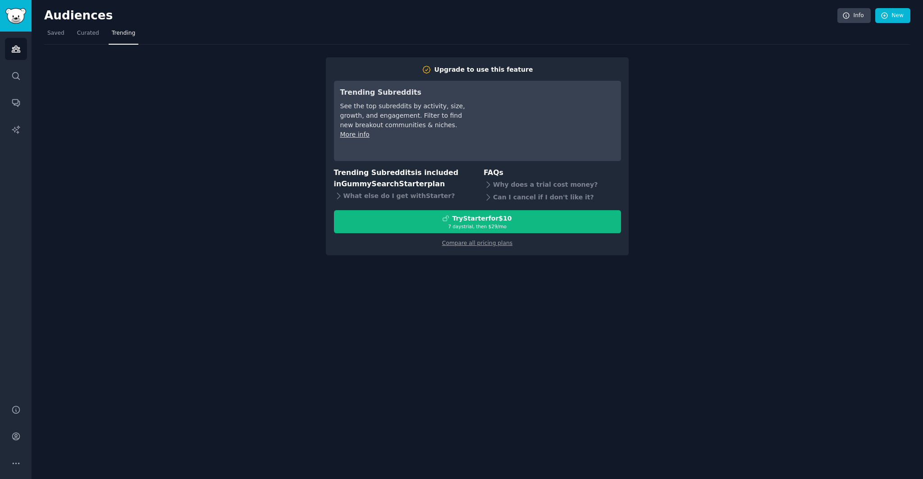
click at [69, 37] on nav "Saved Curated Trending" at bounding box center [477, 35] width 866 height 18
click at [64, 36] on link "Saved" at bounding box center [55, 35] width 23 height 18
